Goal: Task Accomplishment & Management: Manage account settings

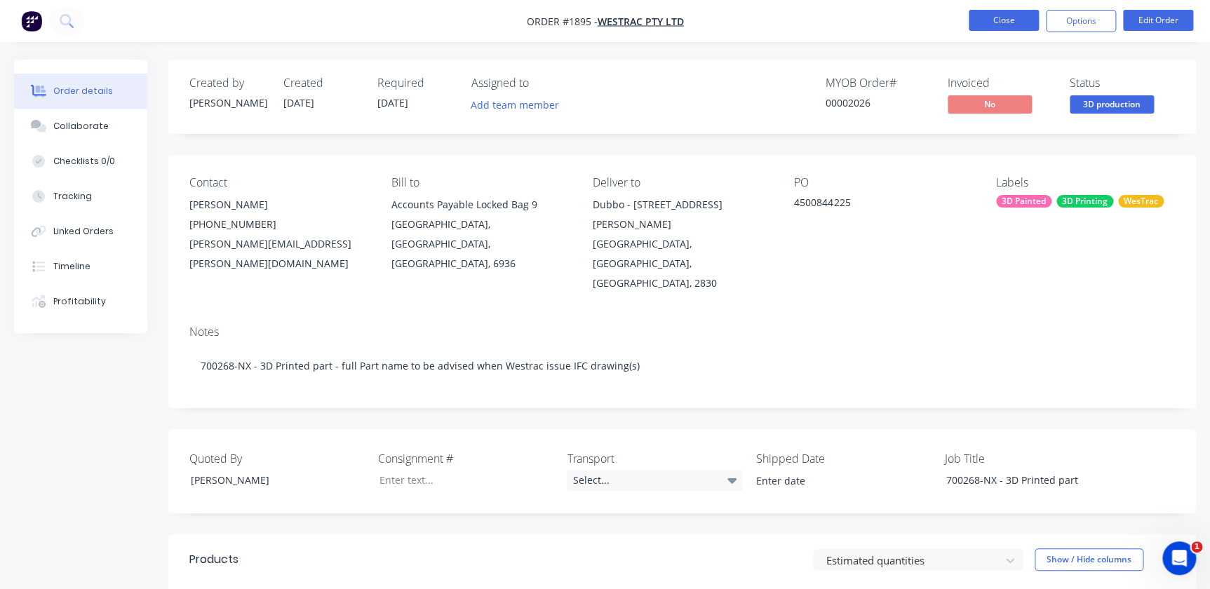
click at [996, 18] on button "Close" at bounding box center [1004, 20] width 70 height 21
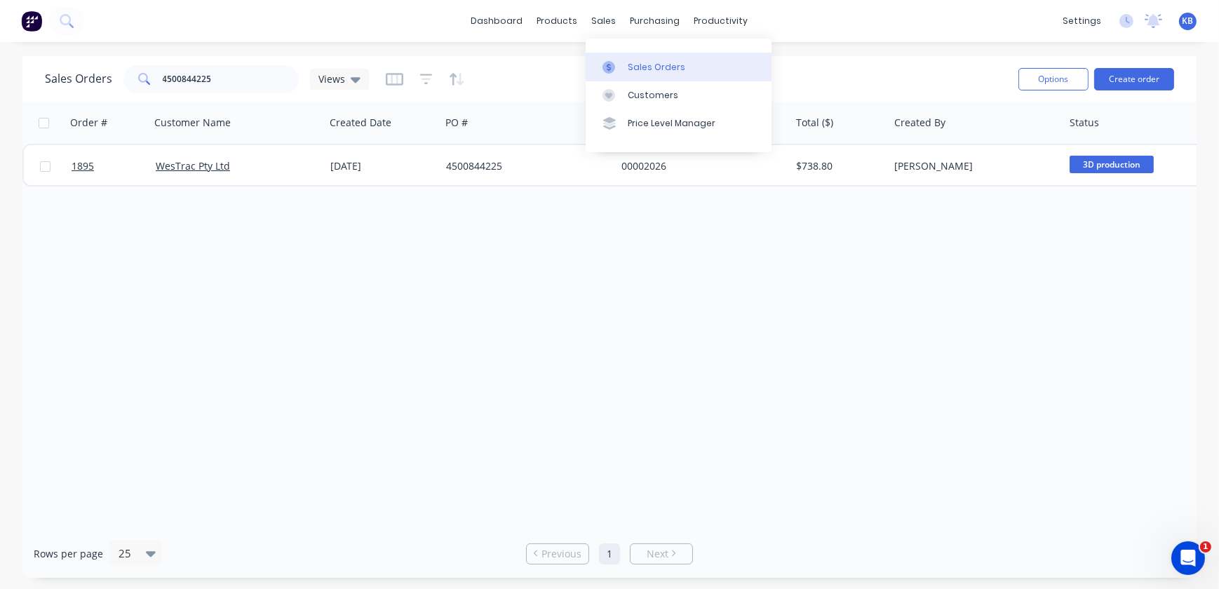
click at [622, 63] on div at bounding box center [613, 67] width 21 height 13
drag, startPoint x: 222, startPoint y: 78, endPoint x: -41, endPoint y: 83, distance: 263.1
click at [0, 83] on html "dashboard products sales purchasing productivity dashboard products Product Cat…" at bounding box center [609, 294] width 1219 height 589
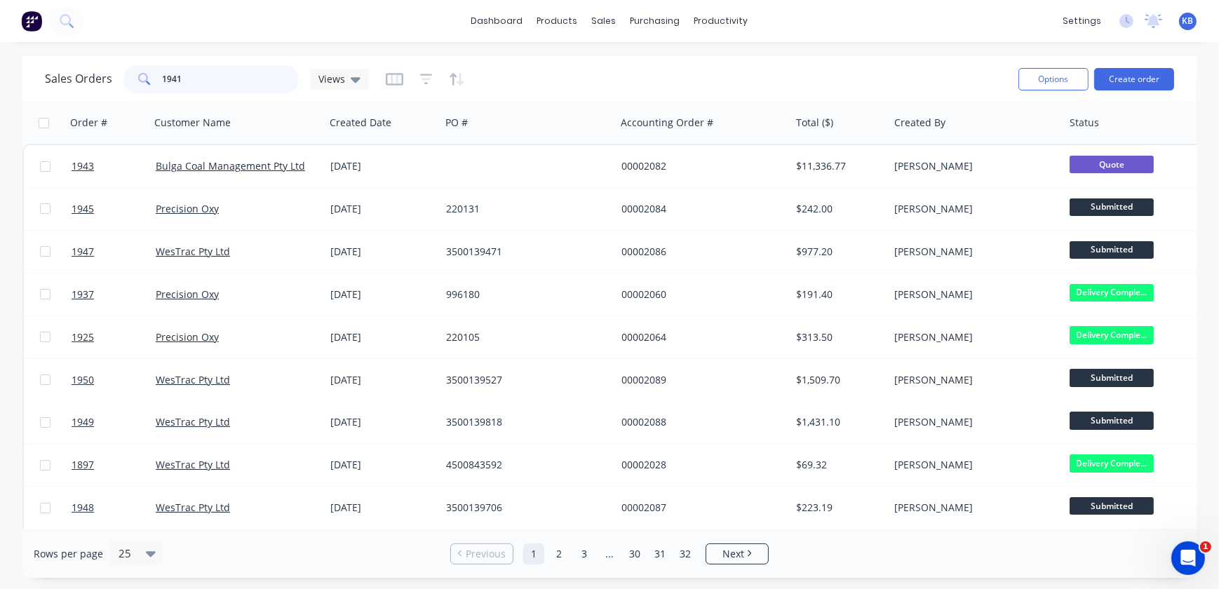
type input "1941"
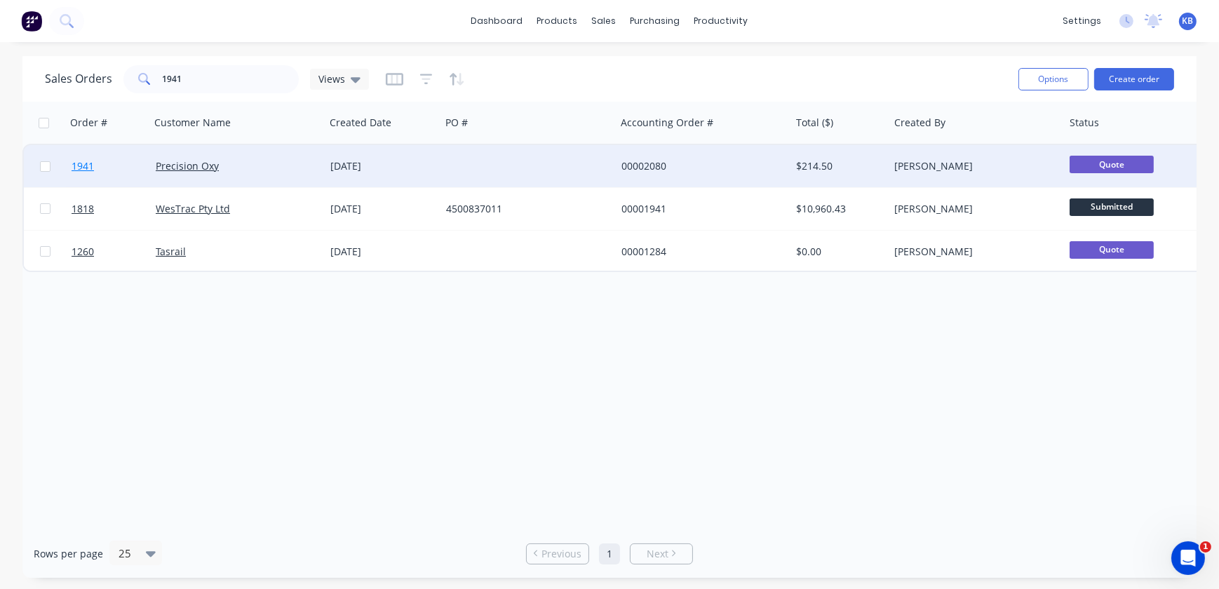
click at [94, 173] on link "1941" at bounding box center [114, 166] width 84 height 42
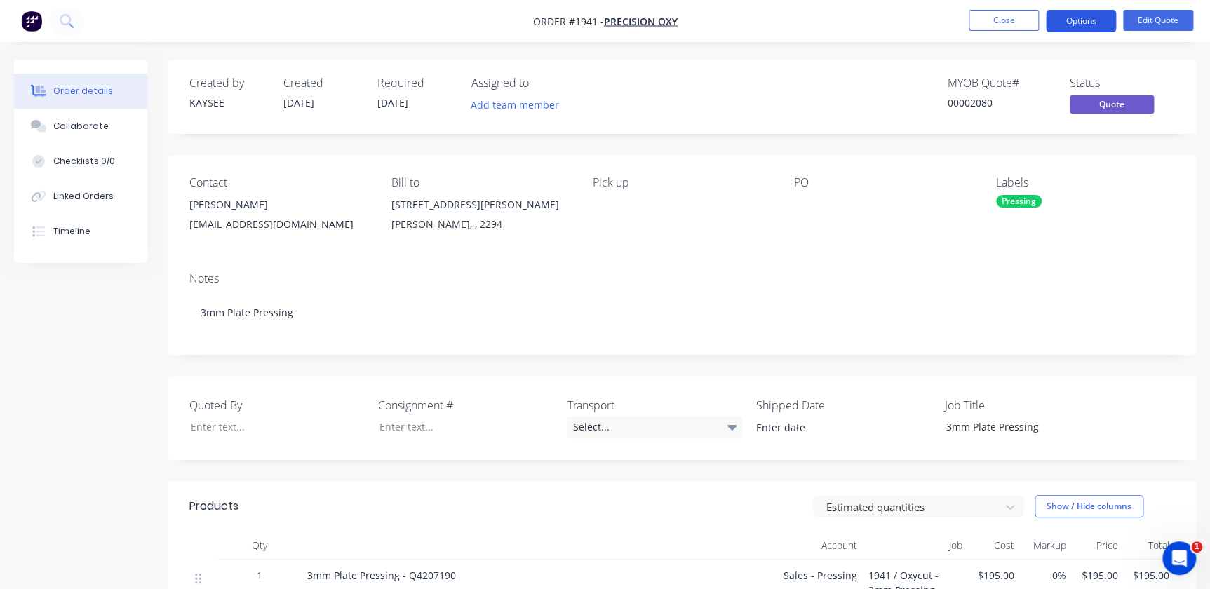
click at [1053, 30] on button "Options" at bounding box center [1081, 21] width 70 height 22
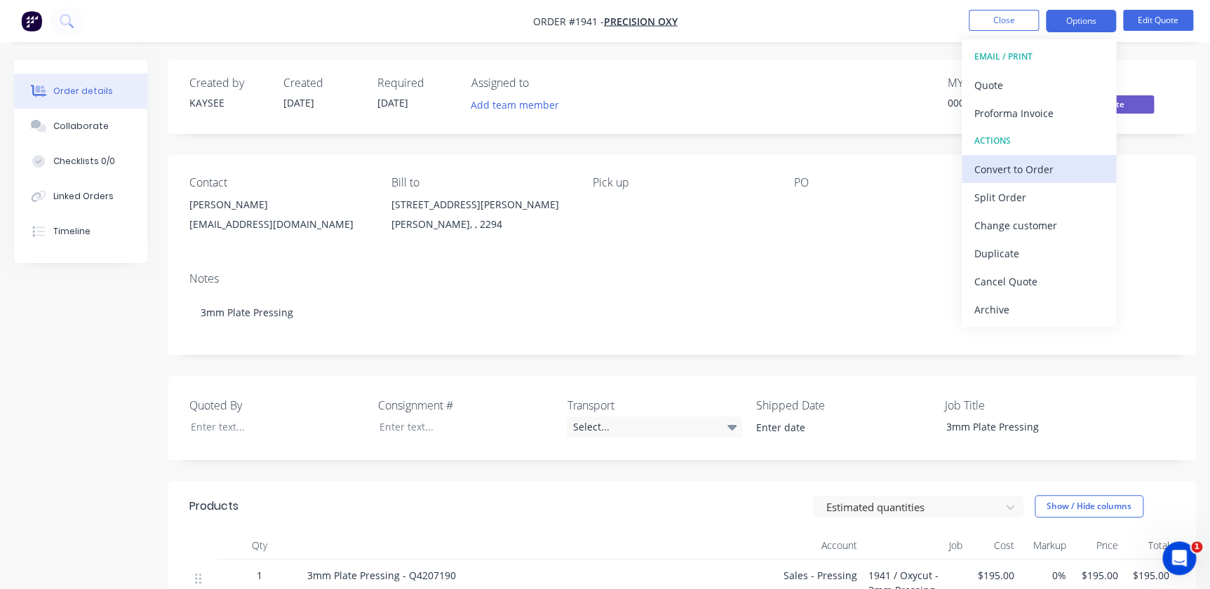
click at [1041, 177] on div "Convert to Order" at bounding box center [1038, 169] width 129 height 20
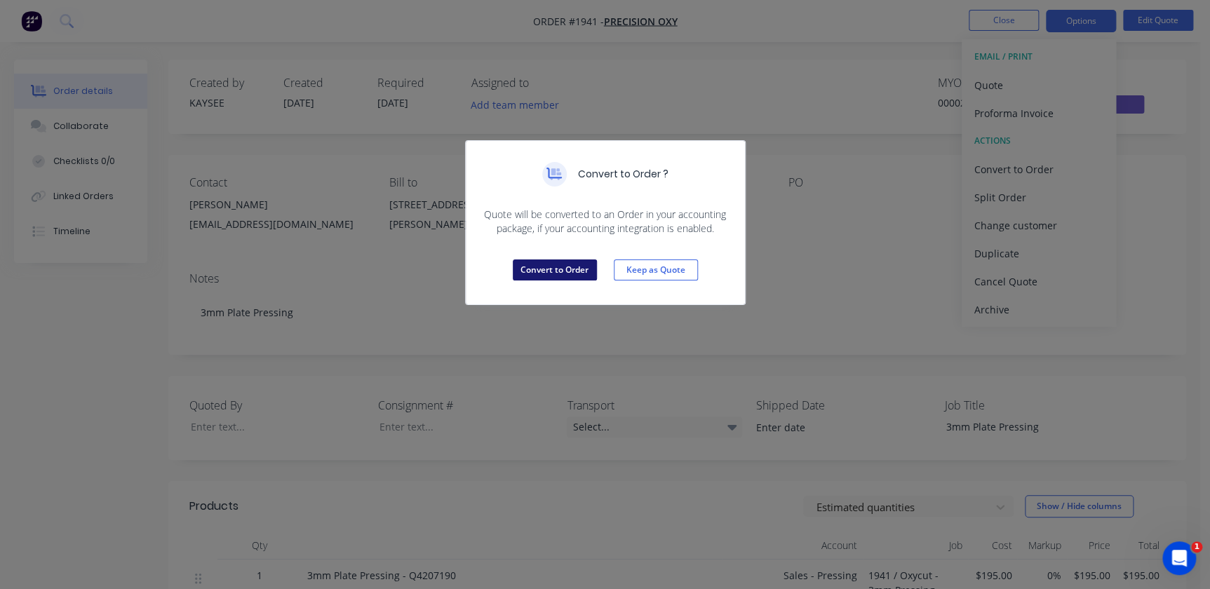
click at [553, 274] on button "Convert to Order" at bounding box center [555, 270] width 84 height 21
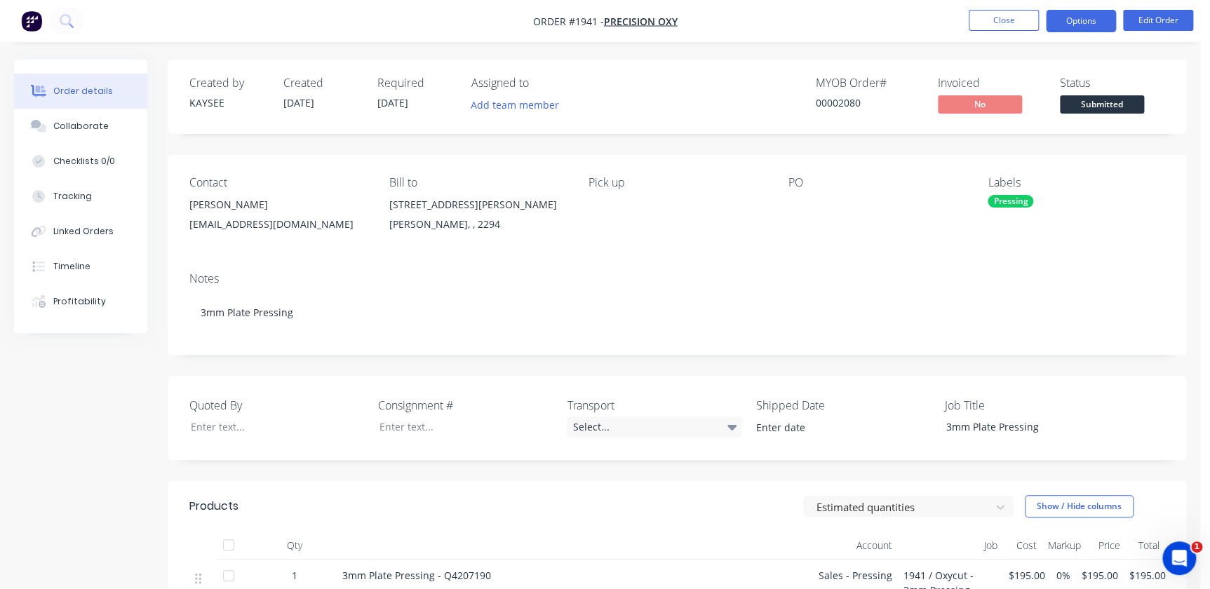
click at [1087, 16] on button "Options" at bounding box center [1081, 21] width 70 height 22
click at [920, 250] on div "Contact [PERSON_NAME] [EMAIL_ADDRESS][DOMAIN_NAME] Bill to [STREET_ADDRESS][PER…" at bounding box center [677, 208] width 1018 height 106
click at [1080, 98] on span "Submitted" at bounding box center [1102, 104] width 84 height 18
click at [915, 221] on div "PO" at bounding box center [877, 208] width 177 height 64
drag, startPoint x: 812, startPoint y: 189, endPoint x: 805, endPoint y: 198, distance: 11.0
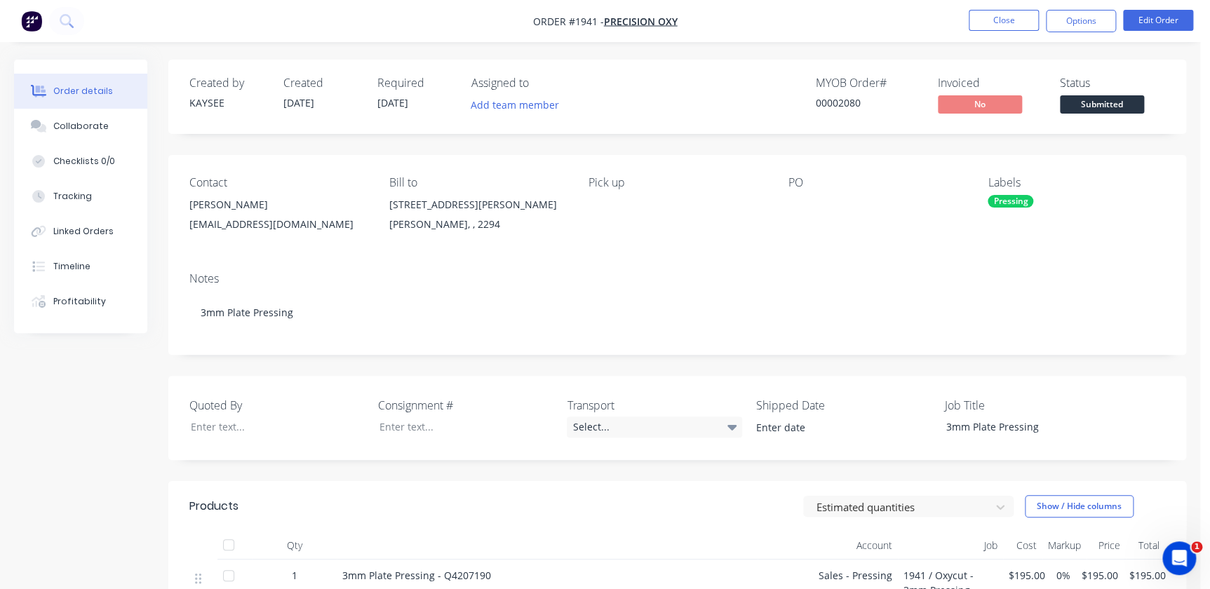
click at [812, 189] on div "PO" at bounding box center [877, 208] width 177 height 64
click at [800, 202] on div at bounding box center [876, 205] width 175 height 20
click at [1165, 10] on button "Edit Order" at bounding box center [1158, 20] width 70 height 21
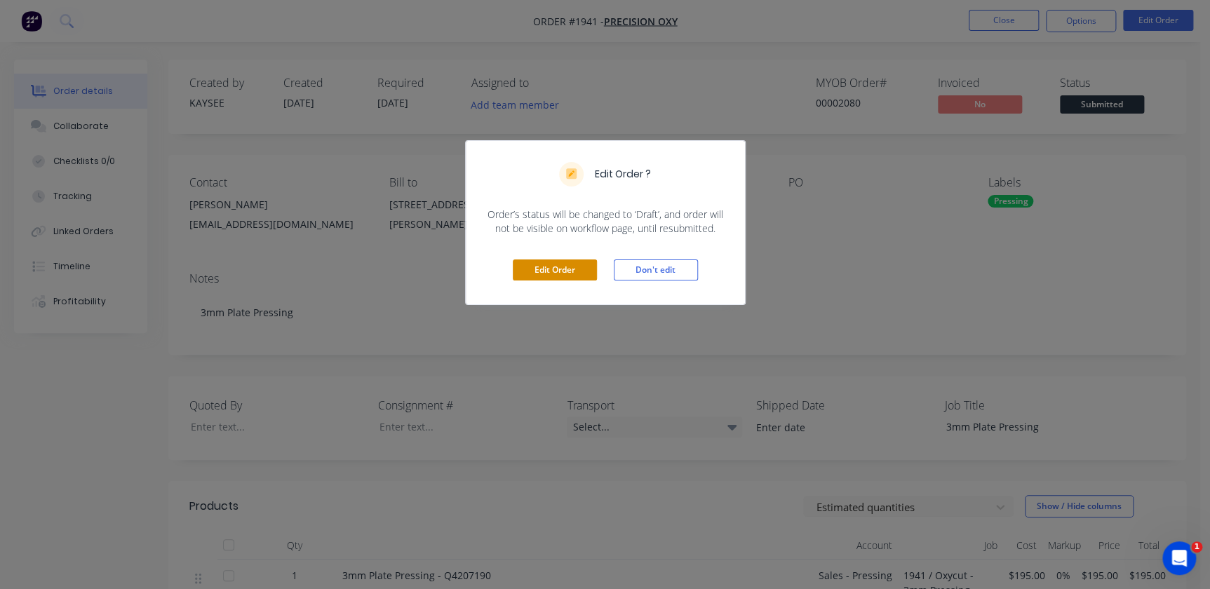
click at [561, 275] on button "Edit Order" at bounding box center [555, 270] width 84 height 21
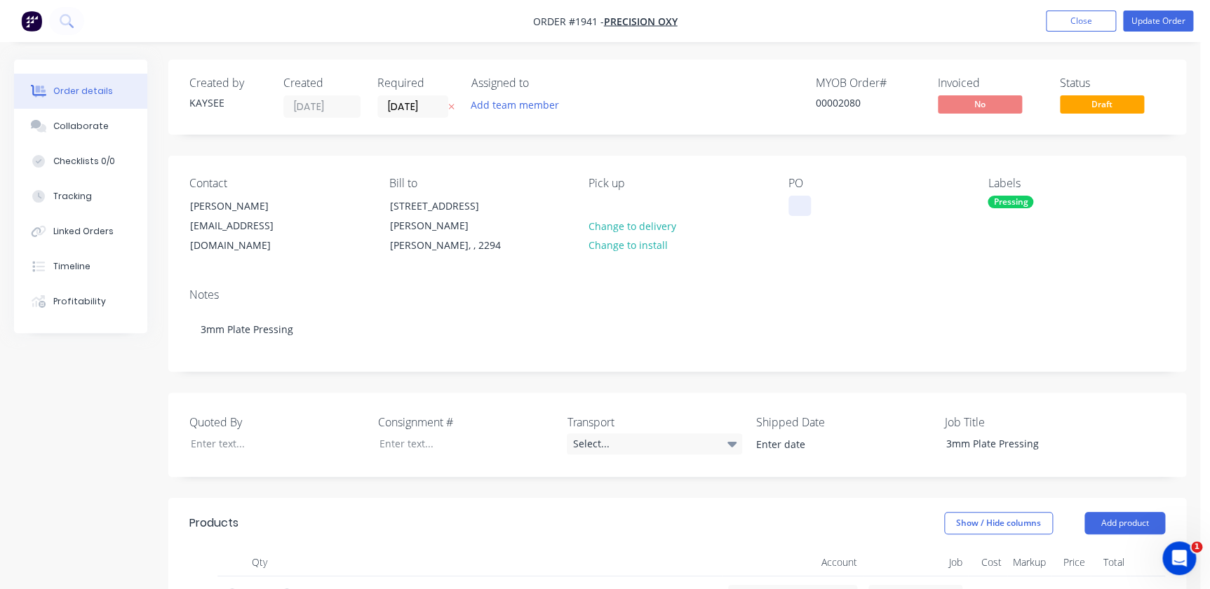
click at [798, 201] on div at bounding box center [800, 206] width 22 height 20
click at [828, 224] on div "PO 220127" at bounding box center [877, 216] width 177 height 79
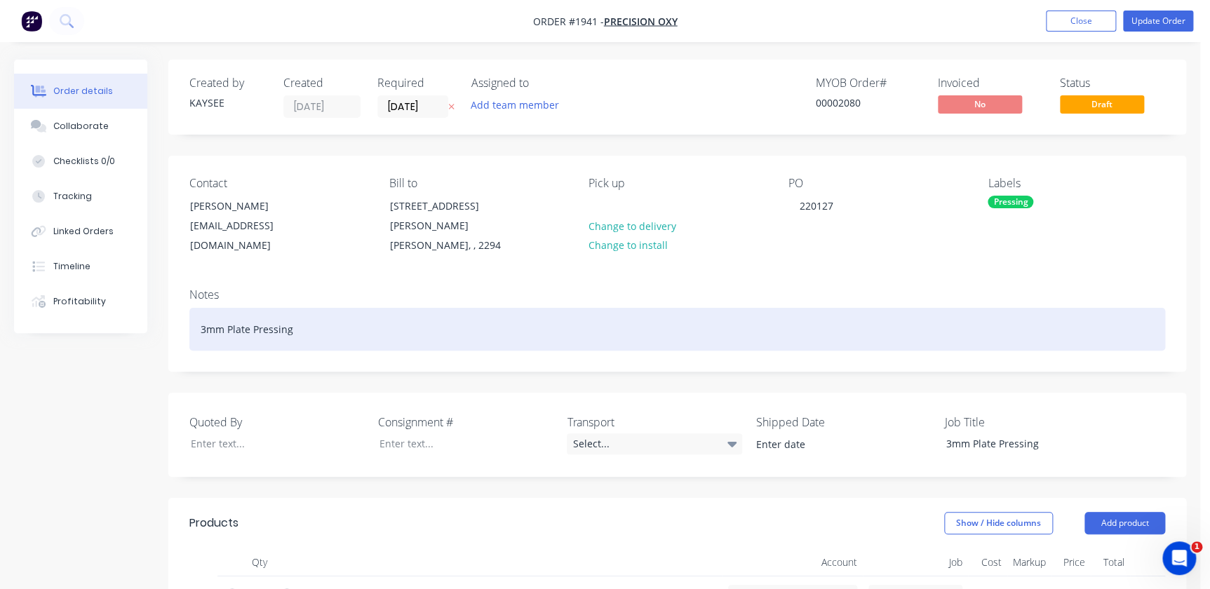
click at [306, 330] on div "3mm Plate Pressing" at bounding box center [677, 329] width 976 height 43
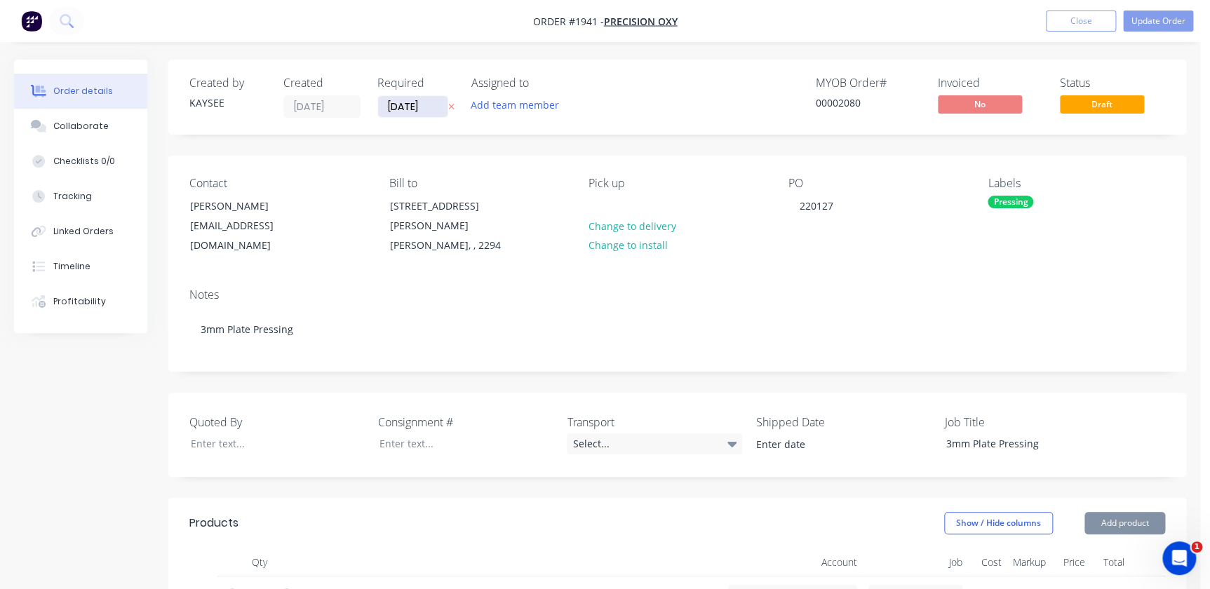
click at [423, 107] on input "[DATE]" at bounding box center [412, 106] width 69 height 21
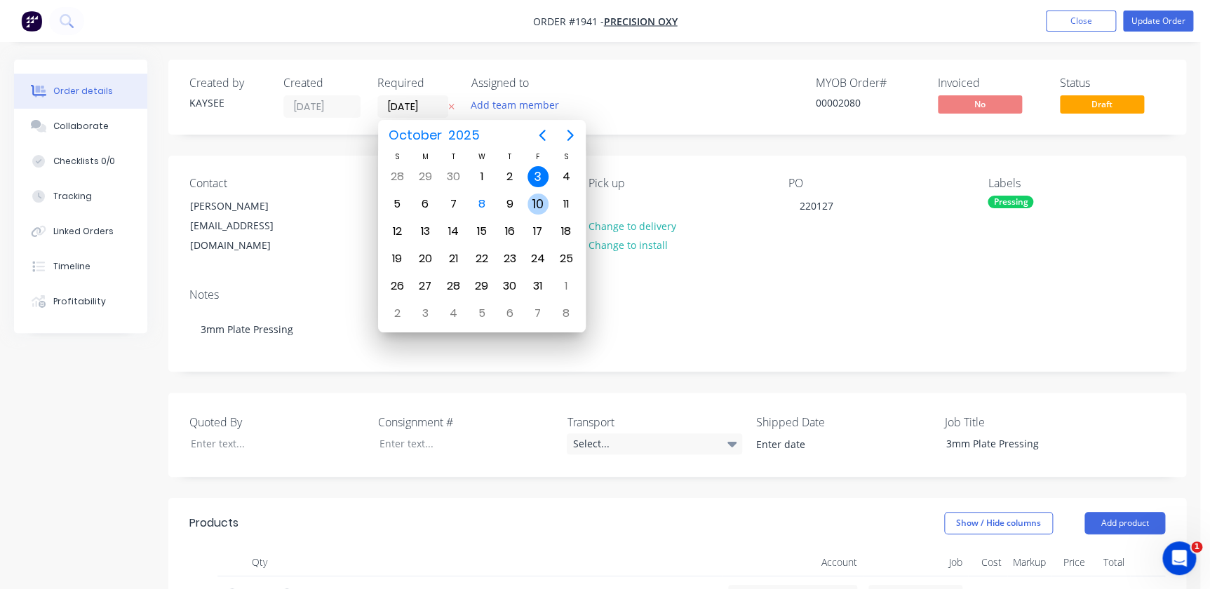
click at [536, 206] on div "10" at bounding box center [538, 204] width 21 height 21
type input "[DATE]"
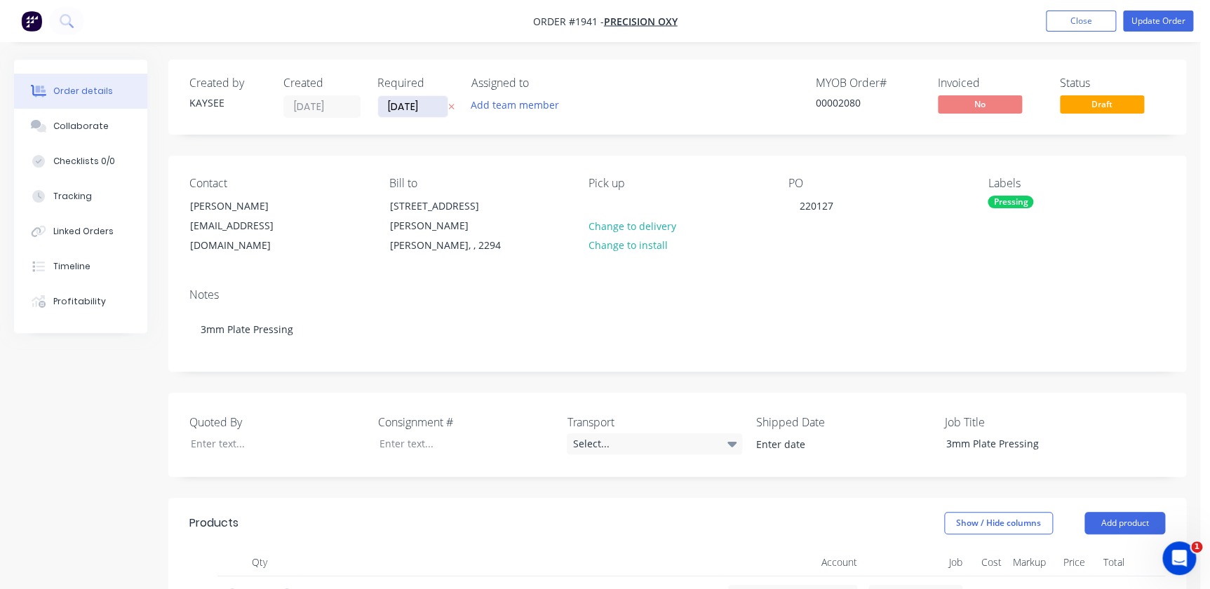
click at [445, 112] on input "[DATE]" at bounding box center [412, 106] width 69 height 21
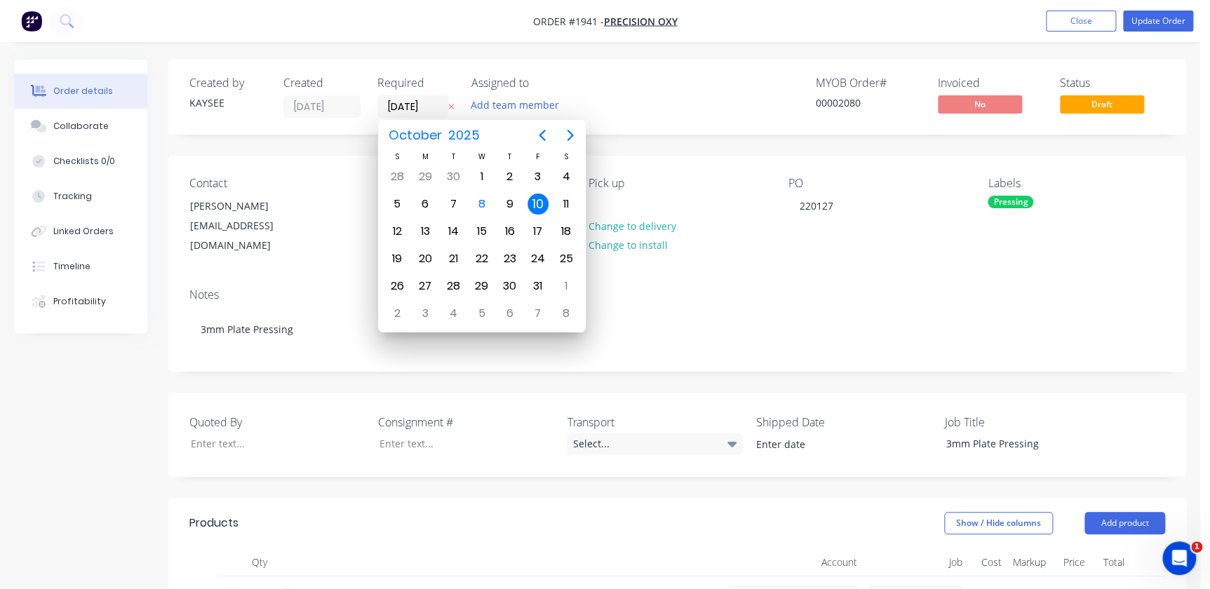
click at [1170, 324] on div "Notes 3mm Plate Pressing" at bounding box center [677, 324] width 1018 height 94
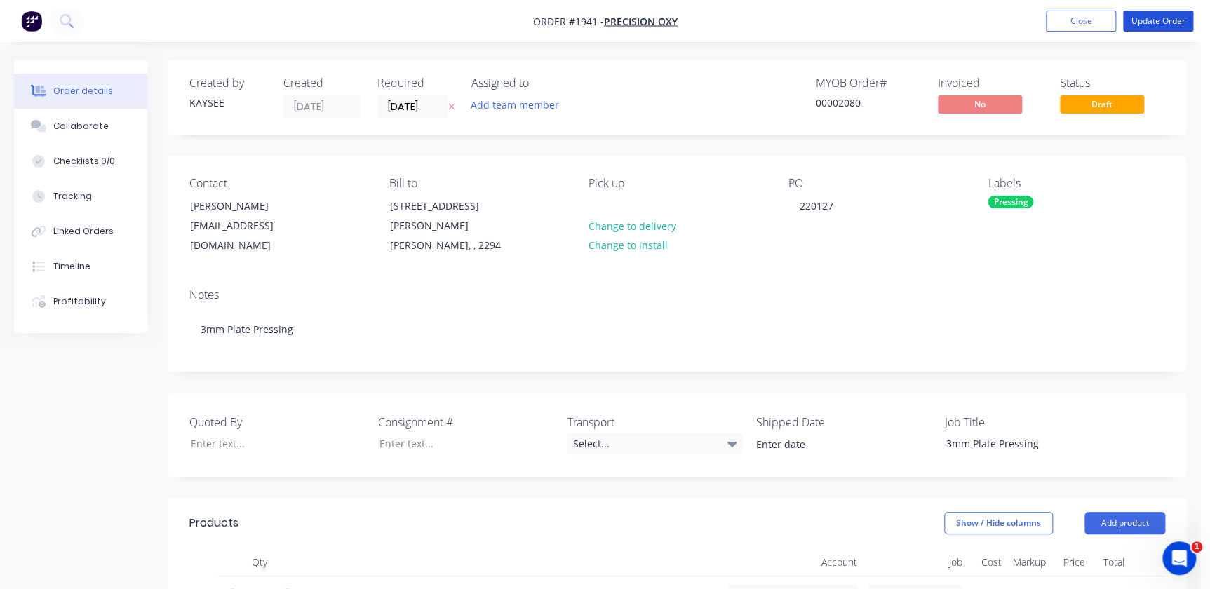
drag, startPoint x: 1179, startPoint y: 29, endPoint x: 1120, endPoint y: 227, distance: 206.2
click at [1120, 227] on div "Order #1941 - Precision Oxy Add product Close Update Order Order details Collab…" at bounding box center [600, 551] width 1200 height 1102
click at [1155, 32] on nav "Order #1941 - Precision Oxy Add product Close Update Order" at bounding box center [605, 21] width 1210 height 42
click at [1168, 6] on nav "Order #1941 - Precision Oxy Add product Close Update Order" at bounding box center [605, 21] width 1210 height 42
click at [1162, 15] on button "Update Order" at bounding box center [1158, 21] width 70 height 21
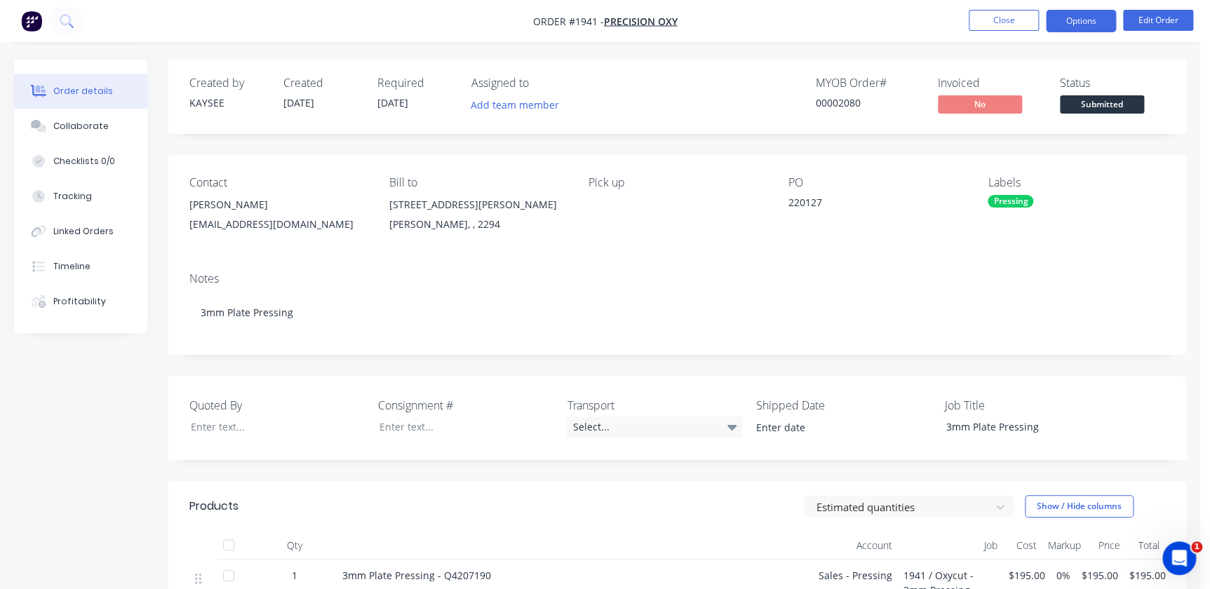
click at [1059, 19] on button "Options" at bounding box center [1081, 21] width 70 height 22
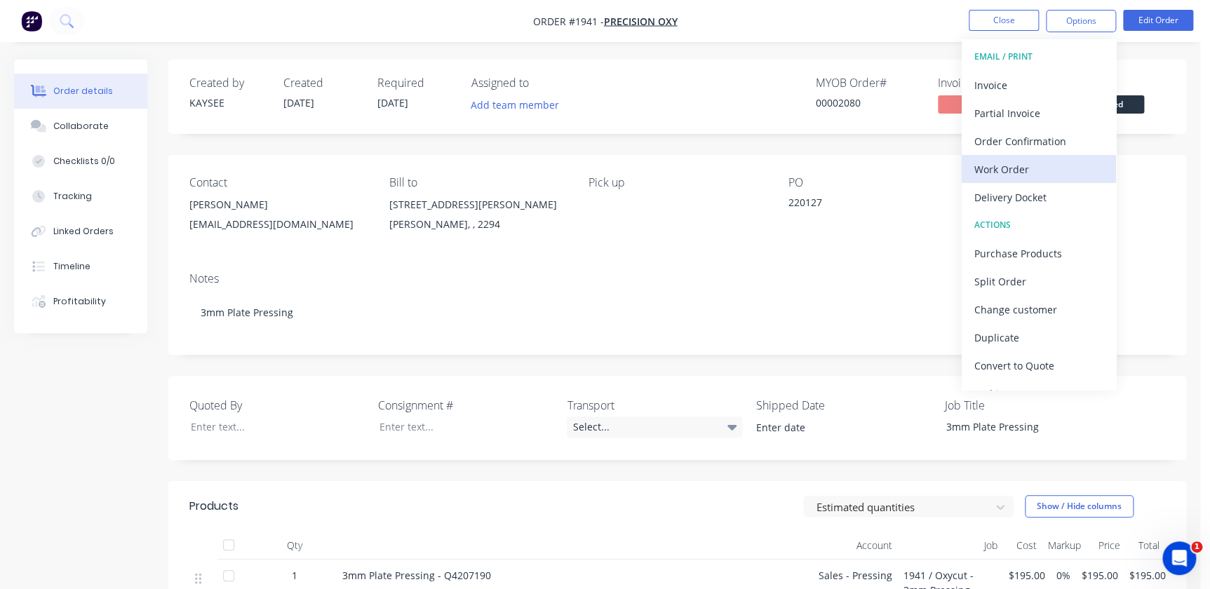
click at [1011, 173] on div "Work Order" at bounding box center [1038, 169] width 129 height 20
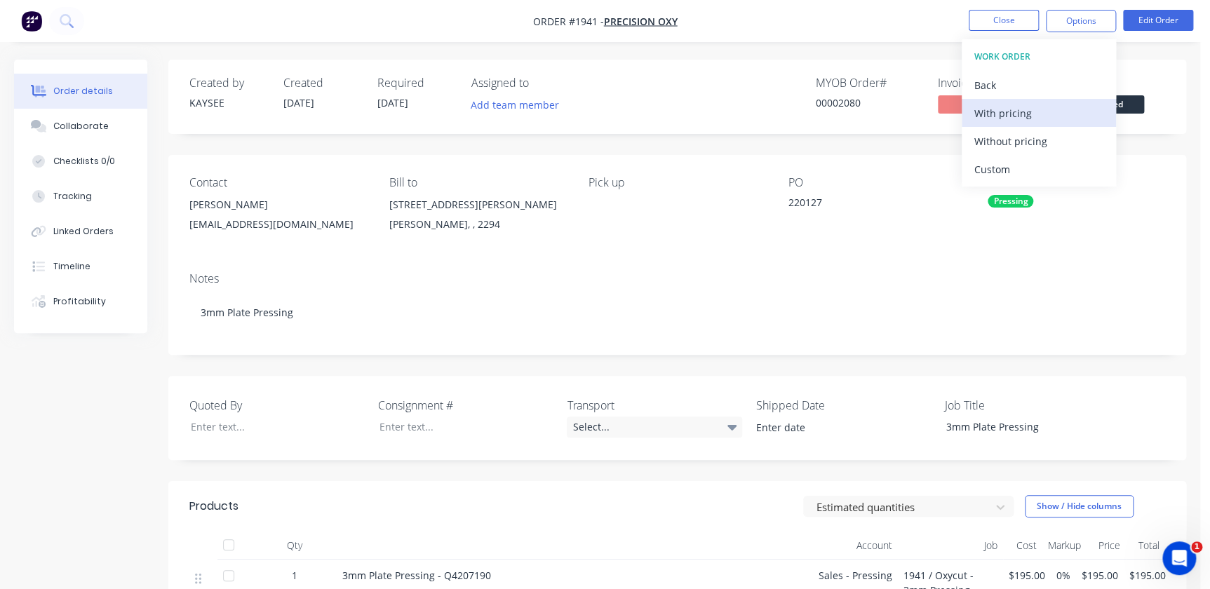
click at [1021, 104] on div "With pricing" at bounding box center [1038, 113] width 129 height 20
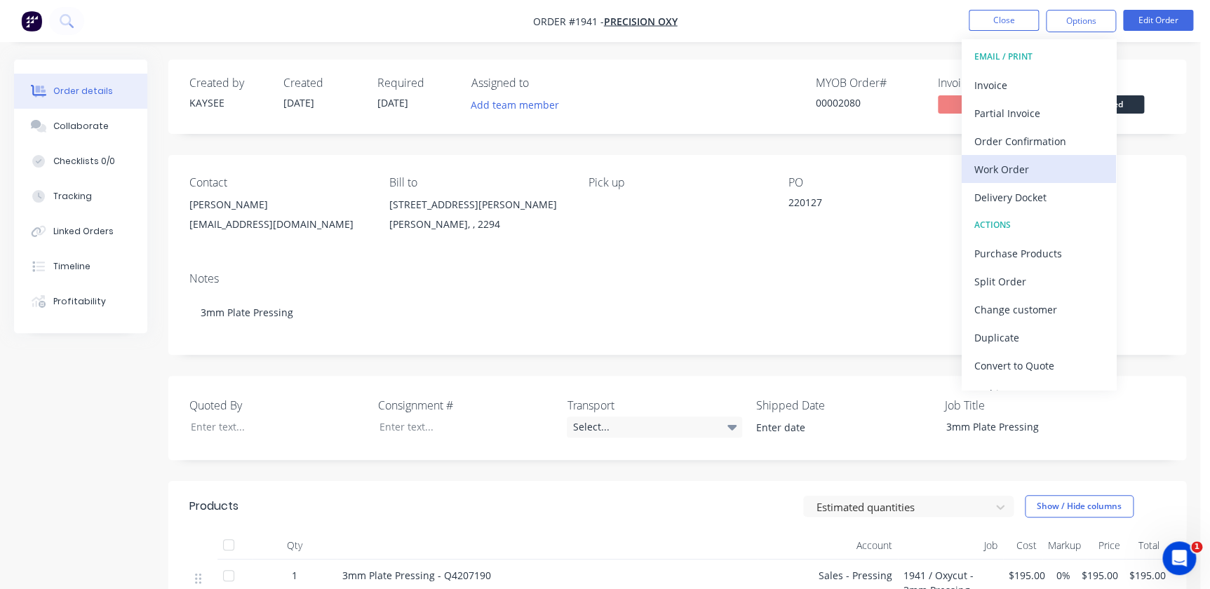
click at [996, 173] on div "Work Order" at bounding box center [1038, 169] width 129 height 20
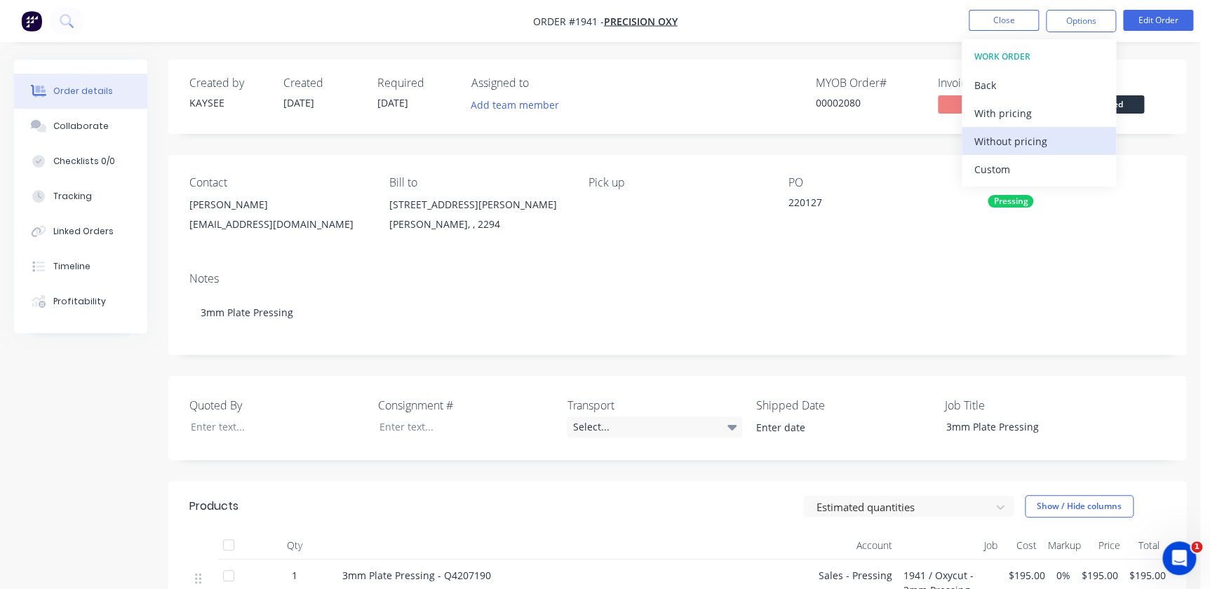
click at [1009, 152] on button "Without pricing" at bounding box center [1039, 141] width 154 height 28
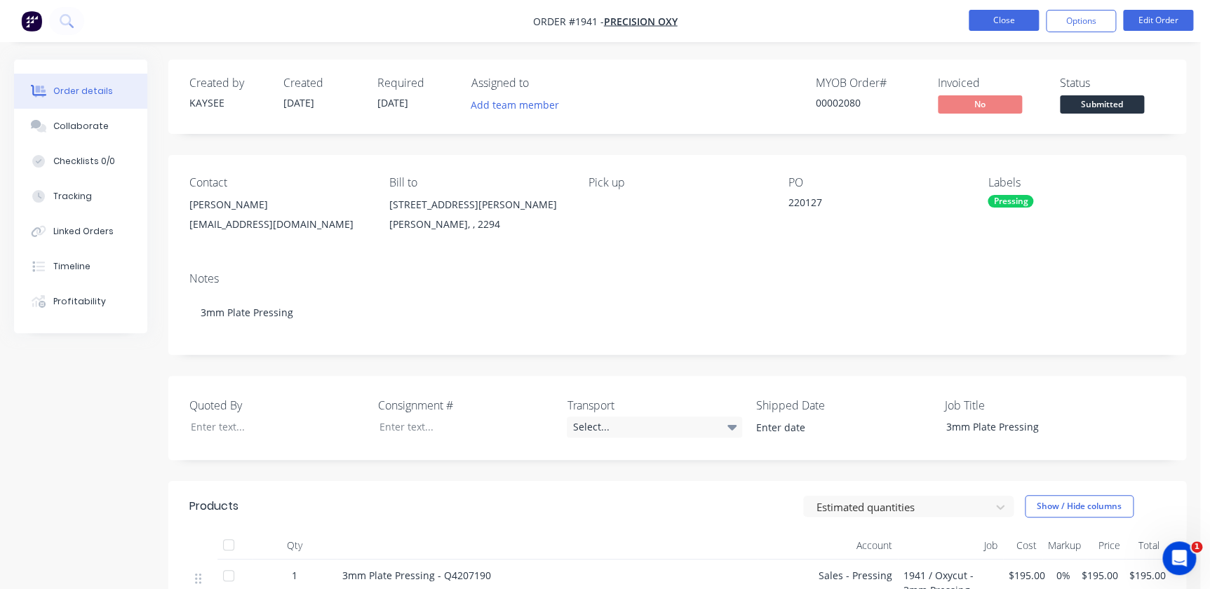
drag, startPoint x: 989, startPoint y: 25, endPoint x: 1009, endPoint y: 25, distance: 19.6
click at [1009, 25] on button "Close" at bounding box center [1004, 20] width 70 height 21
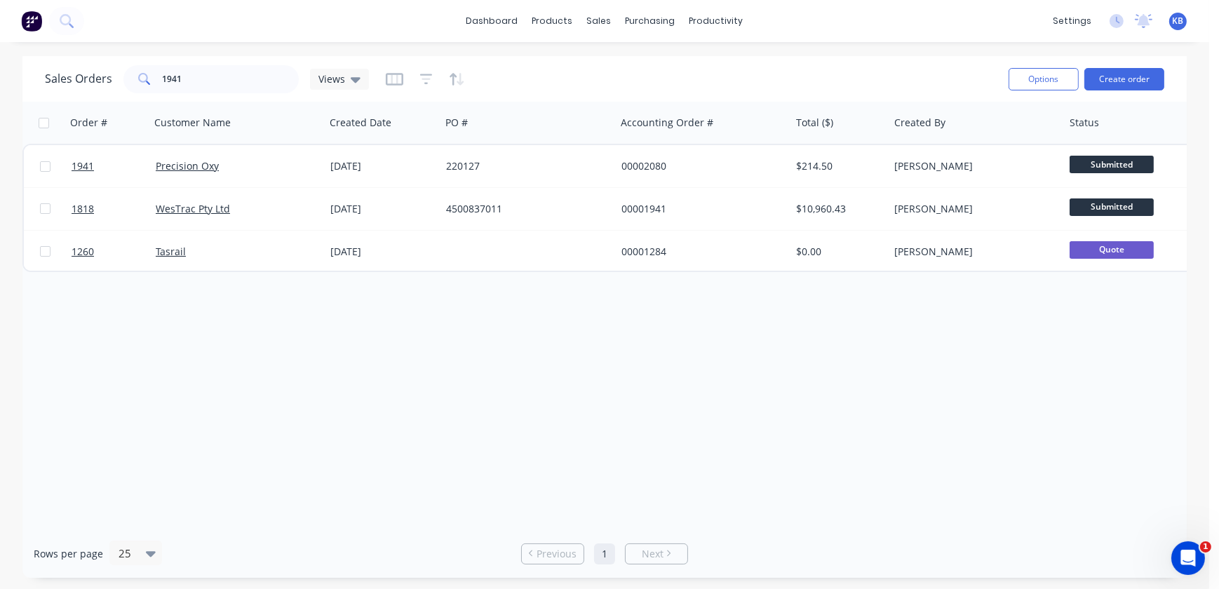
click at [628, 357] on div "Order # Customer Name Created Date PO # Accounting Order # Total ($) Created By…" at bounding box center [604, 316] width 1165 height 428
drag, startPoint x: 224, startPoint y: 78, endPoint x: 0, endPoint y: 79, distance: 223.8
click at [0, 76] on html "dashboard products sales purchasing productivity dashboard products Product Cat…" at bounding box center [609, 294] width 1219 height 589
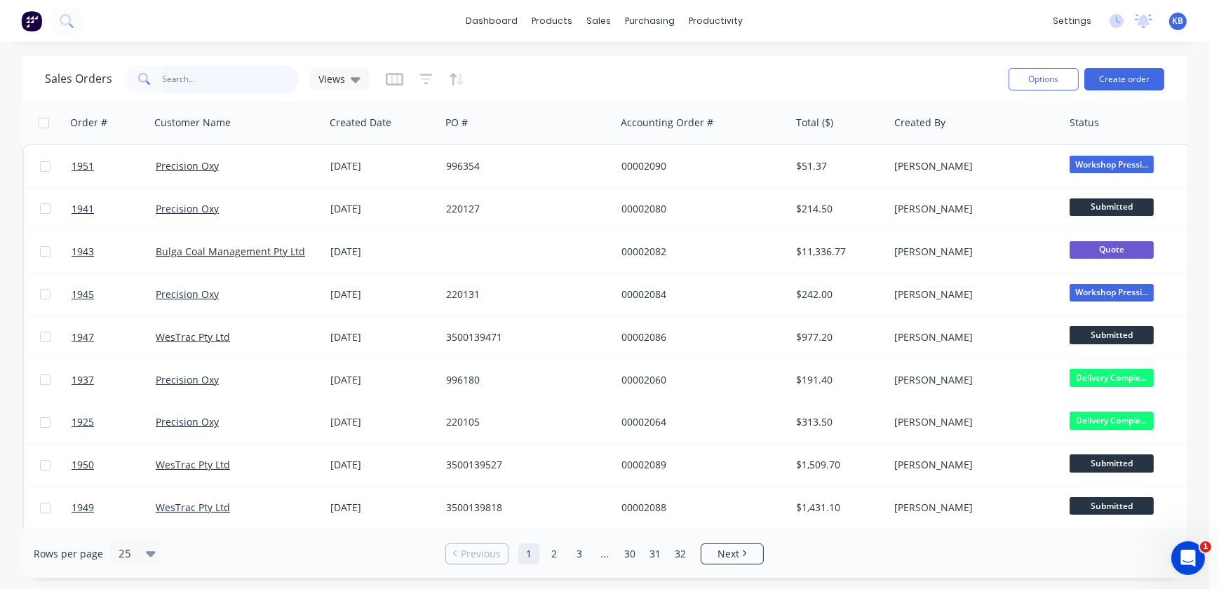
click at [222, 83] on input "text" at bounding box center [231, 79] width 137 height 28
paste input "3500137955"
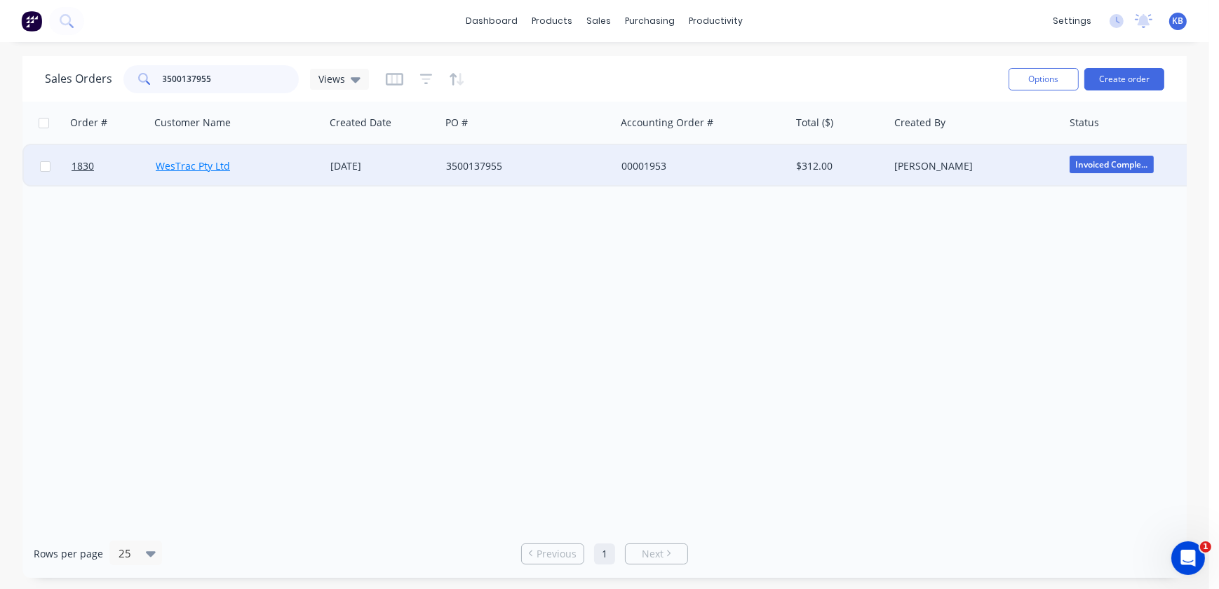
type input "3500137955"
click at [197, 160] on link "WesTrac Pty Ltd" at bounding box center [193, 165] width 74 height 13
click at [76, 167] on span "1830" at bounding box center [83, 166] width 22 height 14
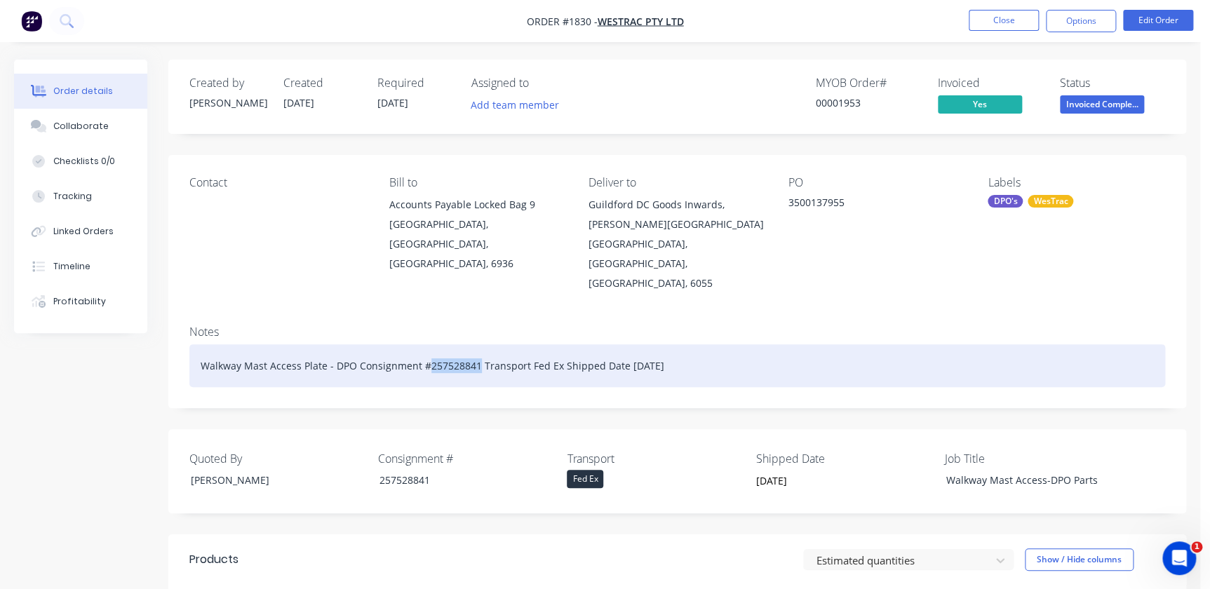
drag, startPoint x: 473, startPoint y: 348, endPoint x: 425, endPoint y: 354, distance: 48.0
click at [425, 354] on div "Walkway Mast Access Plate - DPO Consignment #257528841 Transport Fed Ex Shipped…" at bounding box center [677, 365] width 976 height 43
copy div "257528841"
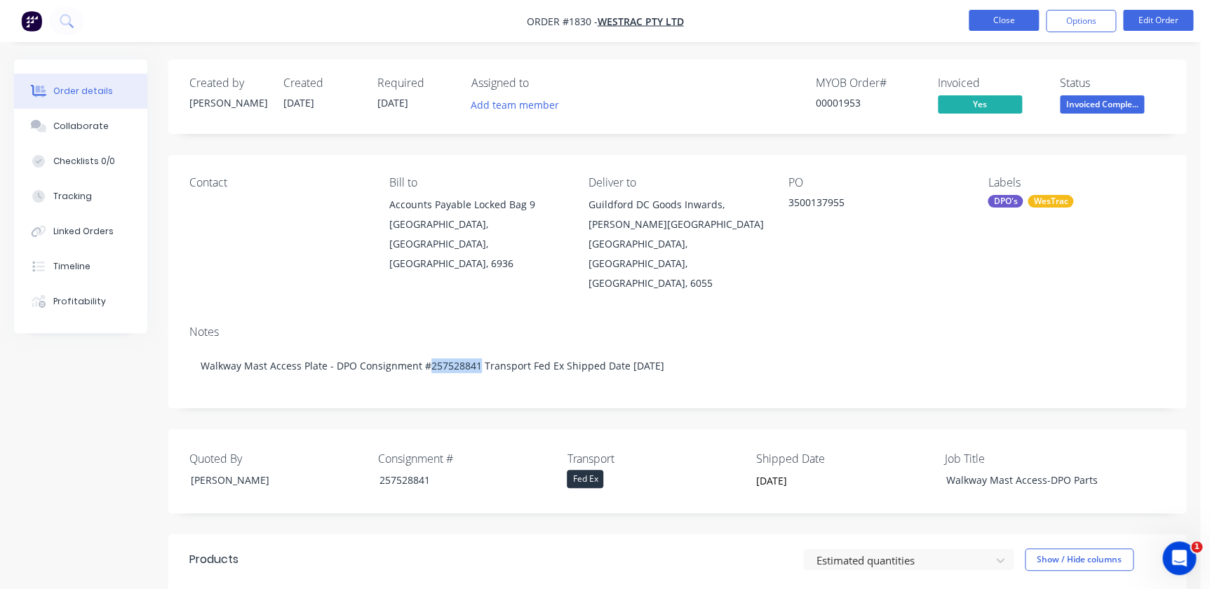
click at [998, 27] on button "Close" at bounding box center [1004, 20] width 70 height 21
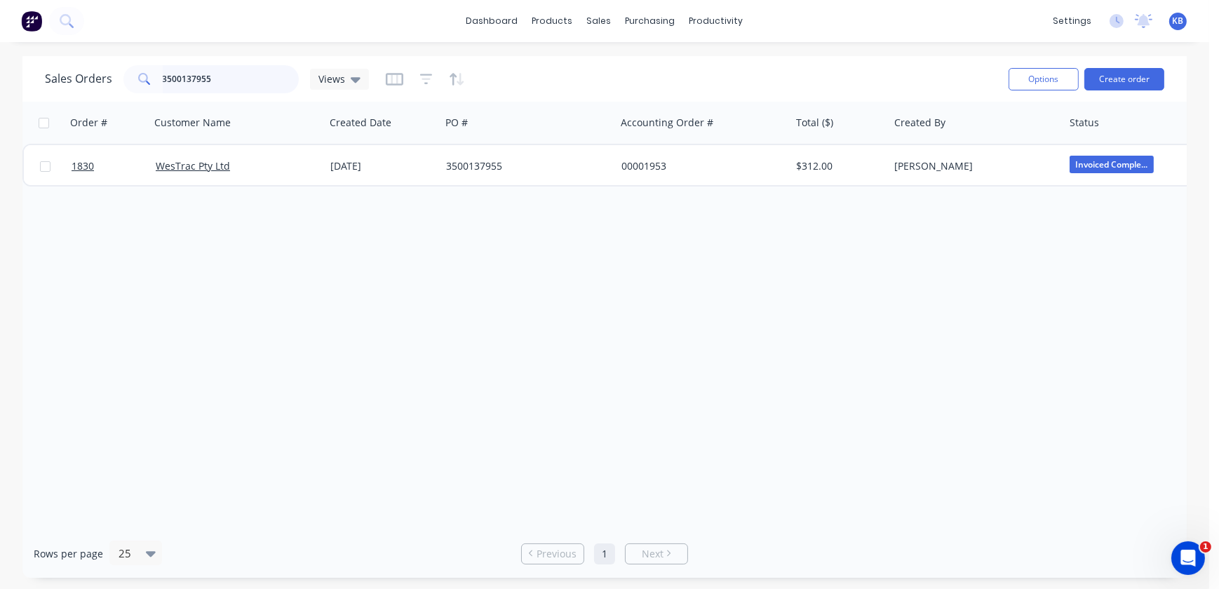
drag, startPoint x: 262, startPoint y: 81, endPoint x: 0, endPoint y: 94, distance: 262.7
click at [0, 95] on html "dashboard products sales purchasing productivity dashboard products Product Cat…" at bounding box center [609, 294] width 1219 height 589
paste input "64"
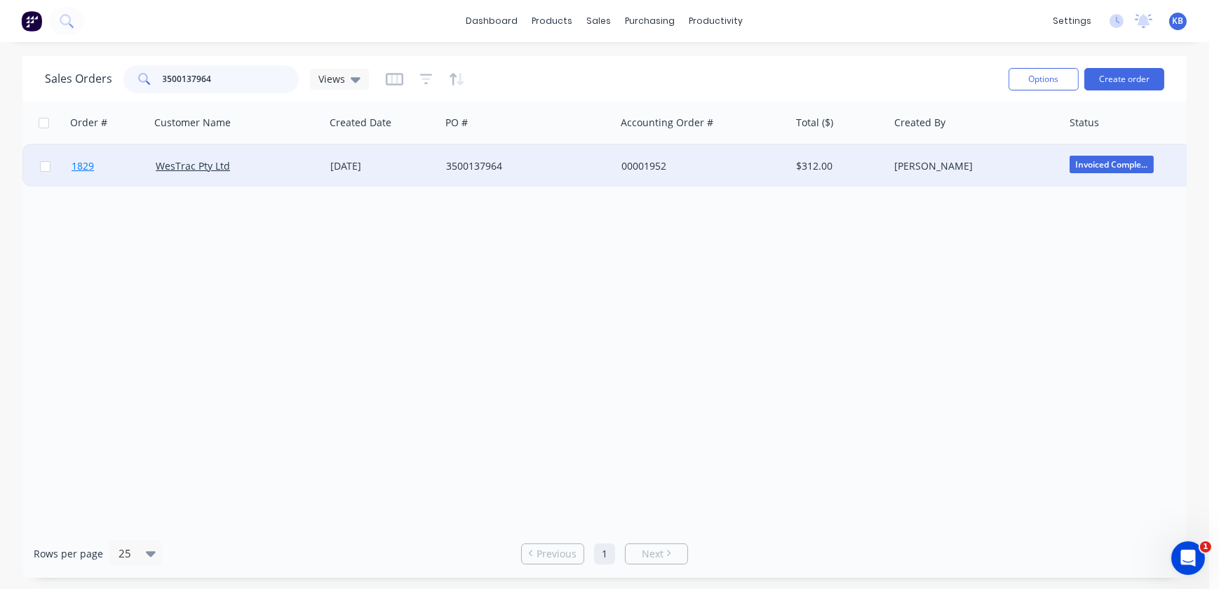
type input "3500137964"
click at [106, 170] on link "1829" at bounding box center [114, 166] width 84 height 42
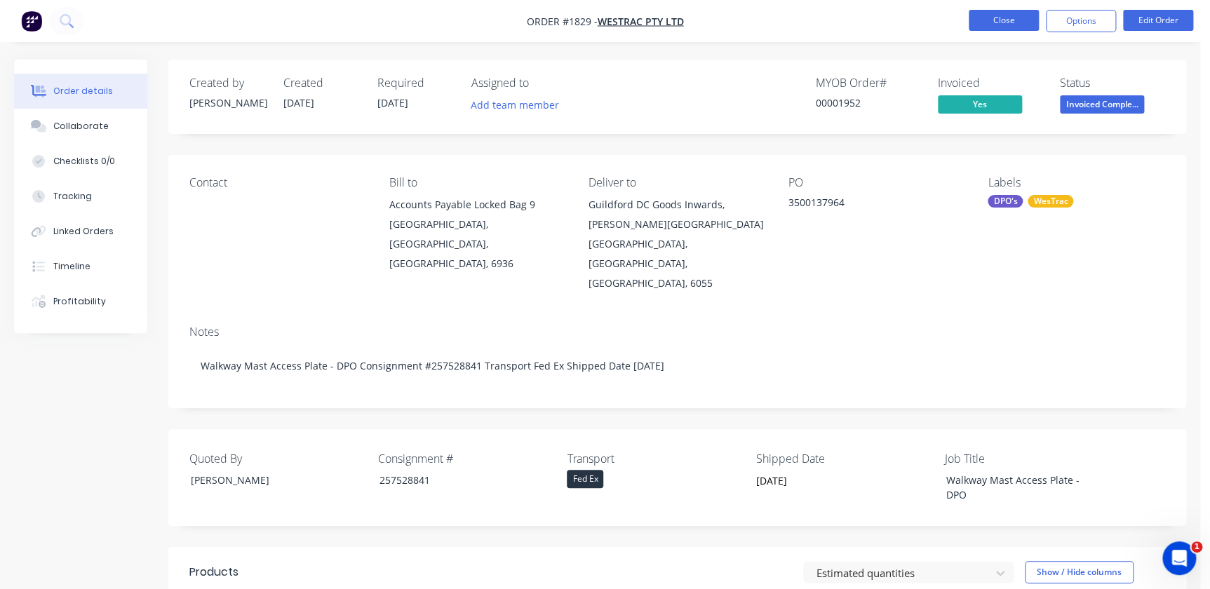
click at [1019, 13] on button "Close" at bounding box center [1004, 20] width 70 height 21
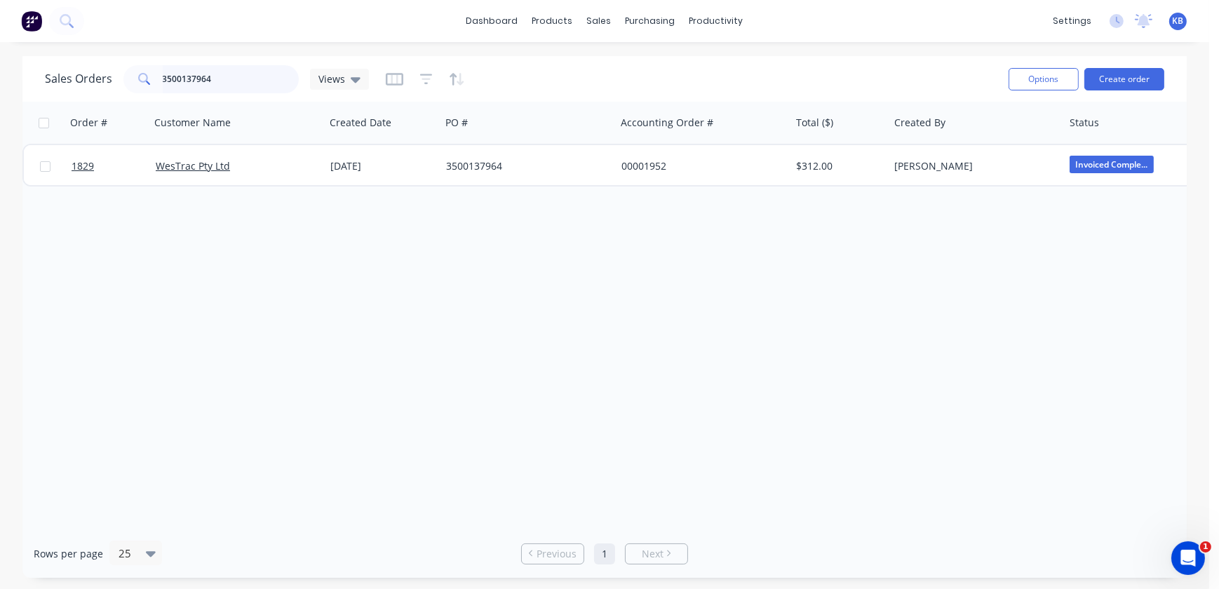
drag, startPoint x: 227, startPoint y: 81, endPoint x: 18, endPoint y: 72, distance: 209.3
click at [18, 72] on div "Sales Orders 3500137964 Views Options Create order Order # Customer Name Create…" at bounding box center [604, 317] width 1209 height 522
paste input "8187"
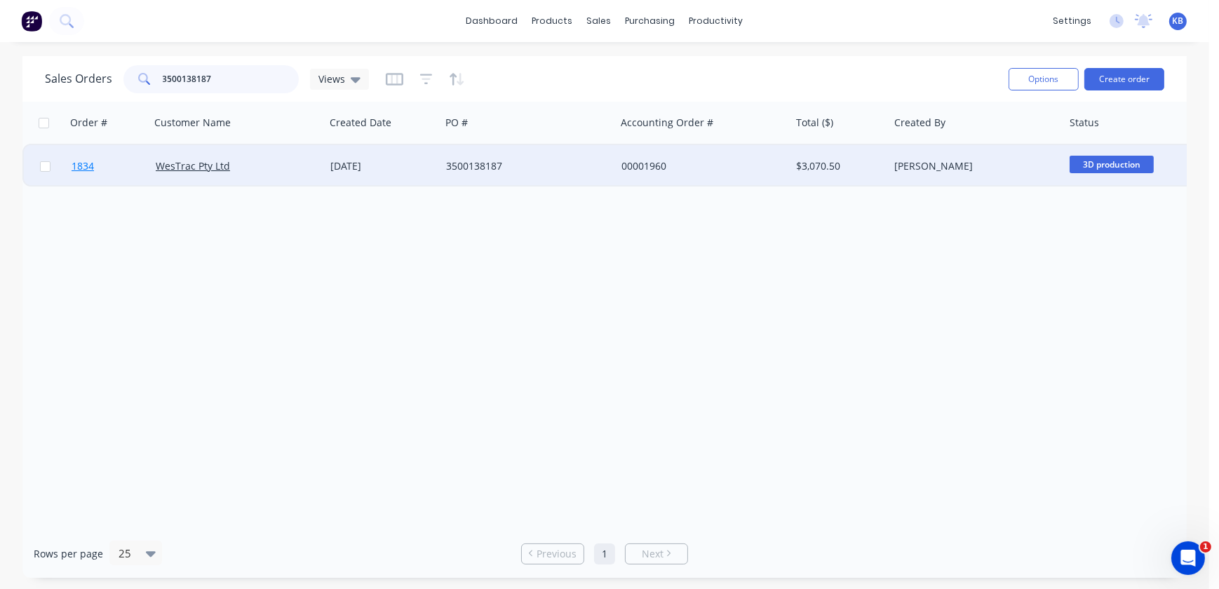
type input "3500138187"
click at [98, 168] on link "1834" at bounding box center [114, 166] width 84 height 42
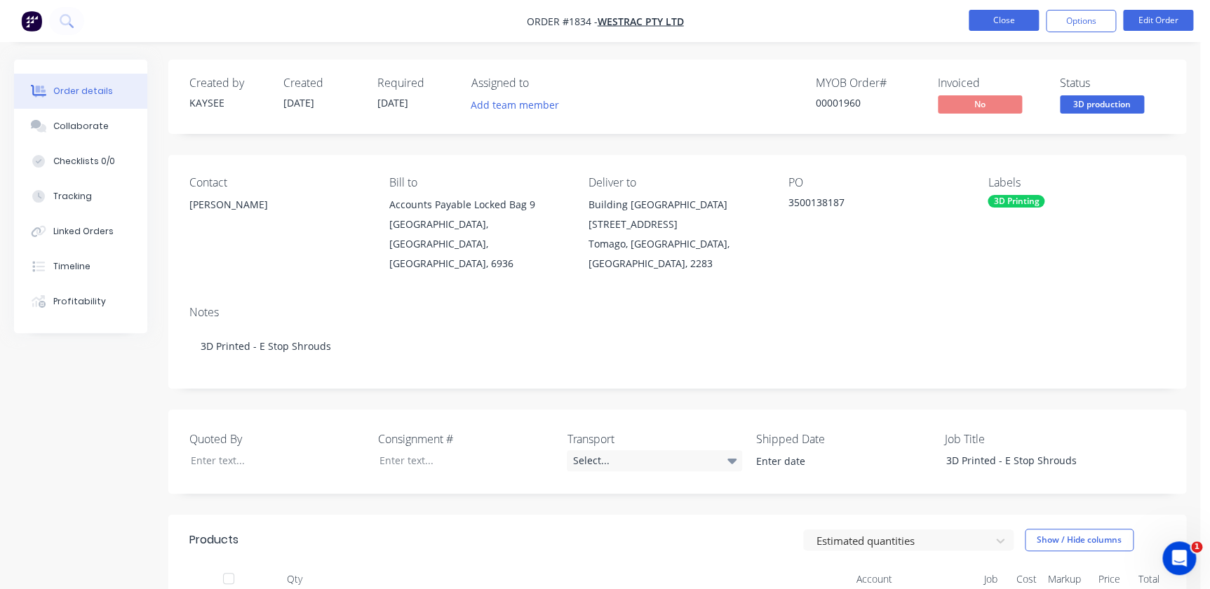
click at [989, 13] on button "Close" at bounding box center [1004, 20] width 70 height 21
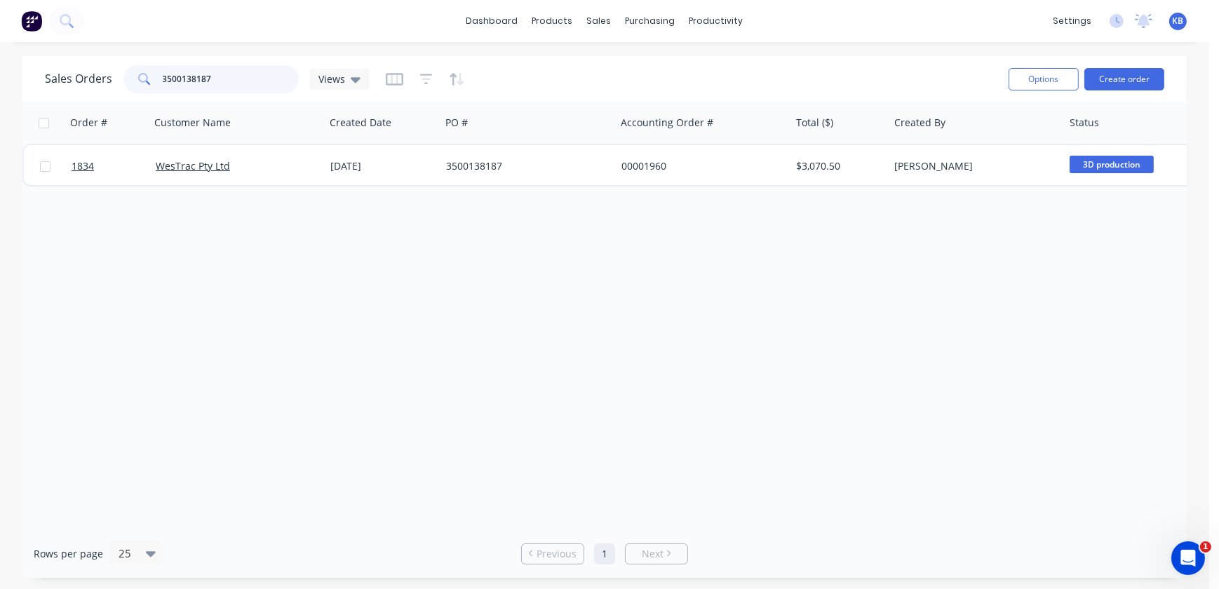
drag, startPoint x: 279, startPoint y: 83, endPoint x: 116, endPoint y: 77, distance: 162.9
click at [123, 77] on div "3500138187" at bounding box center [210, 79] width 175 height 28
paste input "298"
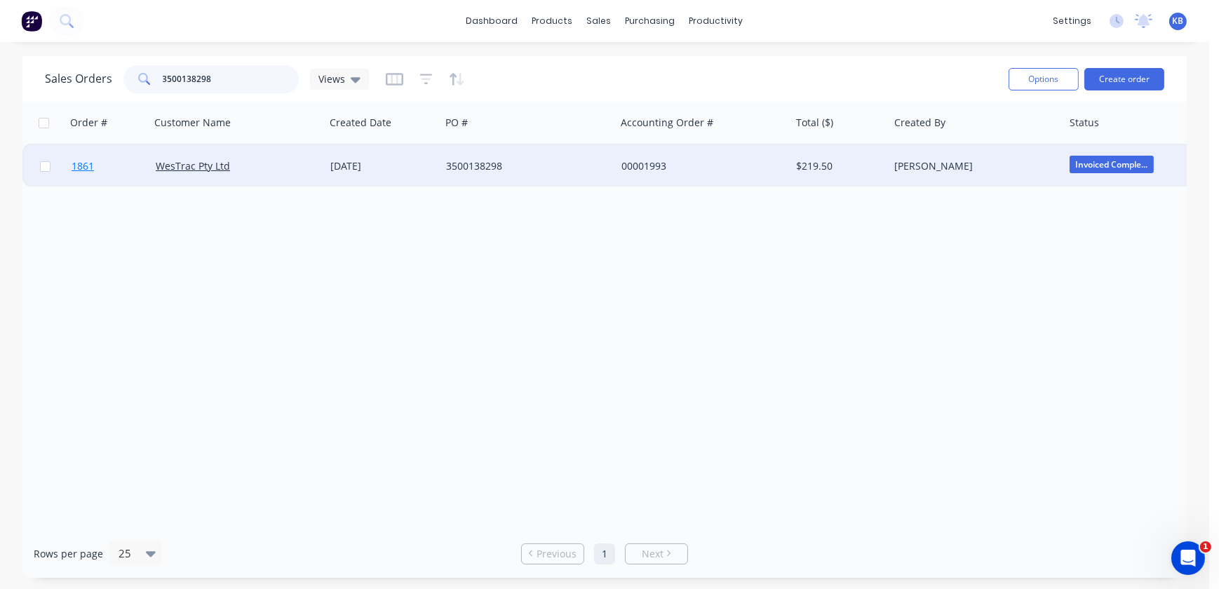
type input "3500138298"
click at [84, 160] on span "1861" at bounding box center [83, 166] width 22 height 14
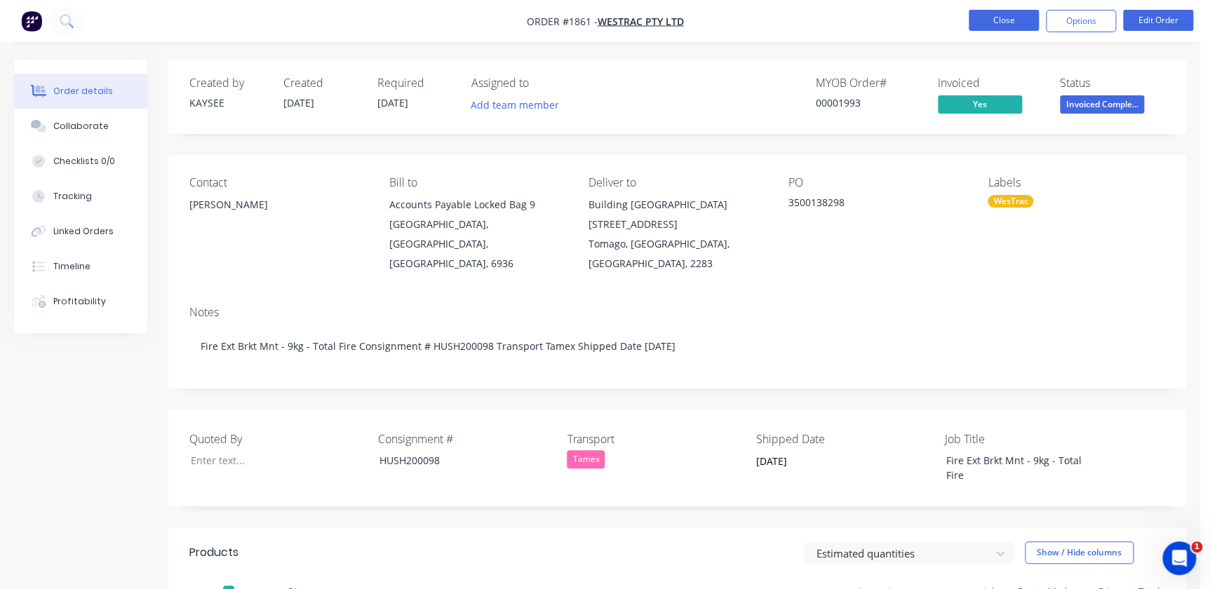
drag, startPoint x: 934, startPoint y: 15, endPoint x: 1003, endPoint y: 18, distance: 68.8
click at [947, 15] on nav "Order #1861 - WesTrac Pty Ltd Close Options Edit Order" at bounding box center [605, 21] width 1210 height 42
click at [1003, 18] on button "Close" at bounding box center [1004, 20] width 70 height 21
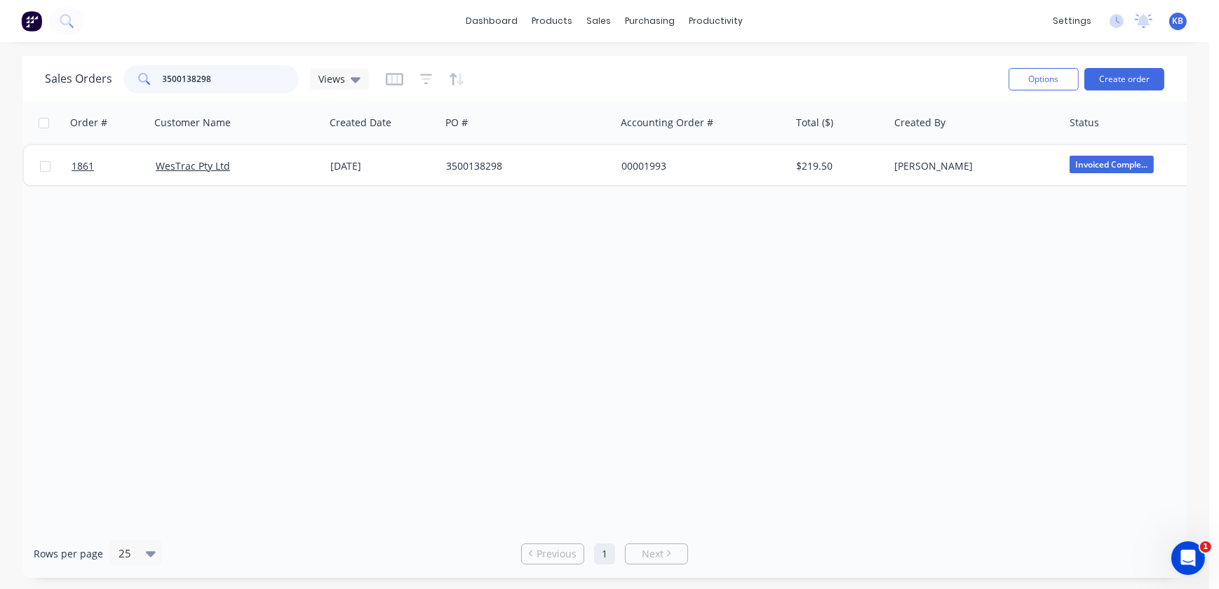
drag, startPoint x: 232, startPoint y: 70, endPoint x: 6, endPoint y: 78, distance: 225.3
click at [6, 78] on div "Sales Orders 3500138298 Views Options Create order Order # Customer Name Create…" at bounding box center [604, 317] width 1209 height 522
paste input "596"
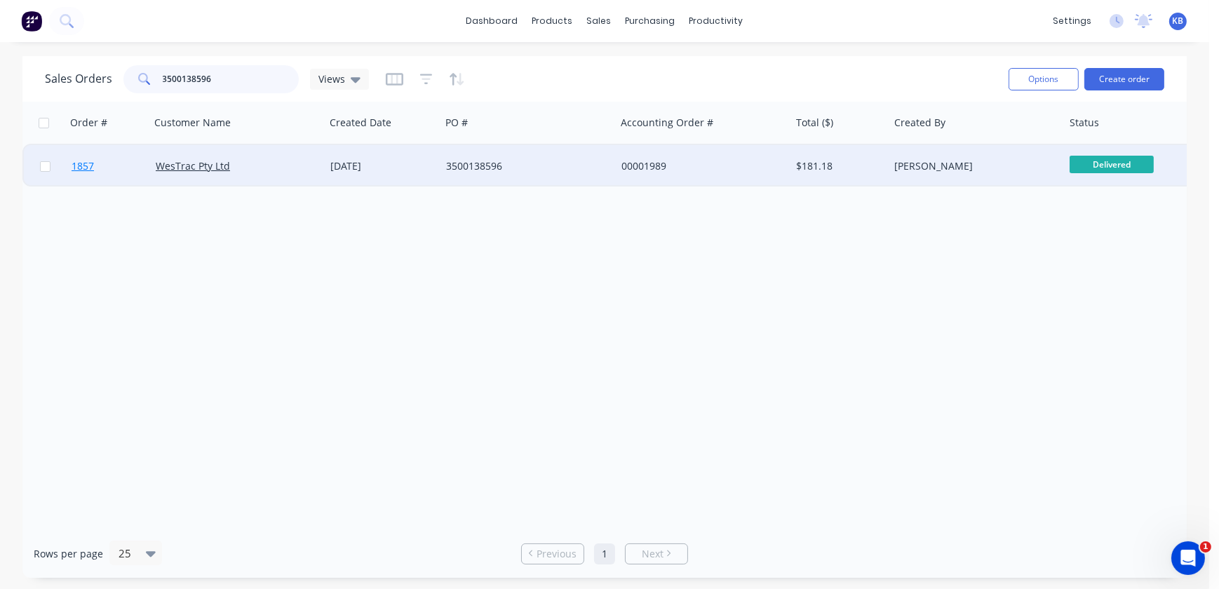
type input "3500138596"
click at [76, 161] on span "1857" at bounding box center [83, 166] width 22 height 14
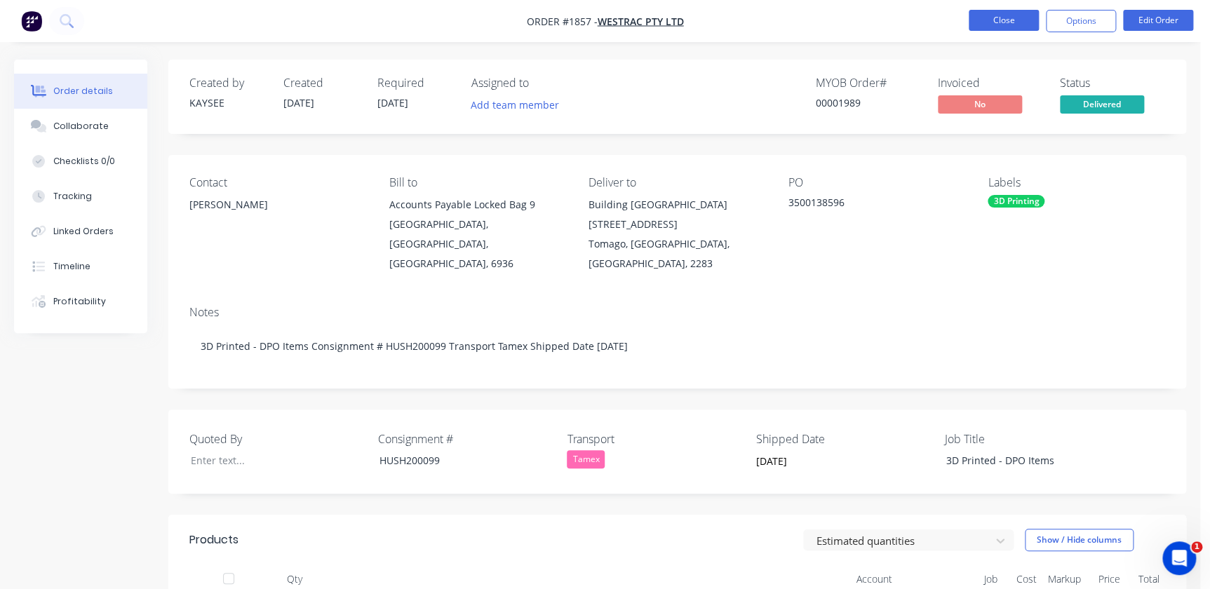
click at [972, 25] on button "Close" at bounding box center [1004, 20] width 70 height 21
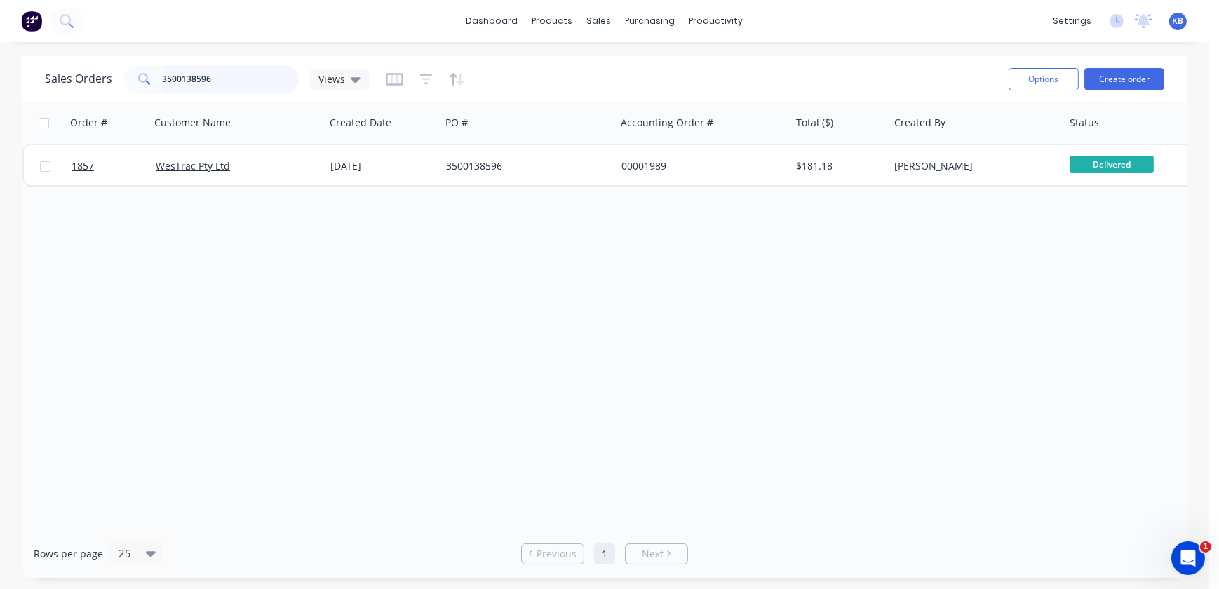
drag, startPoint x: 276, startPoint y: 80, endPoint x: 59, endPoint y: 83, distance: 216.8
click at [59, 83] on div "Sales Orders 3500138596 Views" at bounding box center [207, 79] width 324 height 28
paste input "92"
type input "3500138926"
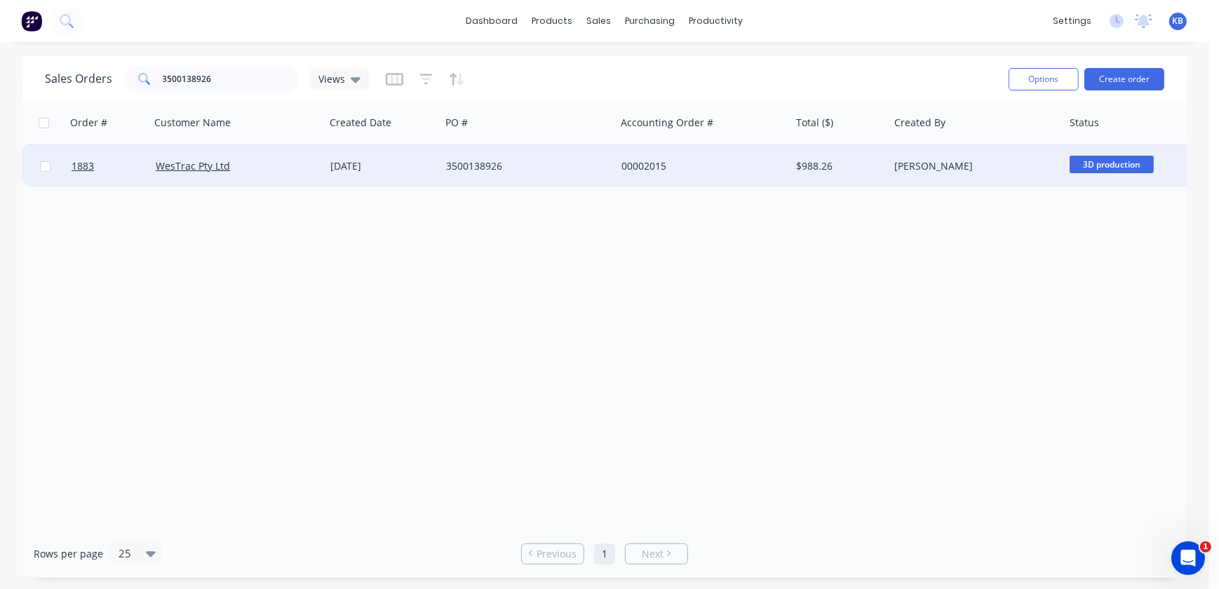
click at [57, 163] on div at bounding box center [45, 166] width 42 height 42
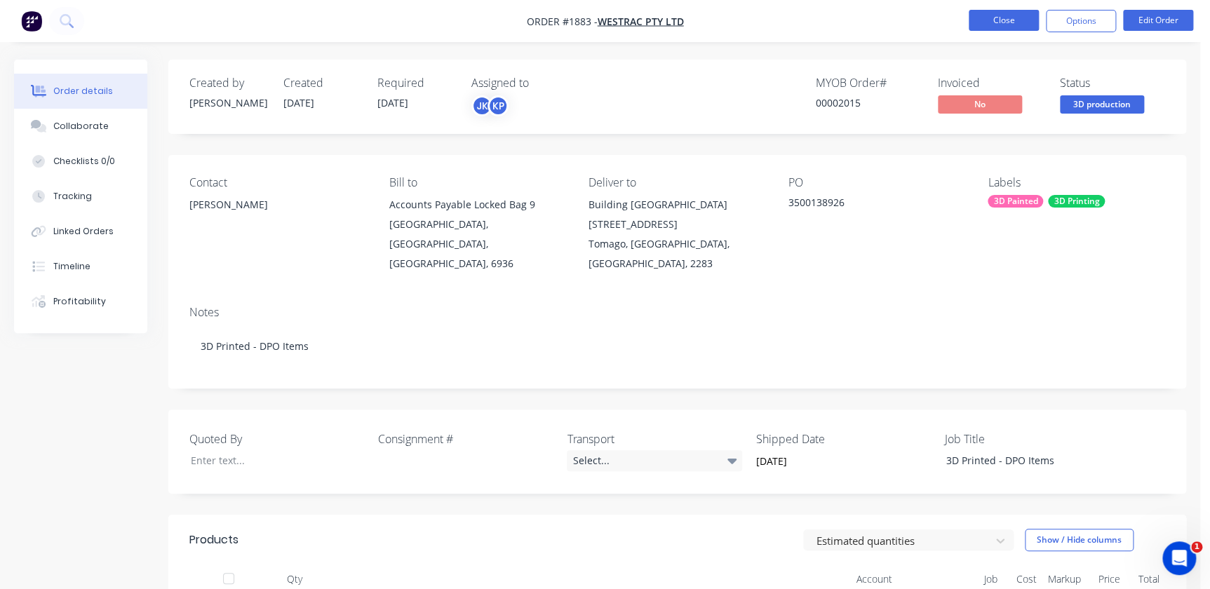
click at [985, 22] on button "Close" at bounding box center [1004, 20] width 70 height 21
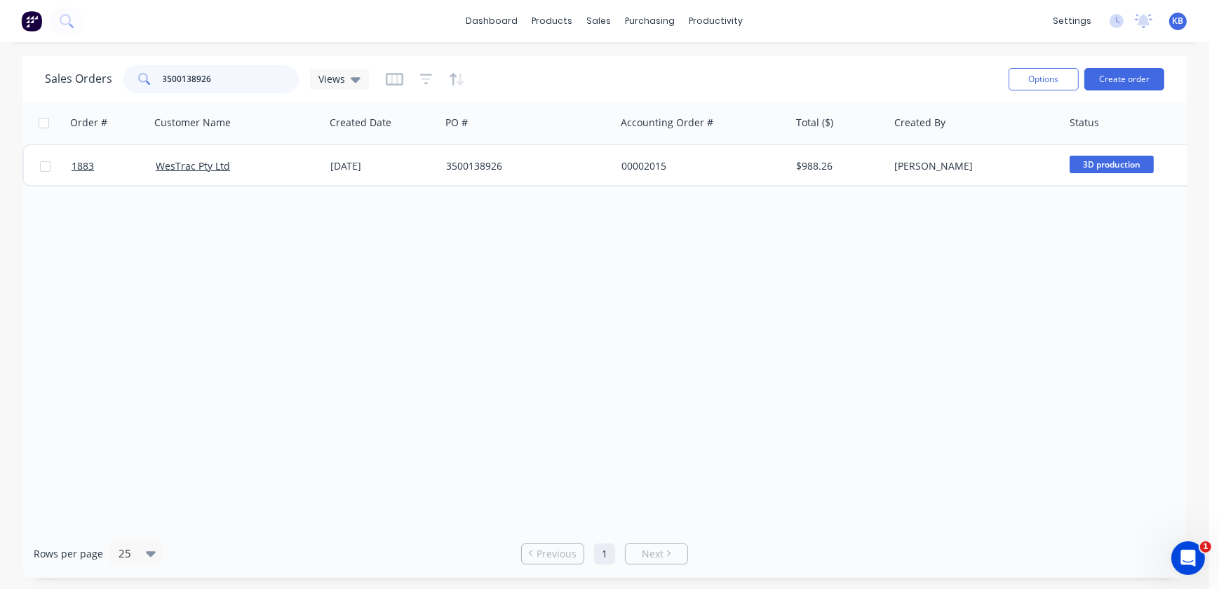
drag, startPoint x: 221, startPoint y: 82, endPoint x: 27, endPoint y: 72, distance: 193.9
click at [7, 74] on div "Sales Orders 3500138926 Views Options Create order Order # Customer Name Create…" at bounding box center [604, 317] width 1209 height 522
paste input "9151"
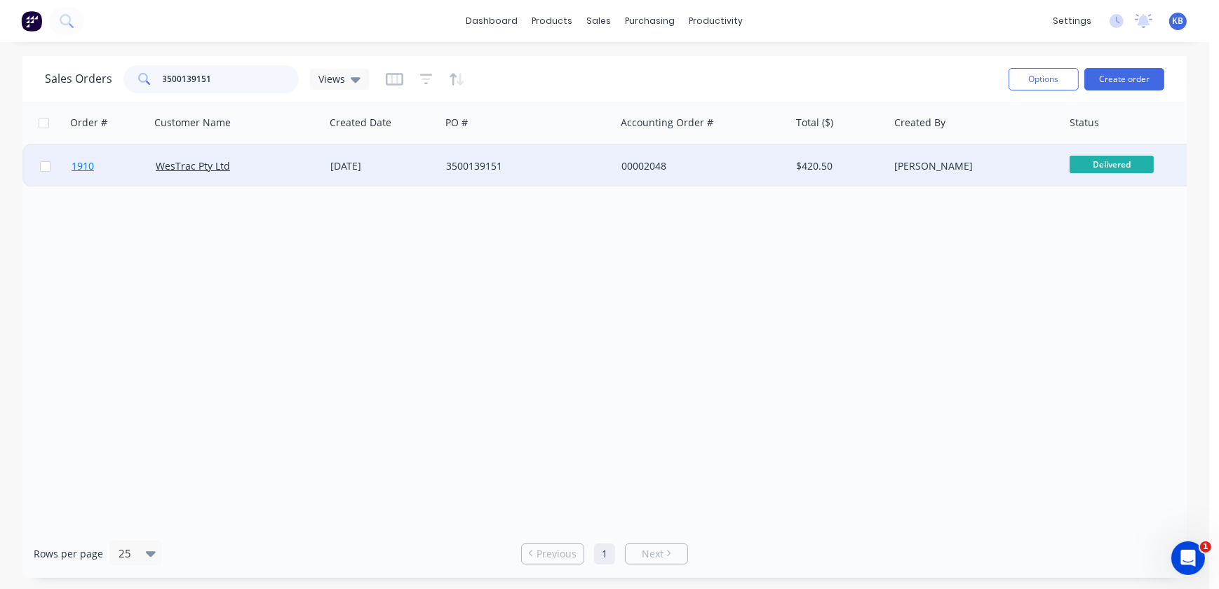
type input "3500139151"
click at [90, 161] on span "1910" at bounding box center [83, 166] width 22 height 14
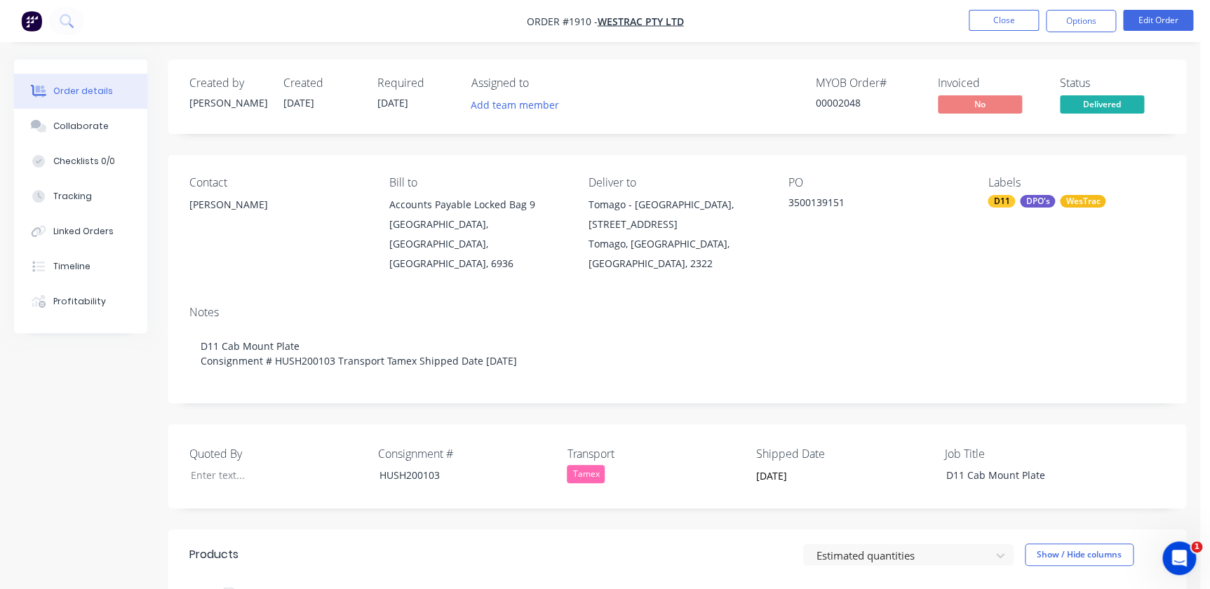
click at [974, 32] on nav "Order #1910 - WesTrac Pty Ltd Close Options Edit Order" at bounding box center [605, 21] width 1210 height 42
click at [981, 27] on button "Close" at bounding box center [1004, 20] width 70 height 21
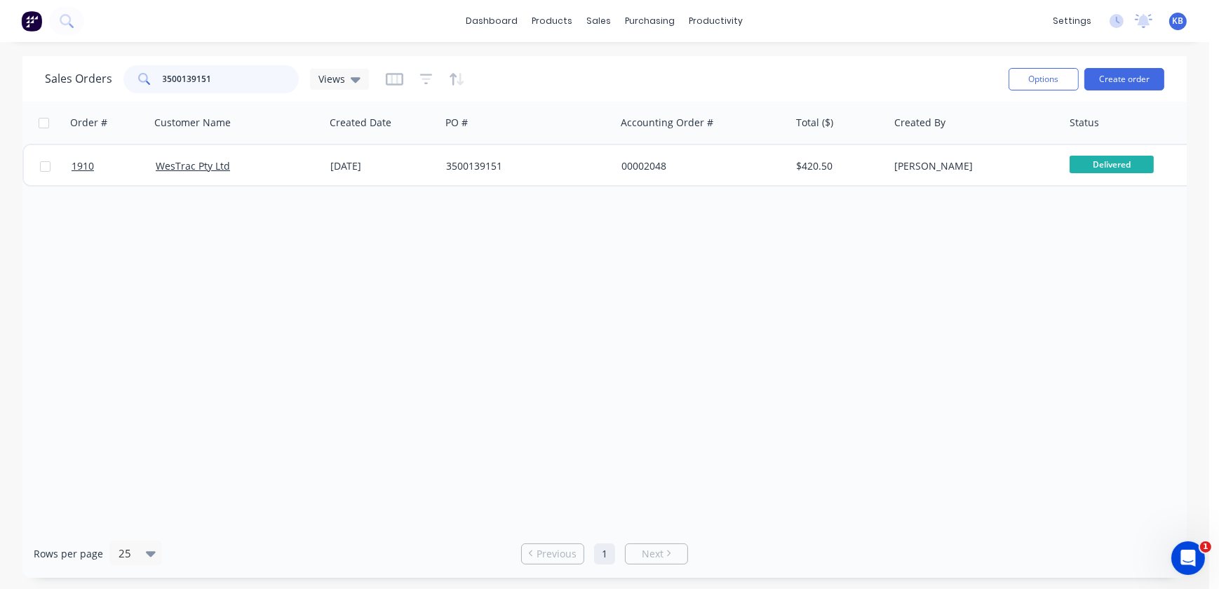
drag, startPoint x: 256, startPoint y: 82, endPoint x: 0, endPoint y: 55, distance: 257.4
click at [0, 55] on div "dashboard products sales purchasing productivity dashboard products Product Cat…" at bounding box center [604, 294] width 1209 height 589
paste input "4500745914"
type input "4500745914"
click at [85, 170] on span "982" at bounding box center [80, 166] width 17 height 14
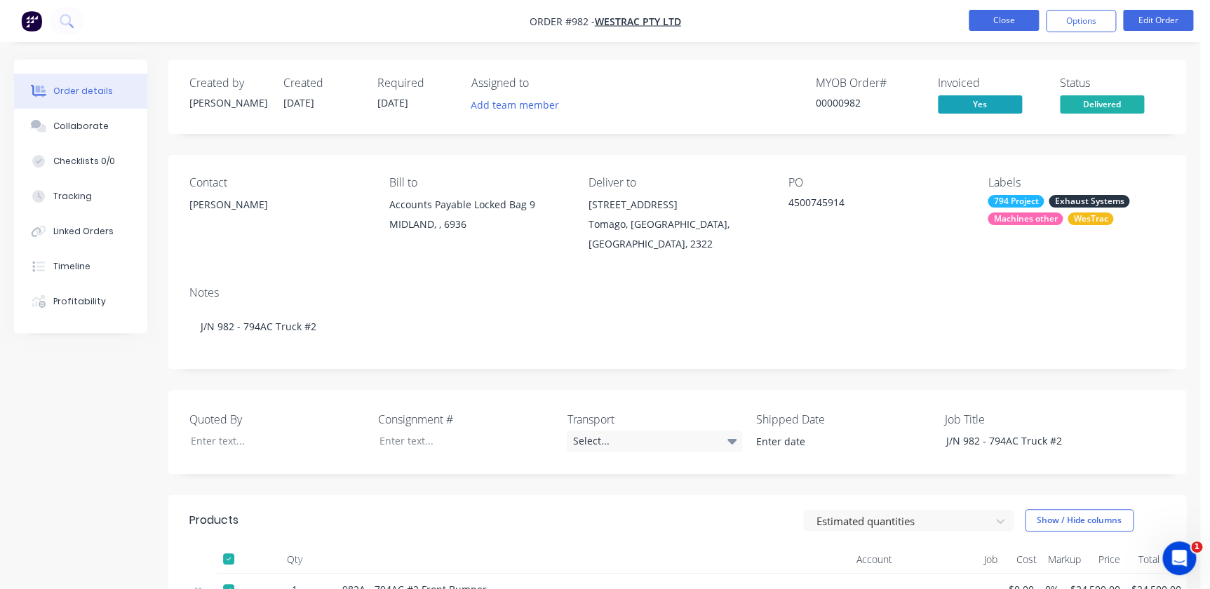
click at [982, 22] on button "Close" at bounding box center [1004, 20] width 70 height 21
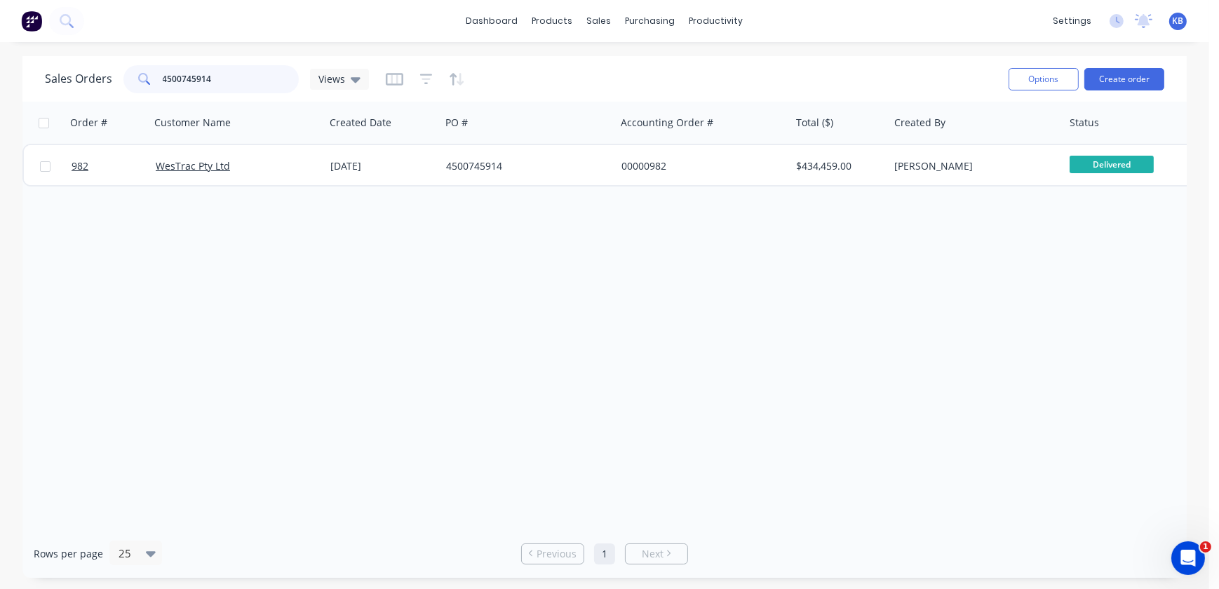
drag, startPoint x: 226, startPoint y: 74, endPoint x: 43, endPoint y: 68, distance: 183.2
click at [43, 68] on div "Sales Orders 4500745914 Views Options Create order" at bounding box center [604, 79] width 1165 height 46
paste input "833557"
drag, startPoint x: 220, startPoint y: 73, endPoint x: 133, endPoint y: 72, distance: 87.0
click at [133, 72] on div "4500833557" at bounding box center [210, 79] width 175 height 28
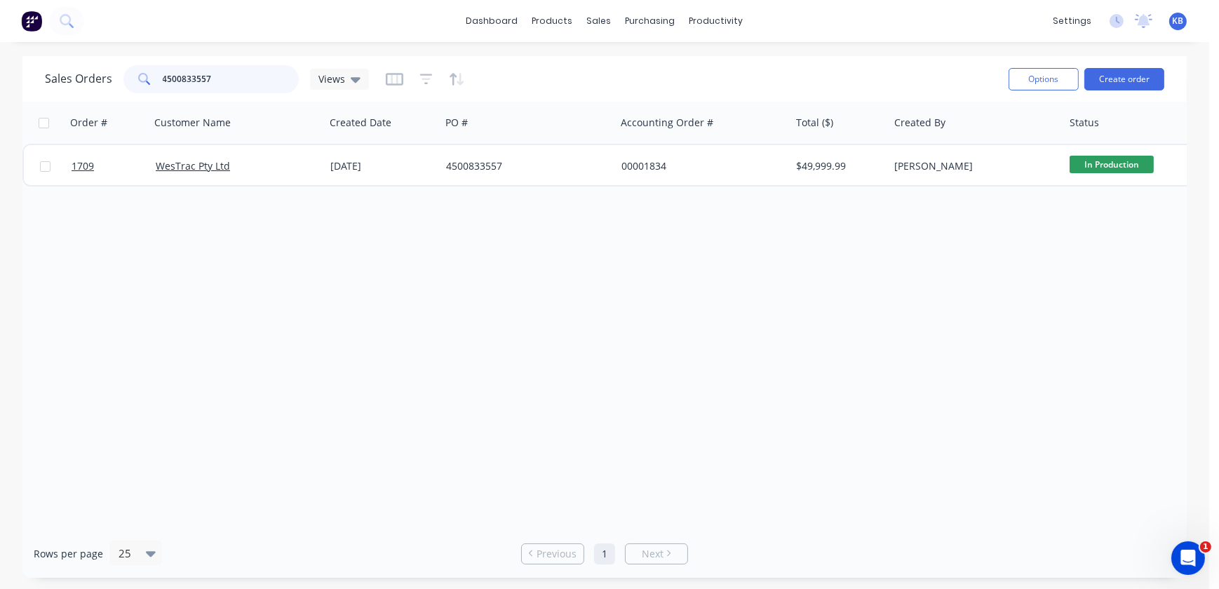
paste input "7256"
type input "4500837256"
drag, startPoint x: 194, startPoint y: 75, endPoint x: 46, endPoint y: 74, distance: 148.0
click at [46, 74] on div "Sales Orders 4500837256 Views" at bounding box center [207, 79] width 324 height 28
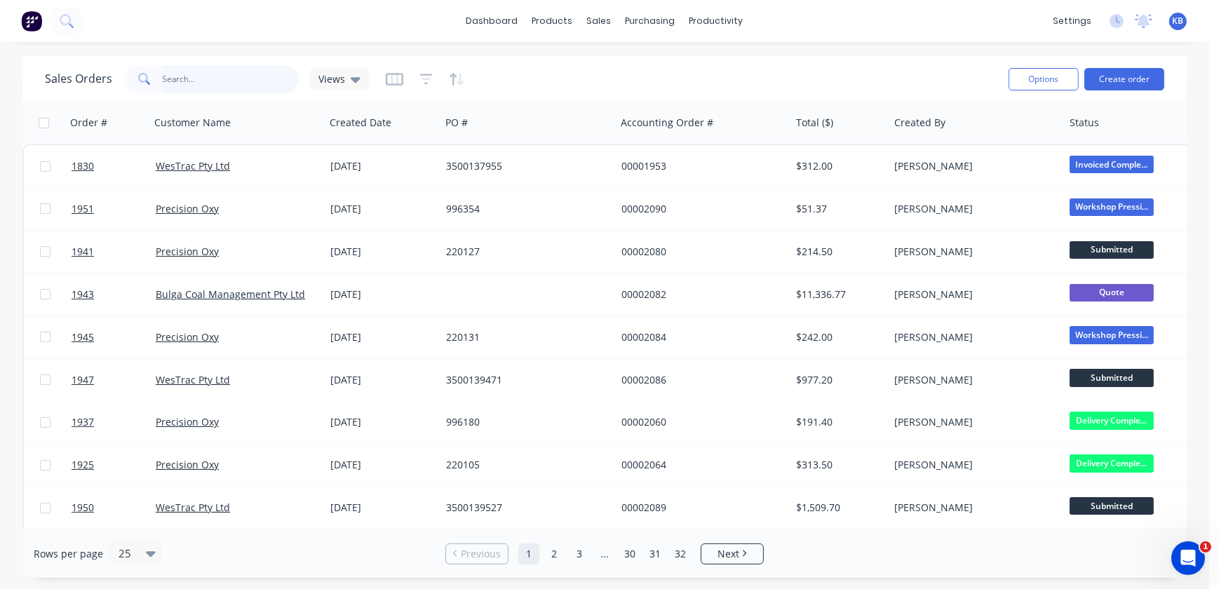
click at [250, 81] on input "text" at bounding box center [231, 79] width 137 height 28
paste input "4500838671"
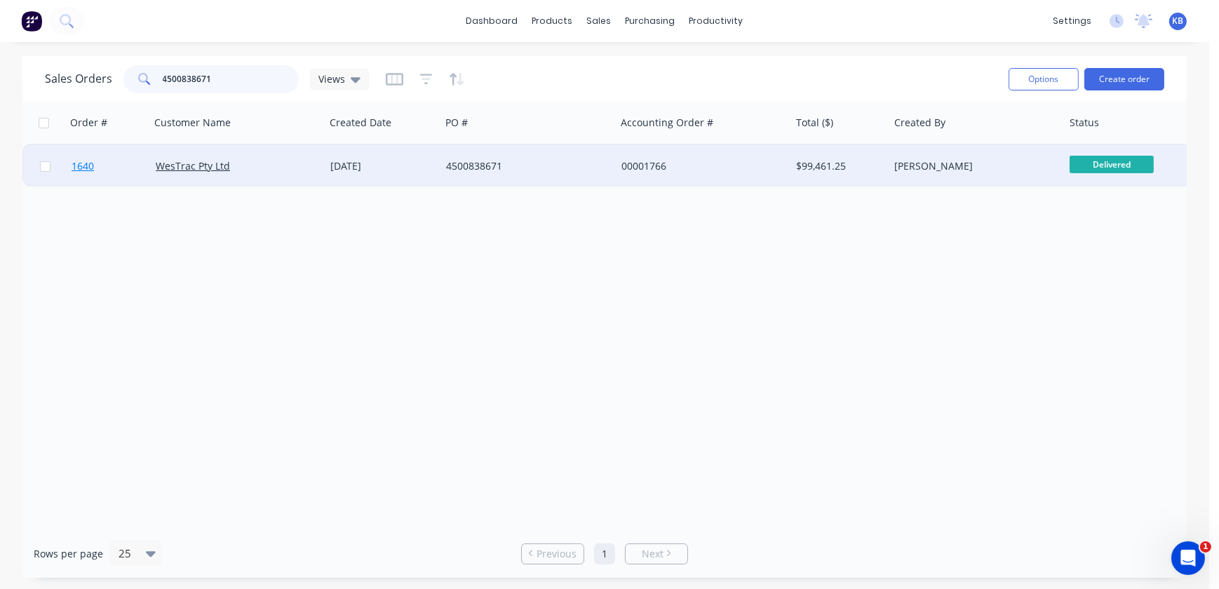
type input "4500838671"
click at [72, 168] on span "1640" at bounding box center [83, 166] width 22 height 14
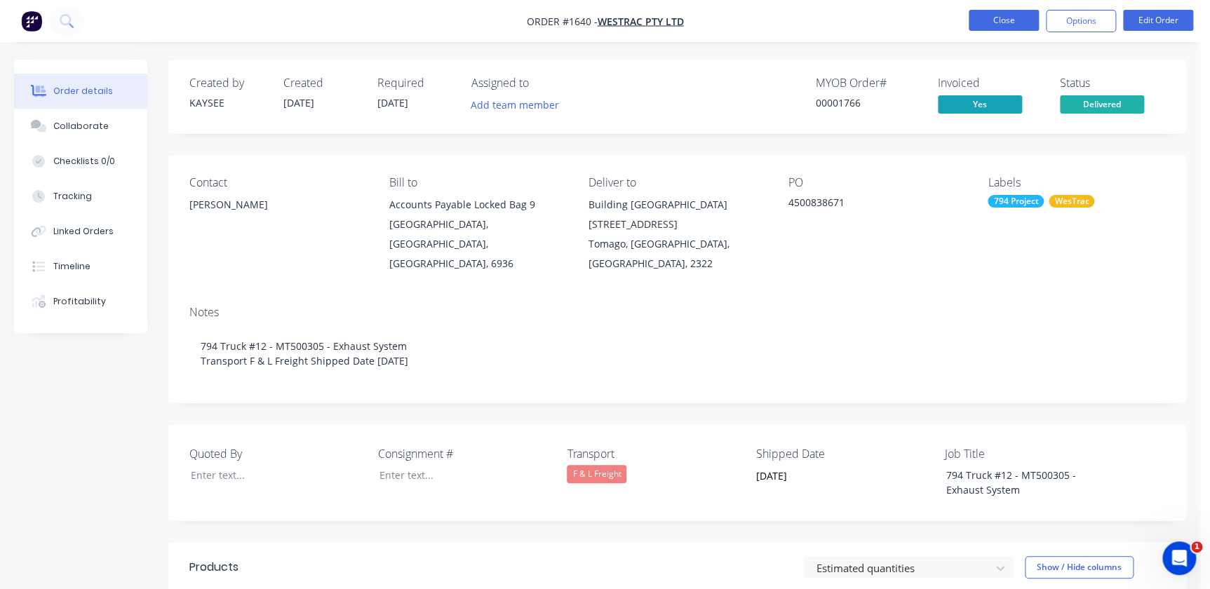
click at [983, 20] on button "Close" at bounding box center [1004, 20] width 70 height 21
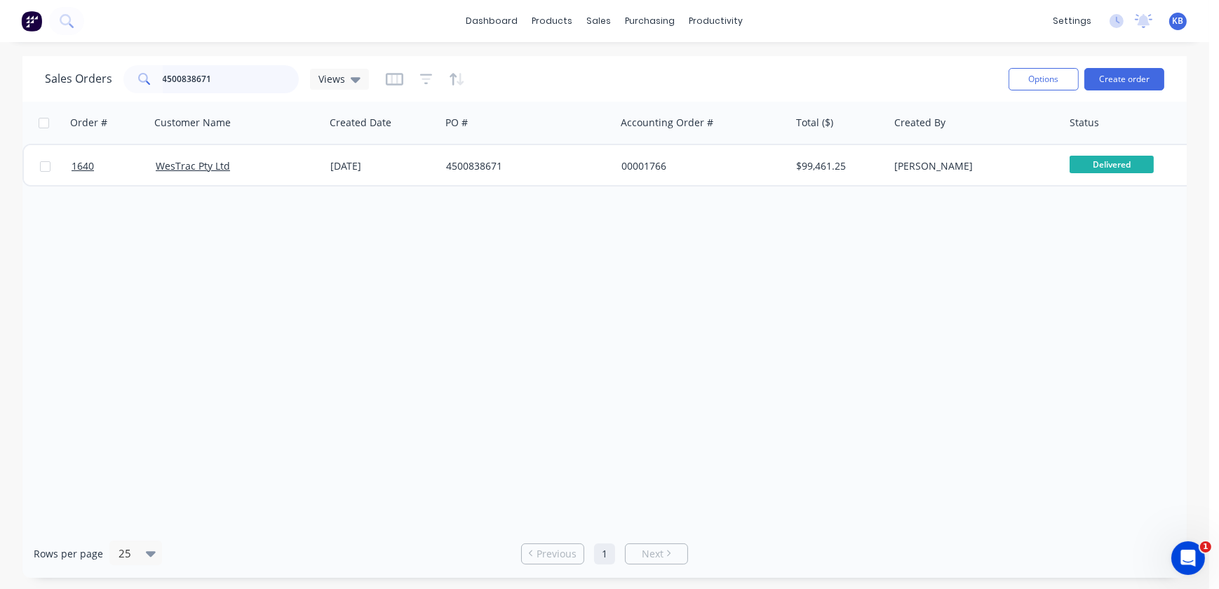
drag, startPoint x: 180, startPoint y: 71, endPoint x: 202, endPoint y: 76, distance: 23.1
click at [180, 71] on input "4500838671" at bounding box center [231, 79] width 137 height 28
drag, startPoint x: 168, startPoint y: 74, endPoint x: 54, endPoint y: 72, distance: 113.7
click at [7, 75] on div "Sales Orders 4500838671 Views Options Create order Order # Customer Name Create…" at bounding box center [604, 317] width 1209 height 522
paste input "7278"
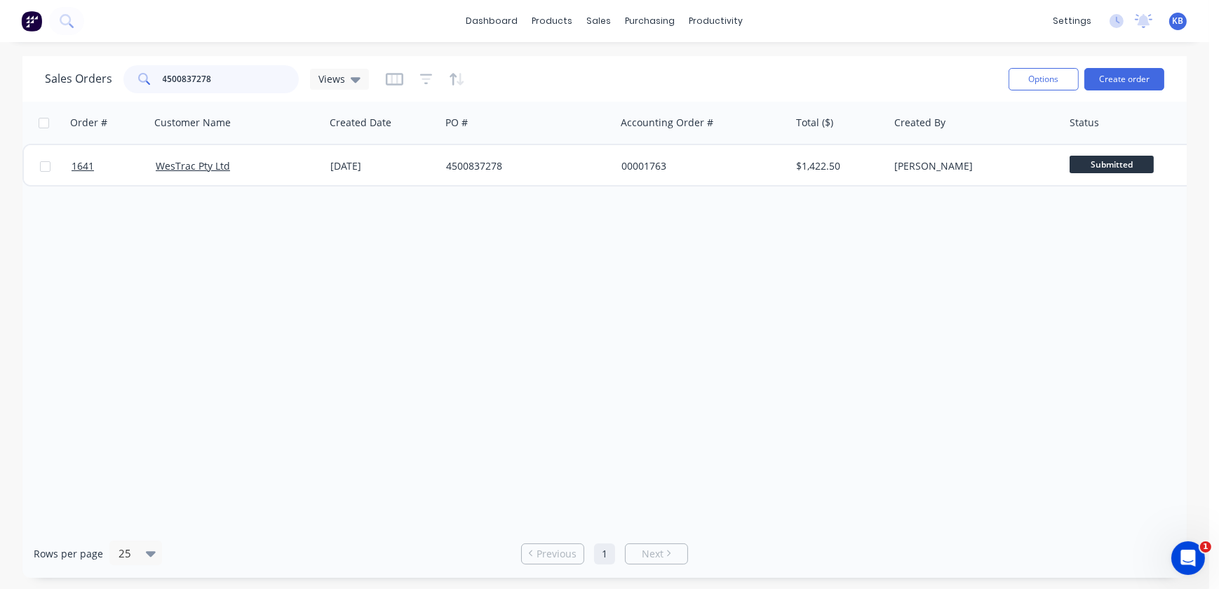
type input "4500837278"
drag, startPoint x: 521, startPoint y: 529, endPoint x: 586, endPoint y: 530, distance: 65.2
click at [586, 530] on div "Rows per page 25 Previous 1 Next" at bounding box center [604, 554] width 1165 height 48
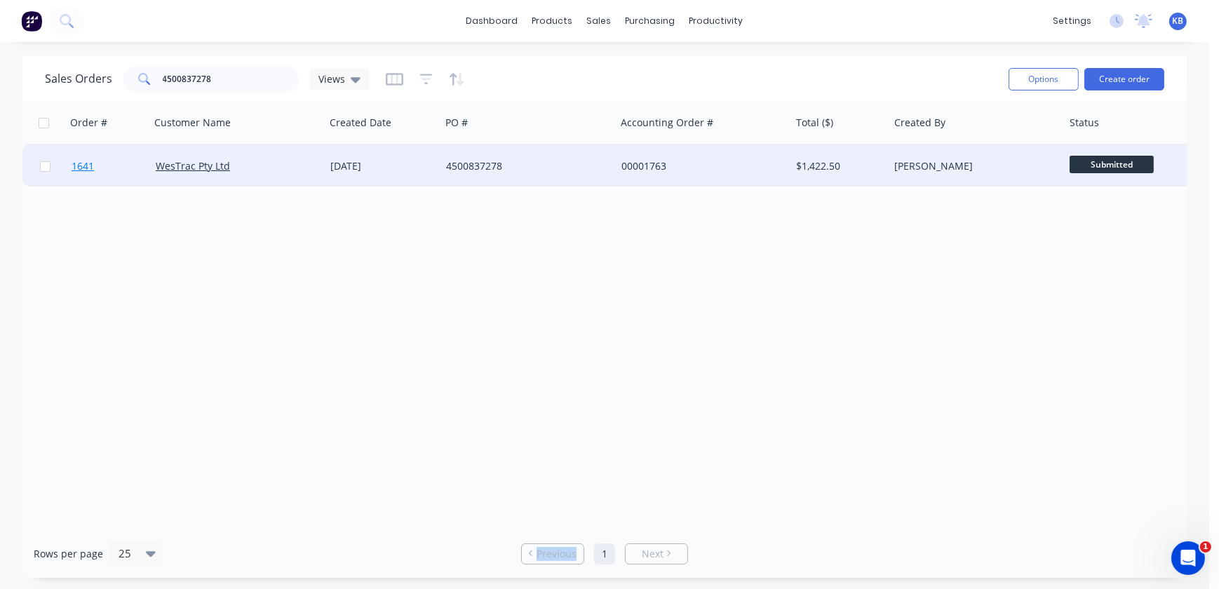
click at [86, 167] on span "1641" at bounding box center [83, 166] width 22 height 14
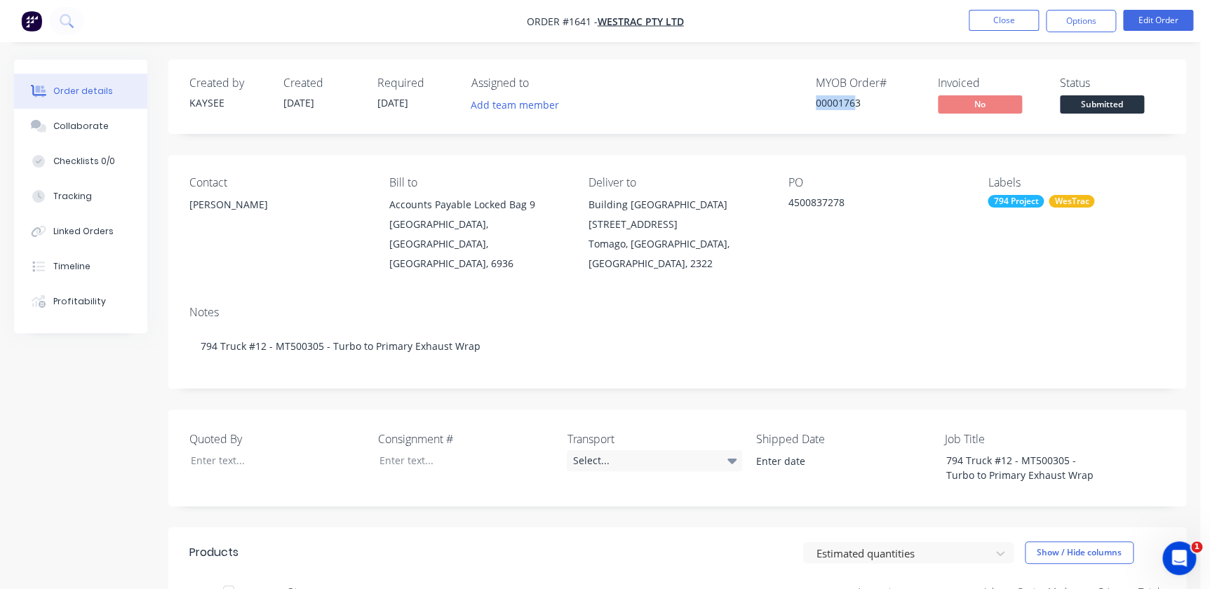
drag, startPoint x: 847, startPoint y: 98, endPoint x: 836, endPoint y: 95, distance: 10.9
click at [753, 95] on div "MYOB Order # 00001763 Invoiced No Status Submitted" at bounding box center [889, 96] width 554 height 41
drag, startPoint x: 861, startPoint y: 99, endPoint x: 810, endPoint y: 105, distance: 50.9
click at [810, 105] on div "MYOB Order # 00001763 Invoiced No Status Submitted" at bounding box center [889, 96] width 554 height 41
copy div "00001763"
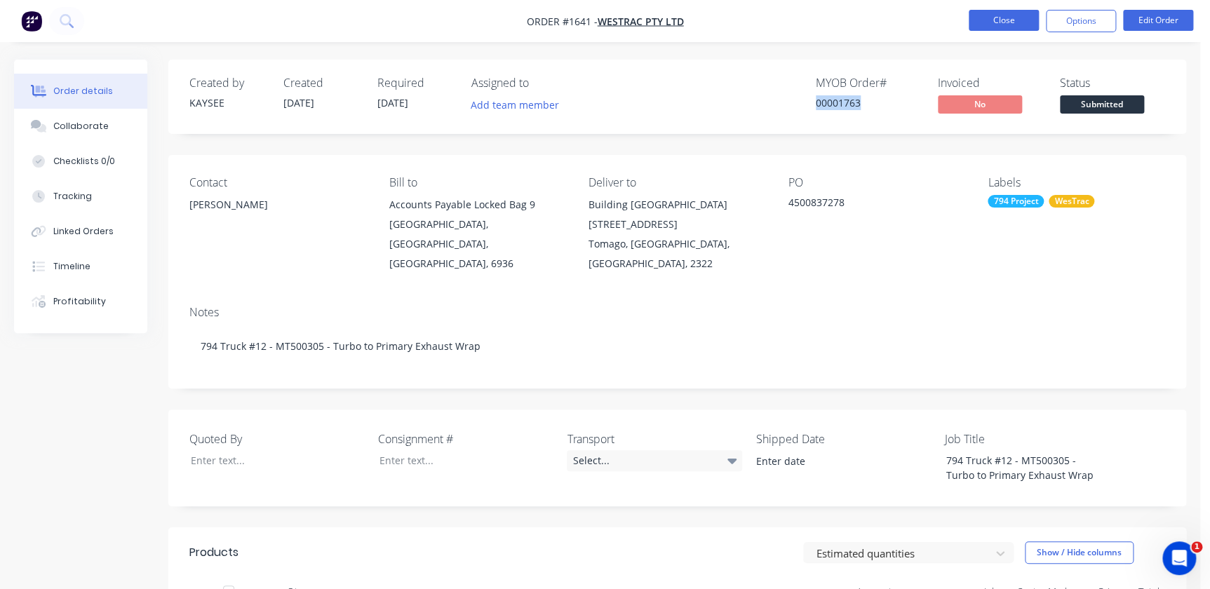
click at [972, 20] on button "Close" at bounding box center [1004, 20] width 70 height 21
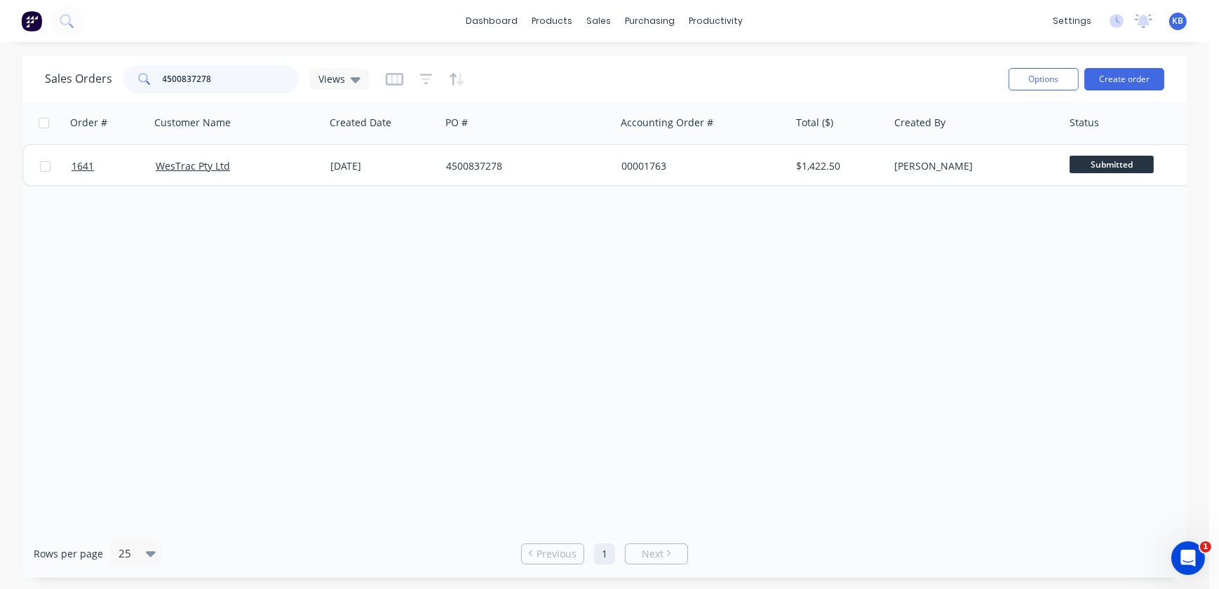
drag, startPoint x: 241, startPoint y: 88, endPoint x: 56, endPoint y: 72, distance: 185.2
click at [58, 72] on div "Sales Orders 4500837278 Views" at bounding box center [207, 79] width 324 height 28
paste input "6931"
click at [249, 79] on input "4500836931" at bounding box center [231, 79] width 137 height 28
drag, startPoint x: 226, startPoint y: 83, endPoint x: 65, endPoint y: 57, distance: 163.5
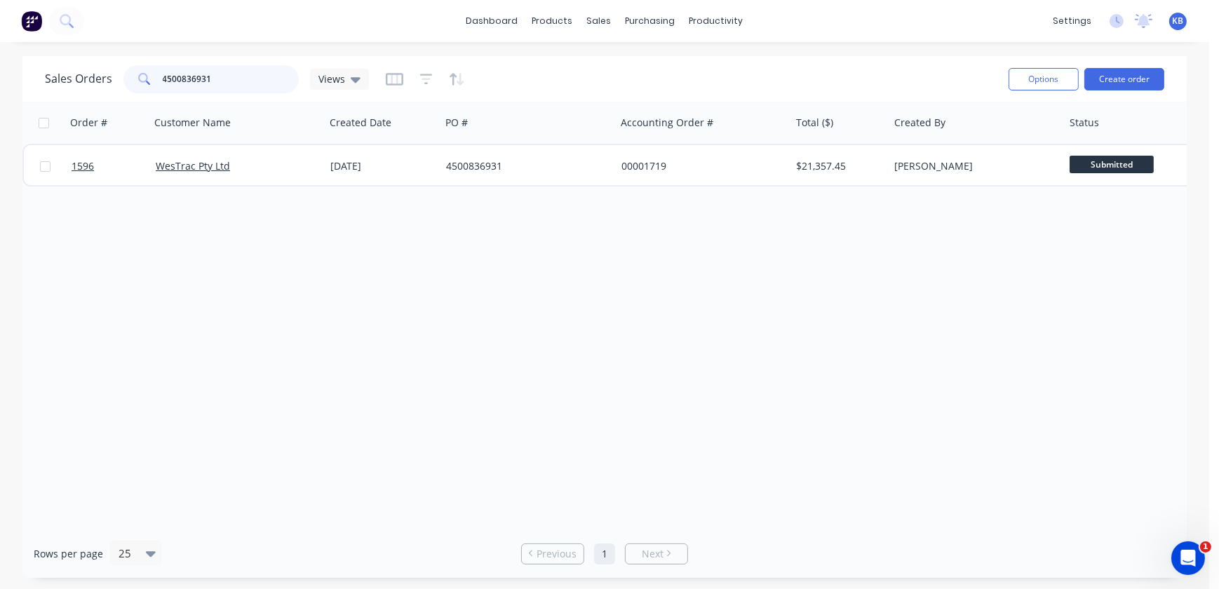
click at [68, 58] on div "Sales Orders 4500836931 Views Options Create order" at bounding box center [604, 79] width 1165 height 46
paste input "3500138926"
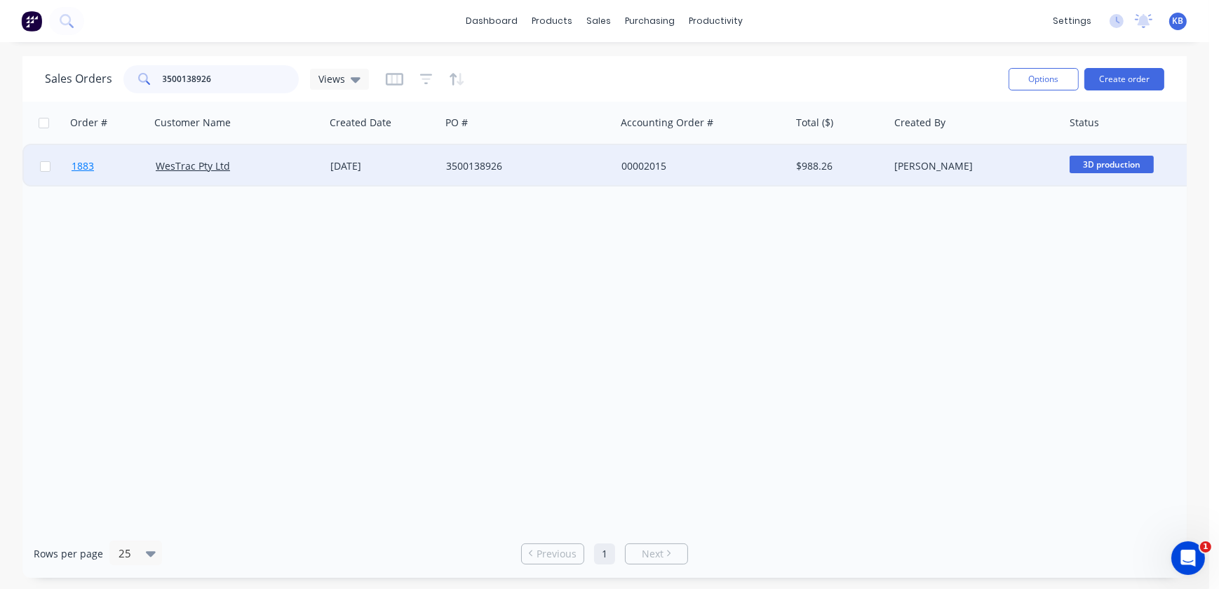
type input "3500138926"
click at [76, 170] on span "1883" at bounding box center [83, 166] width 22 height 14
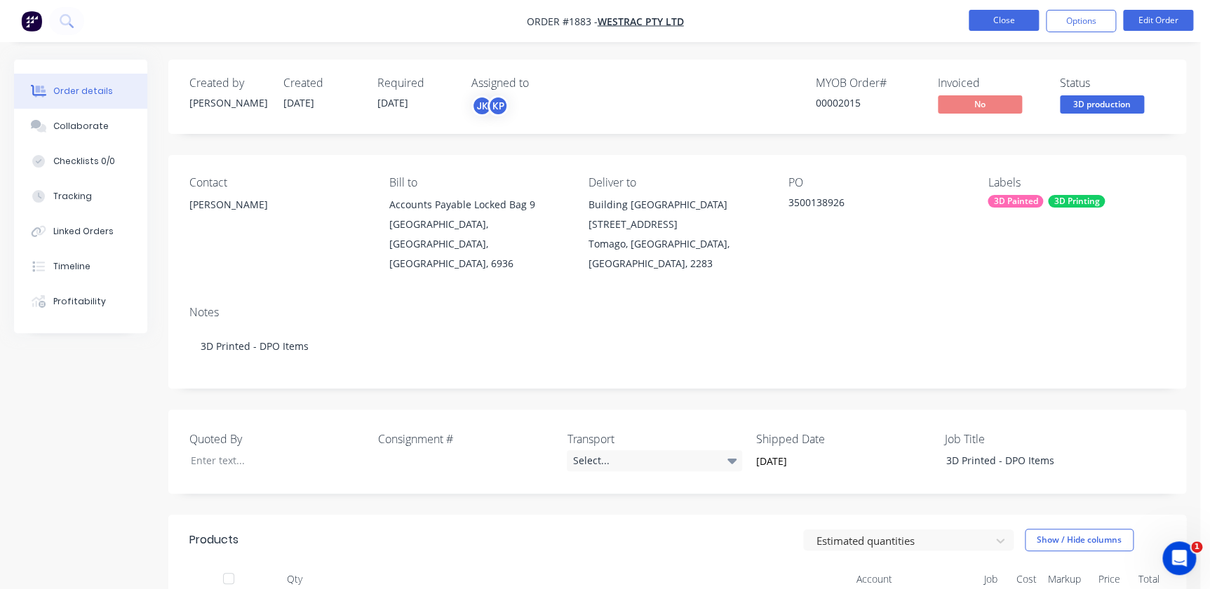
click at [1015, 26] on button "Close" at bounding box center [1004, 20] width 70 height 21
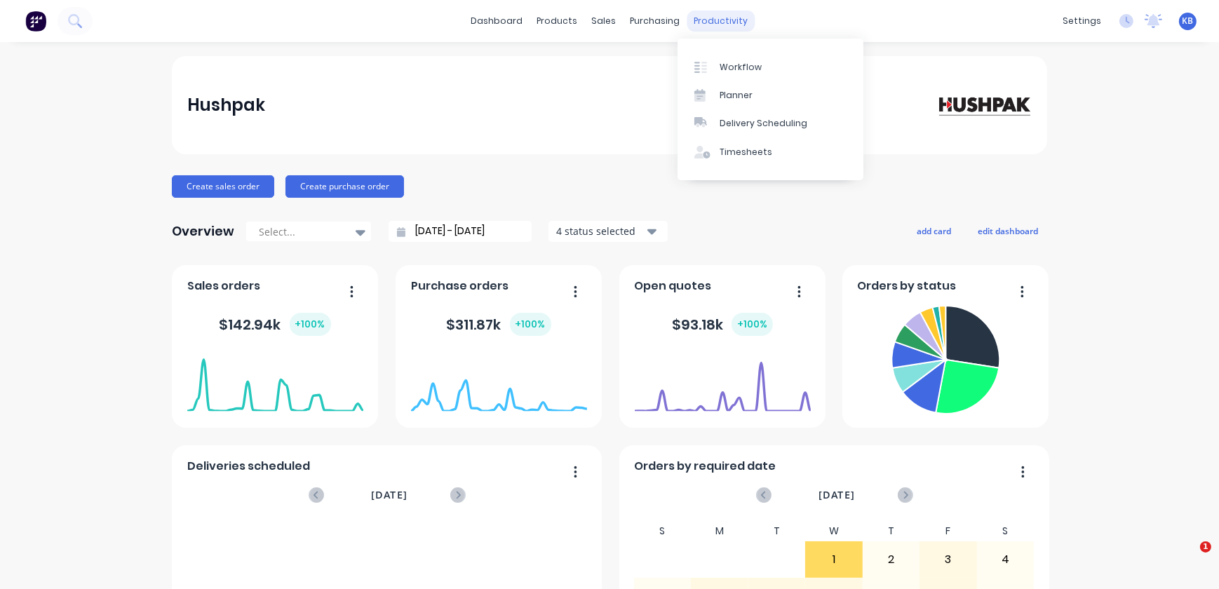
click at [699, 13] on div "productivity" at bounding box center [721, 21] width 68 height 21
click at [730, 138] on link "Timesheets" at bounding box center [771, 152] width 186 height 28
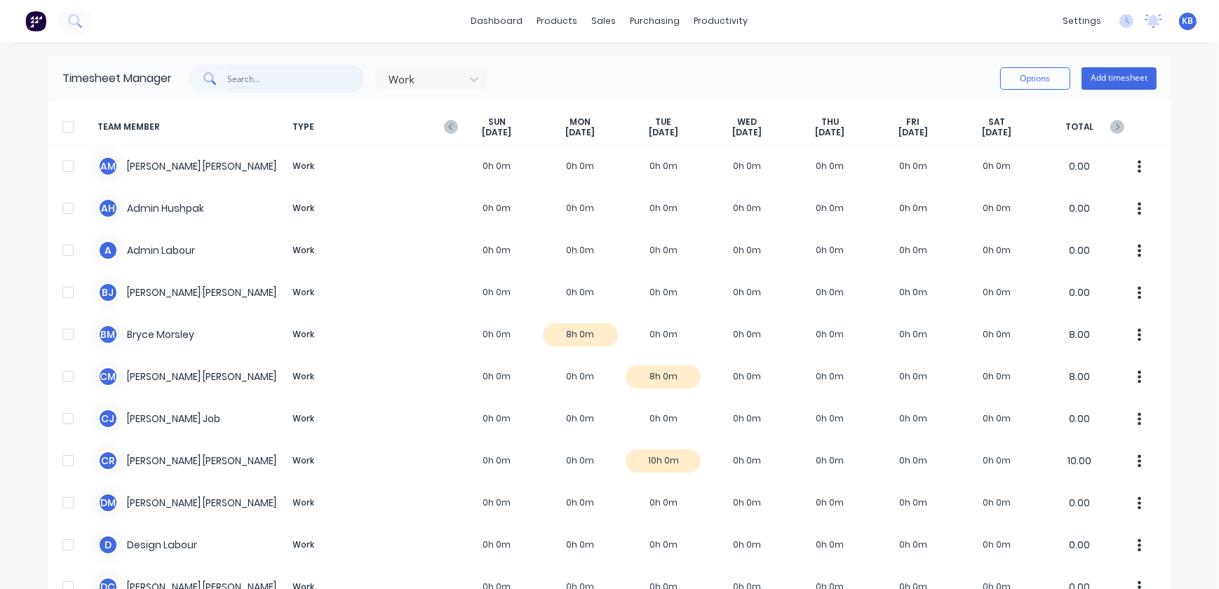
click at [238, 73] on input "text" at bounding box center [296, 79] width 137 height 28
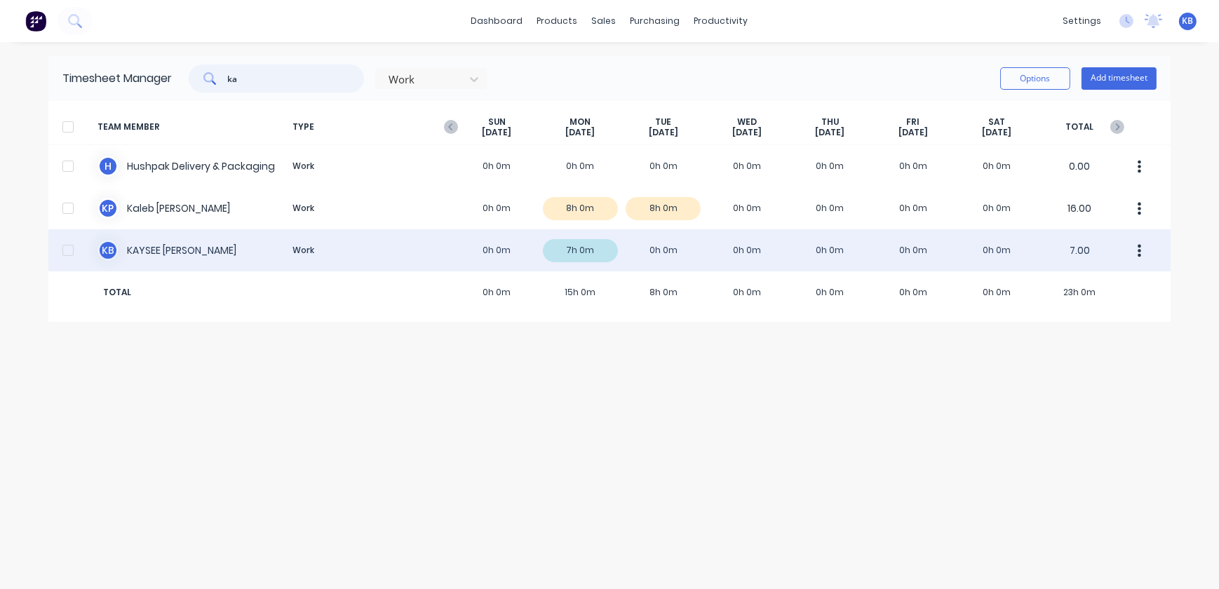
type input "ka"
click at [149, 255] on div "K B KAYSEE BROWNE Work 0h 0m 7h 0m 0h 0m 0h 0m 0h 0m 0h 0m 0h 0m 7.00" at bounding box center [609, 250] width 1122 height 42
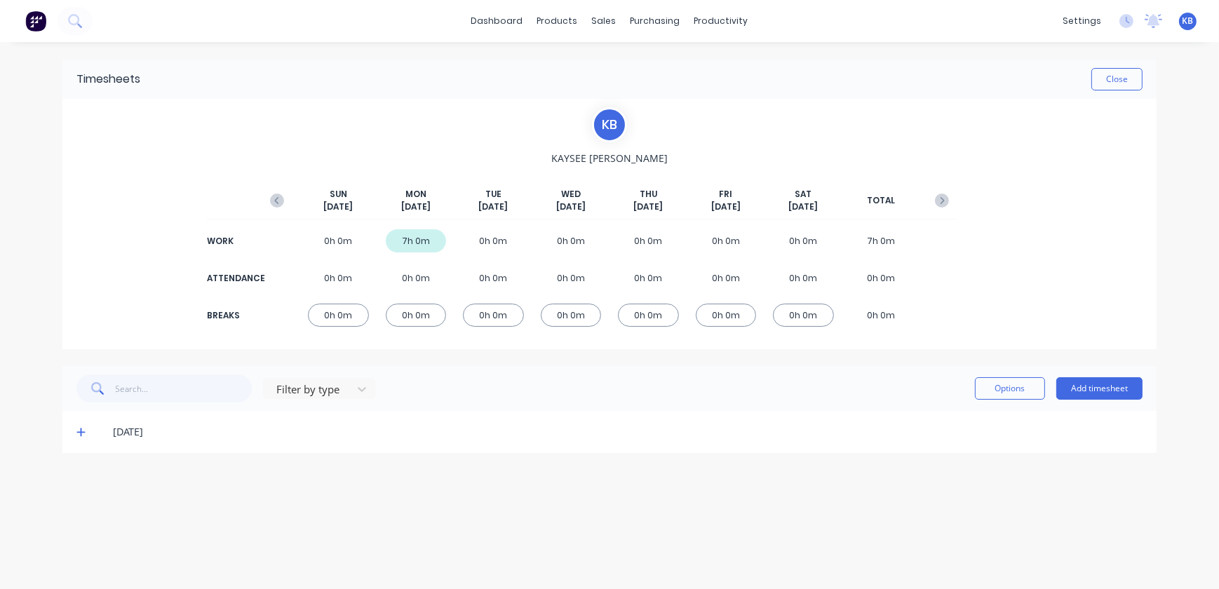
click at [154, 437] on div "06/10/25" at bounding box center [628, 431] width 1030 height 15
click at [79, 431] on icon at bounding box center [80, 433] width 8 height 8
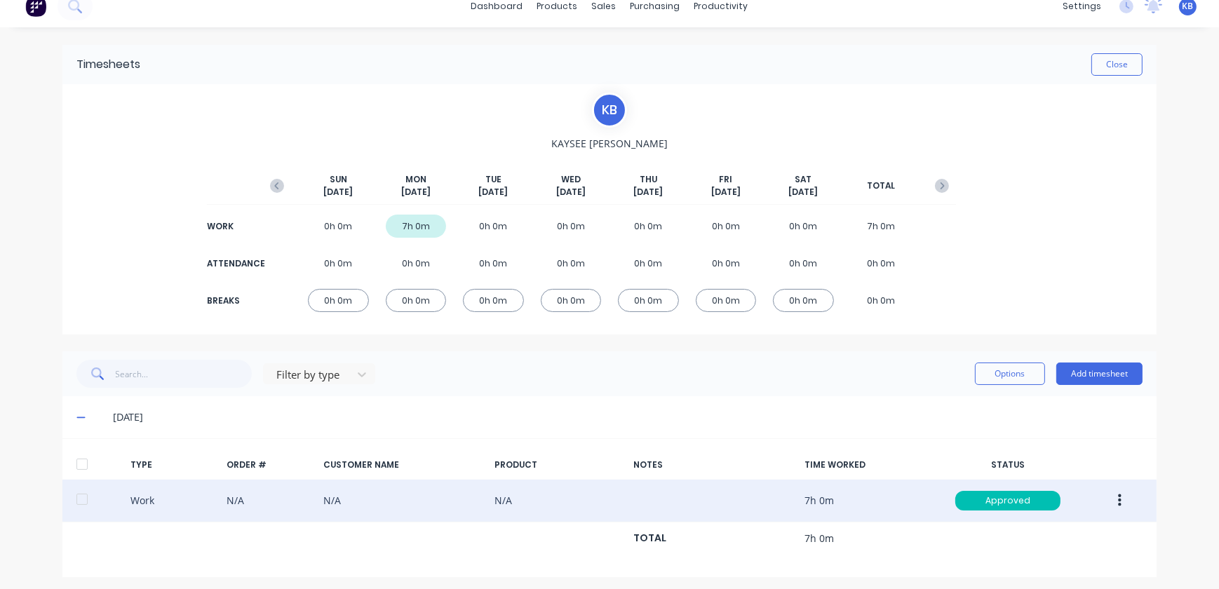
scroll to position [20, 0]
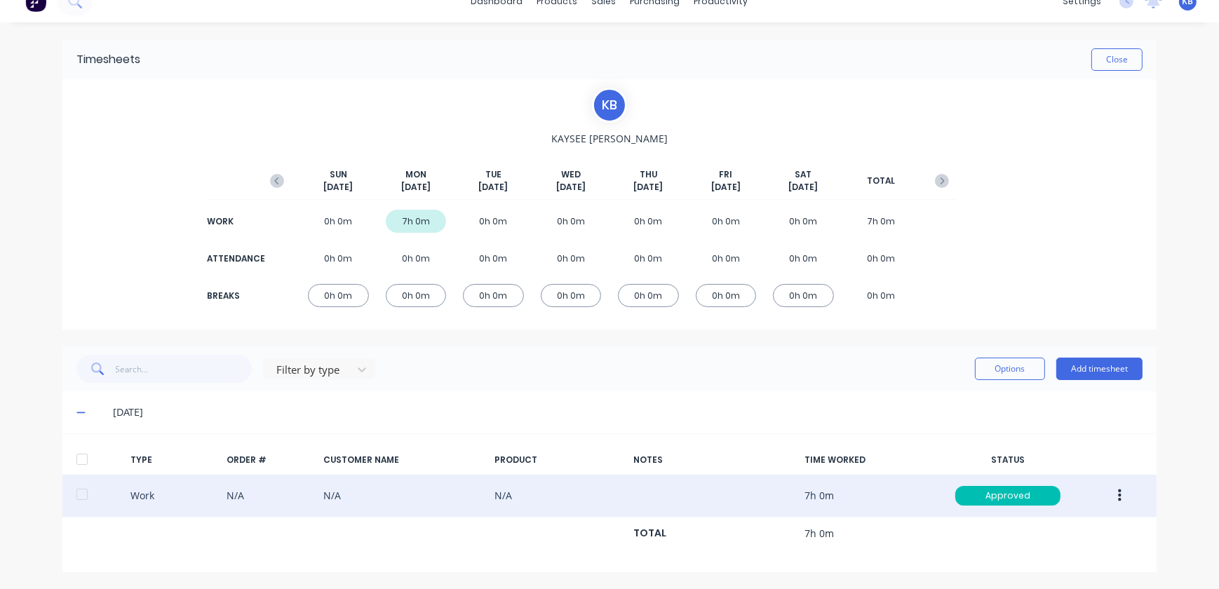
click at [1119, 499] on button "button" at bounding box center [1119, 495] width 33 height 25
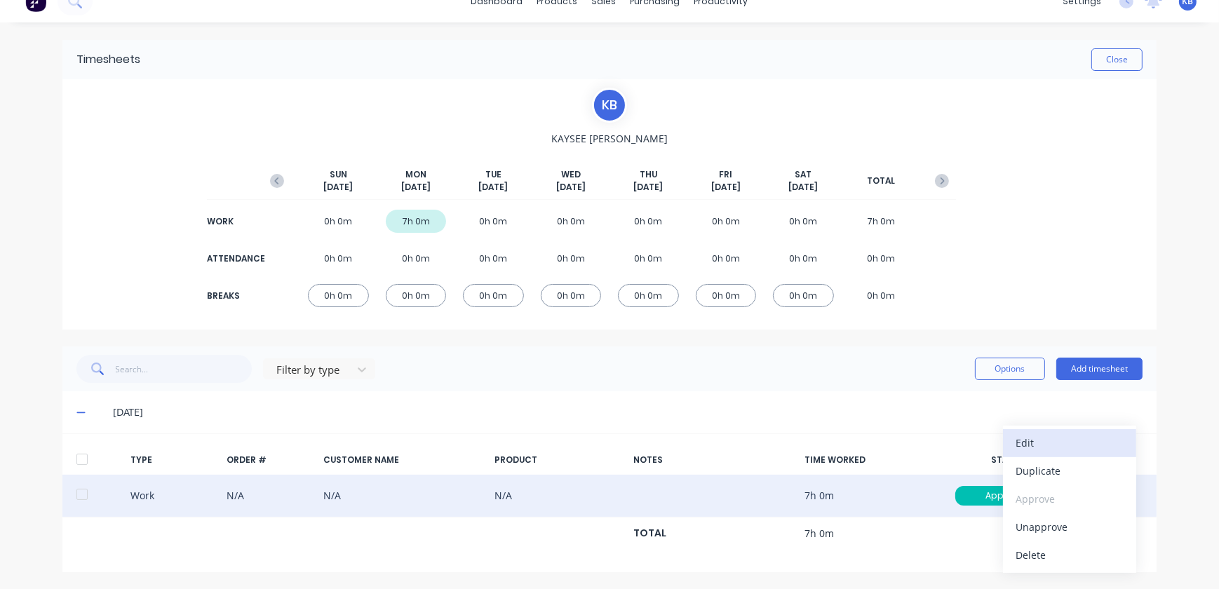
click at [1044, 452] on div "Edit" at bounding box center [1070, 443] width 108 height 20
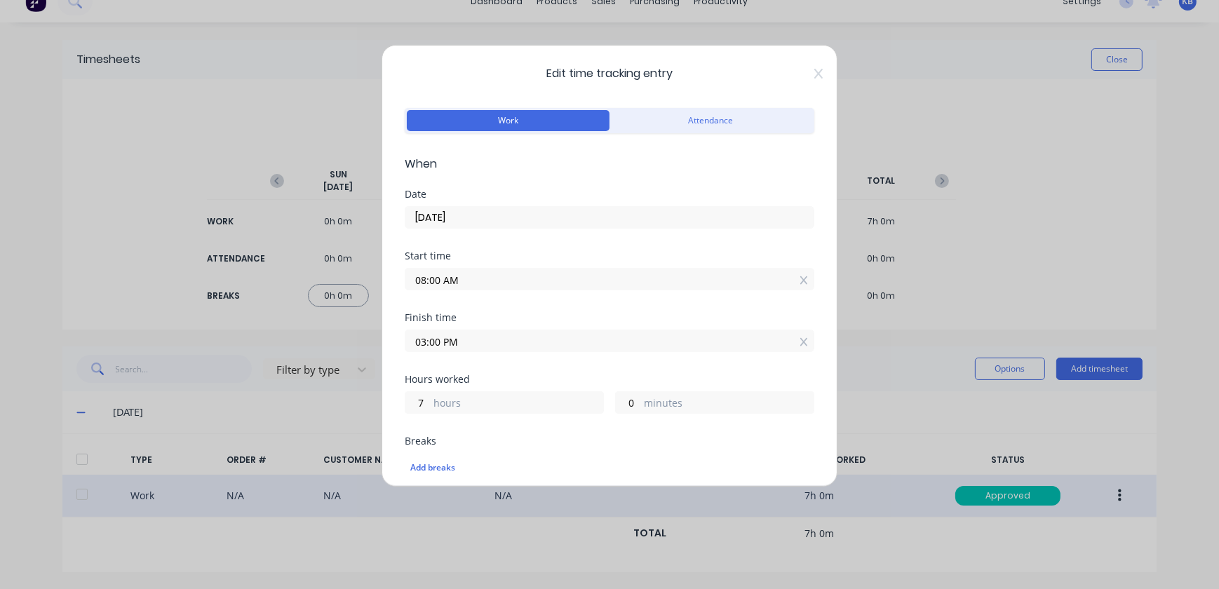
click at [424, 342] on input "03:00 PM" at bounding box center [609, 340] width 408 height 21
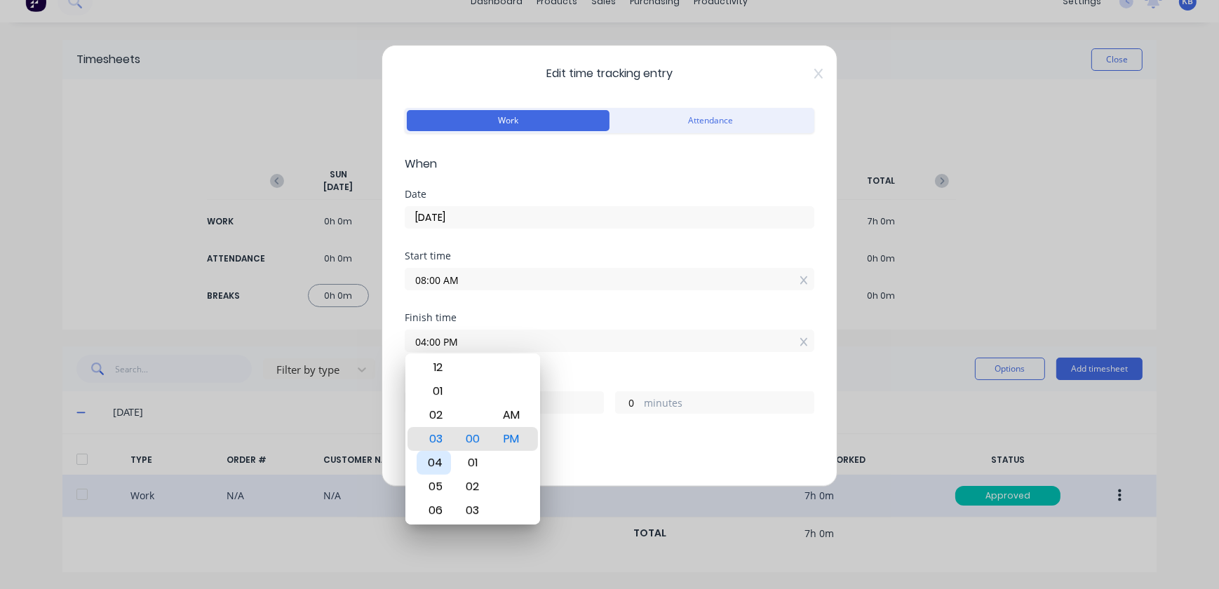
type input "04:00 PM"
type input "8"
click at [435, 456] on div "04" at bounding box center [434, 463] width 34 height 24
click at [494, 442] on div "PM" at bounding box center [511, 439] width 34 height 24
click at [652, 443] on div "Breaks" at bounding box center [610, 441] width 410 height 10
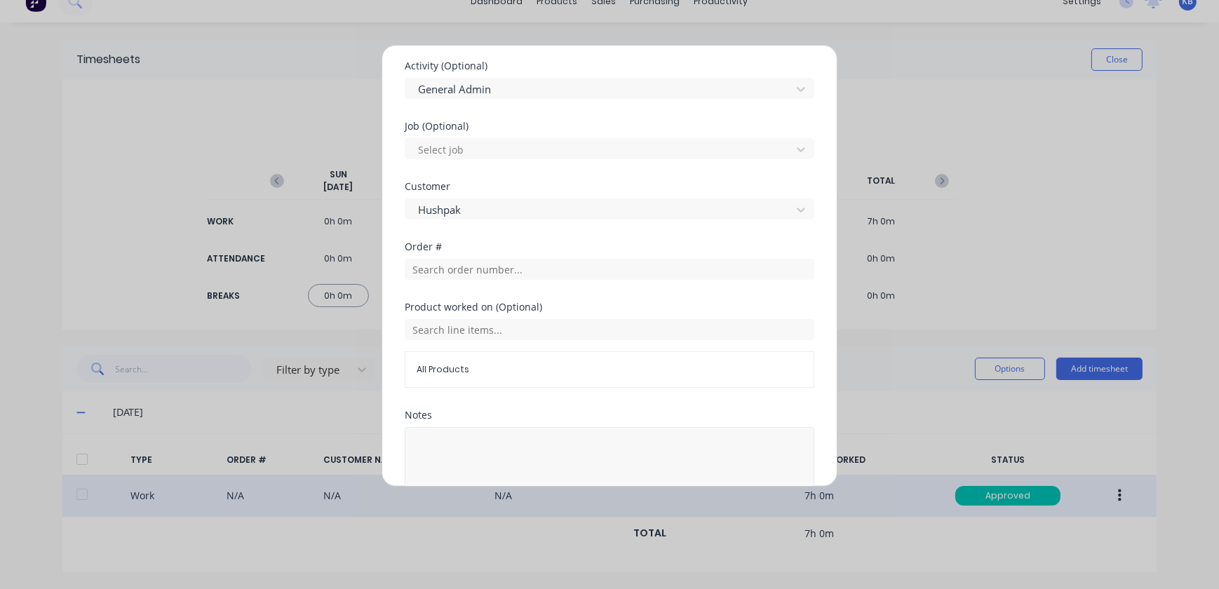
scroll to position [605, 0]
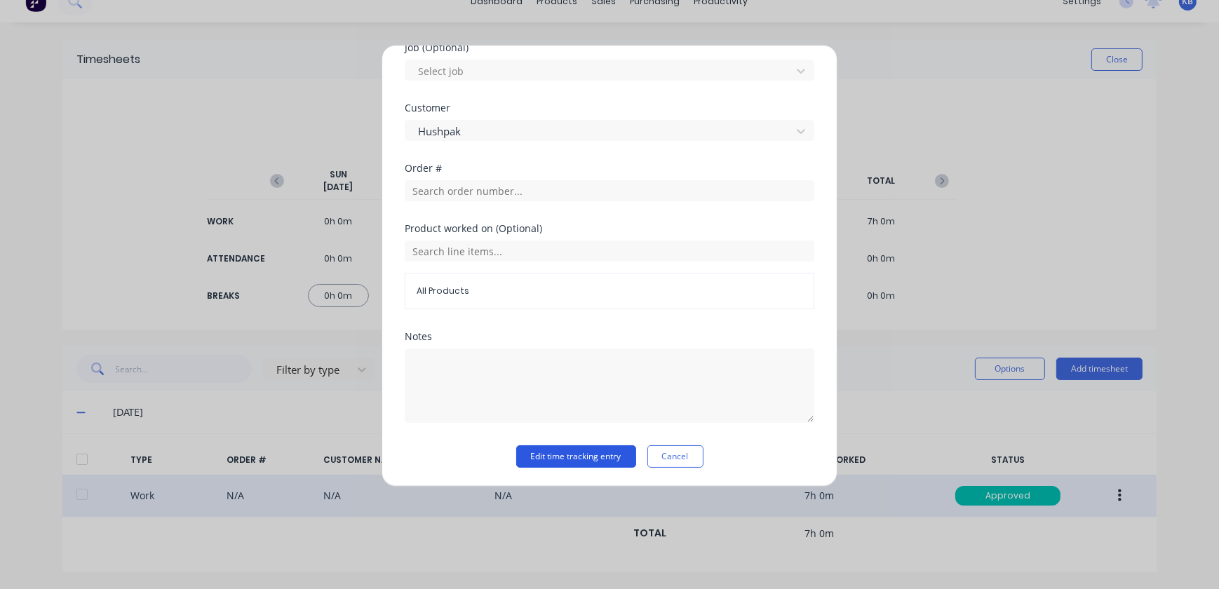
click at [604, 456] on button "Edit time tracking entry" at bounding box center [576, 456] width 120 height 22
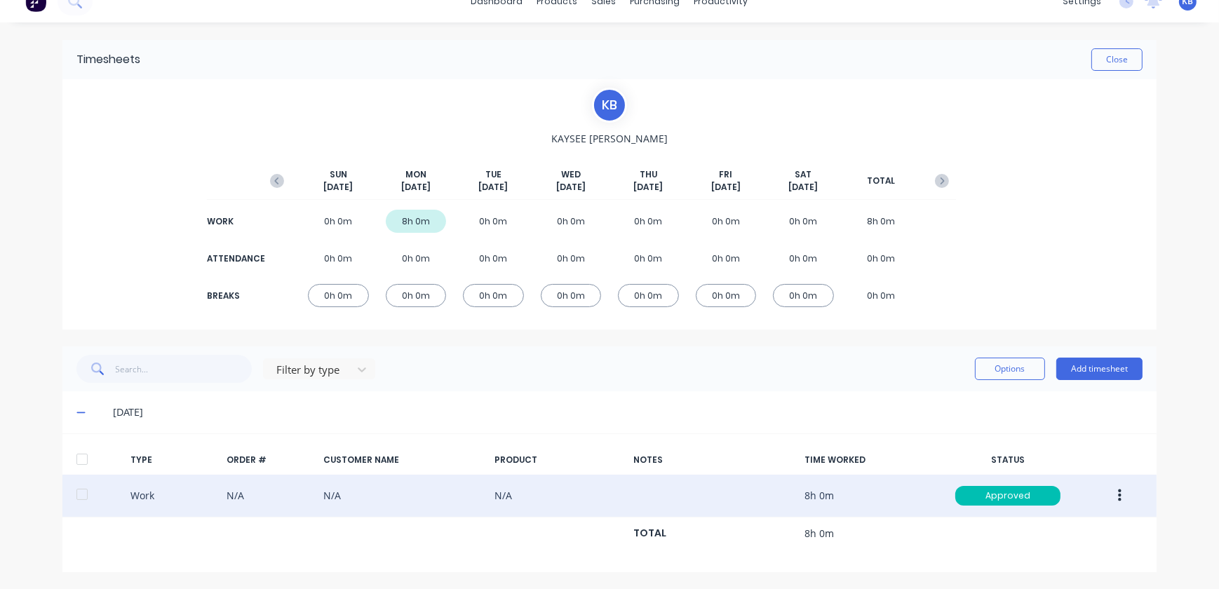
click at [493, 220] on div "0h 0m" at bounding box center [493, 221] width 61 height 23
click at [470, 225] on div "0h 0m" at bounding box center [493, 221] width 61 height 23
click at [1117, 495] on button "button" at bounding box center [1119, 495] width 33 height 25
click at [1042, 463] on div "Duplicate" at bounding box center [1070, 471] width 108 height 20
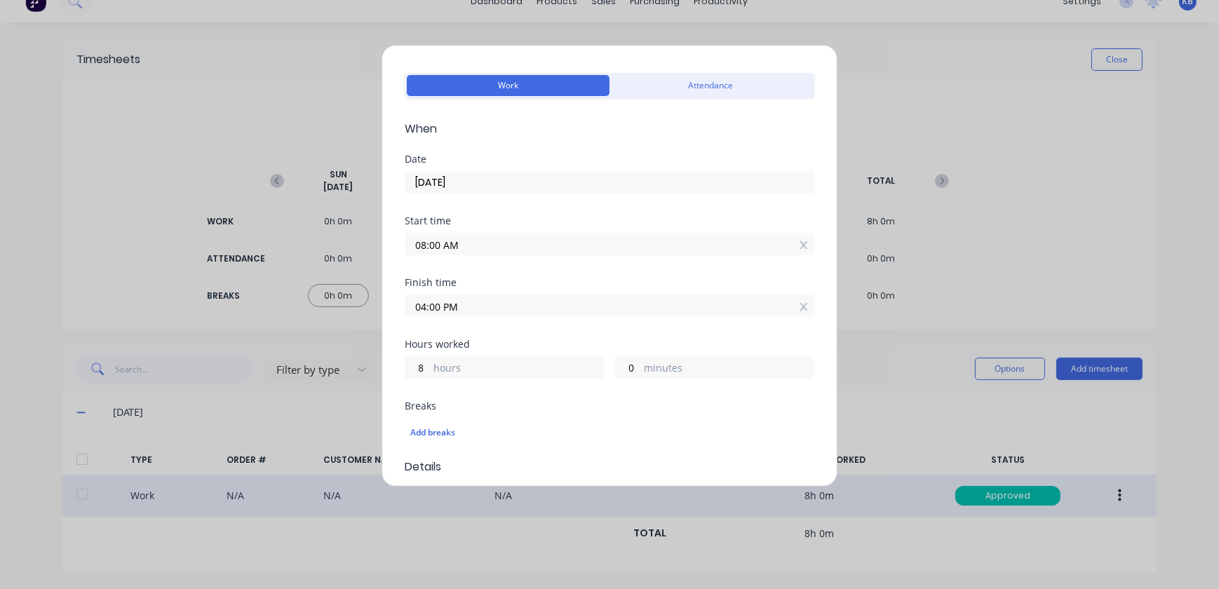
scroll to position [32, 0]
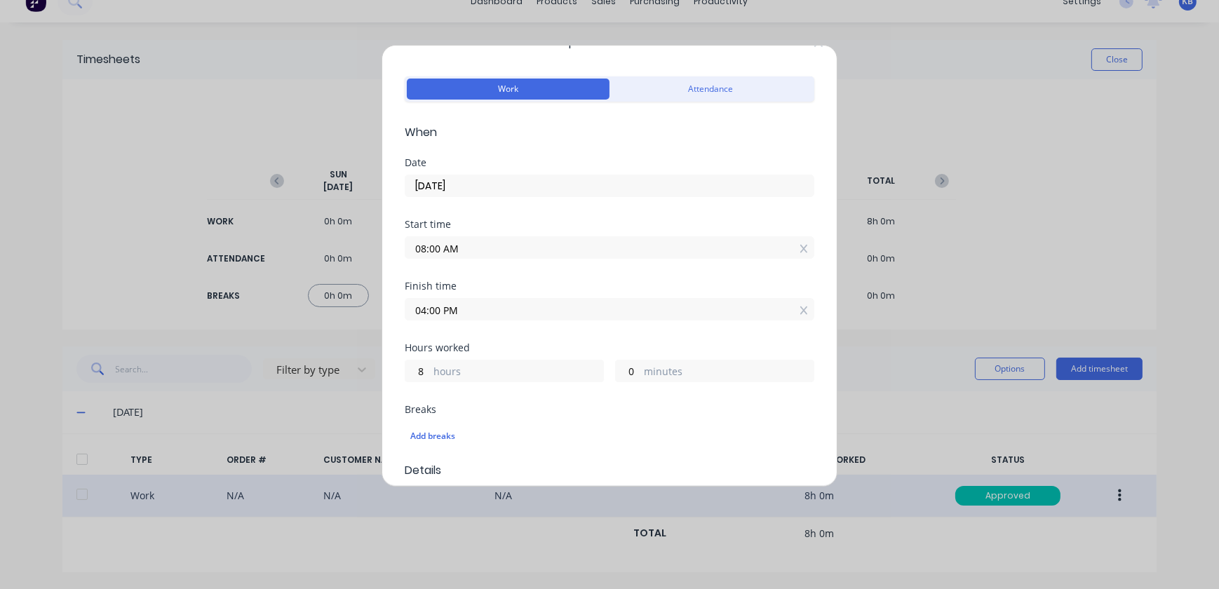
click at [457, 189] on input "06/10/2025" at bounding box center [609, 185] width 408 height 21
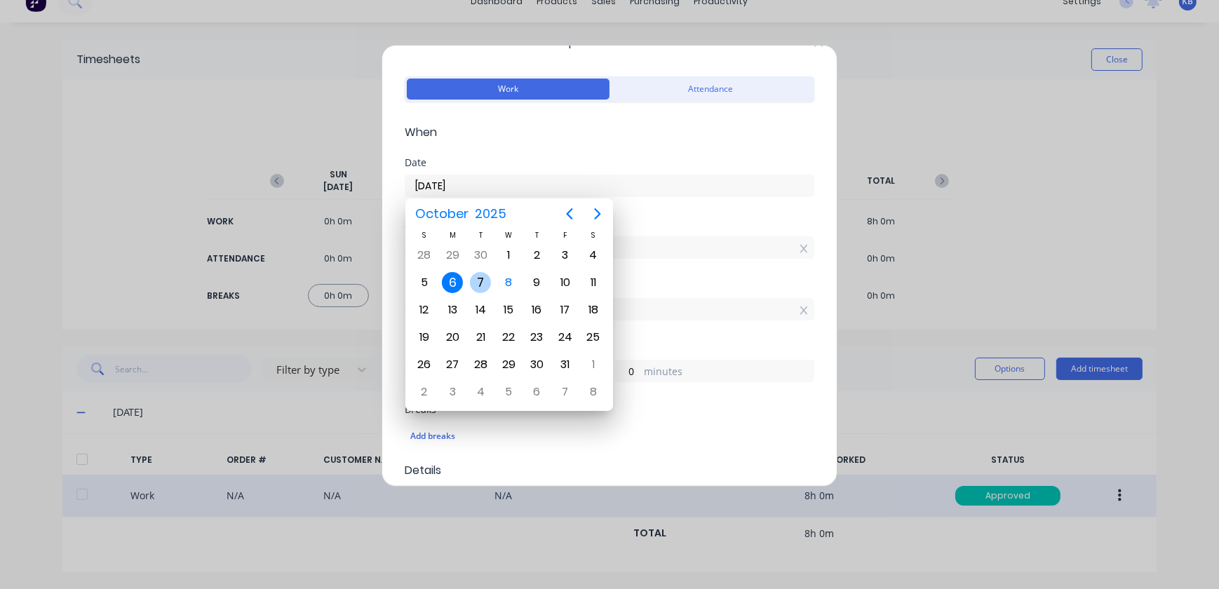
click at [474, 288] on div "7" at bounding box center [480, 282] width 21 height 21
type input "[DATE]"
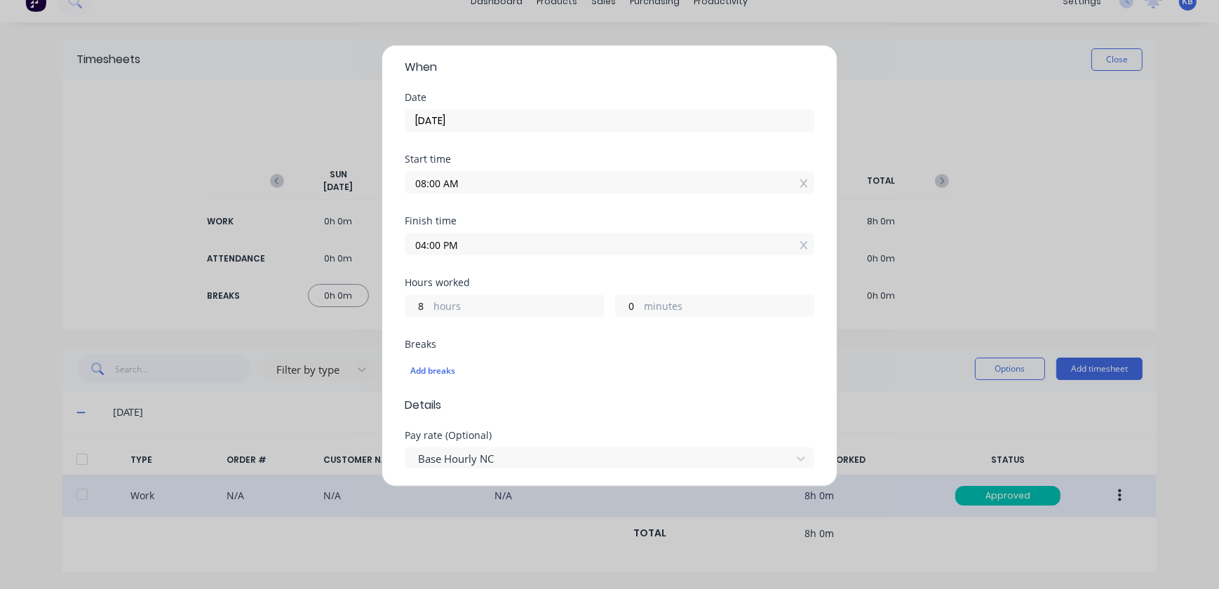
scroll to position [95, 0]
click at [424, 246] on input "04:00 PM" at bounding box center [609, 245] width 408 height 21
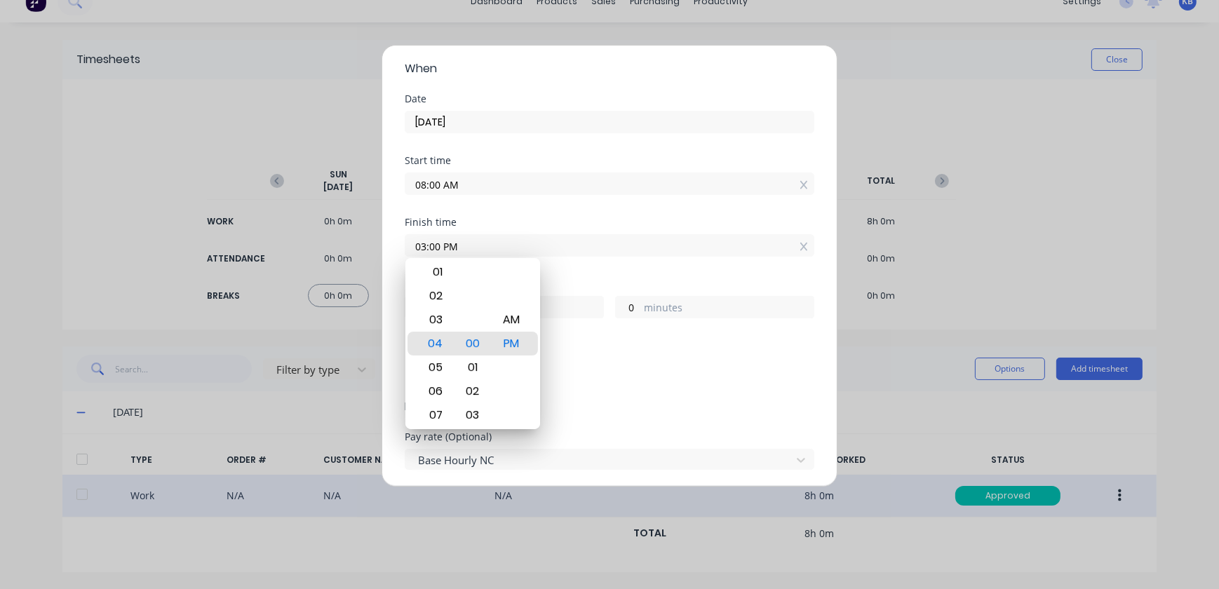
type input "03:00 PM"
type input "7"
click at [609, 401] on span "Details" at bounding box center [610, 406] width 410 height 17
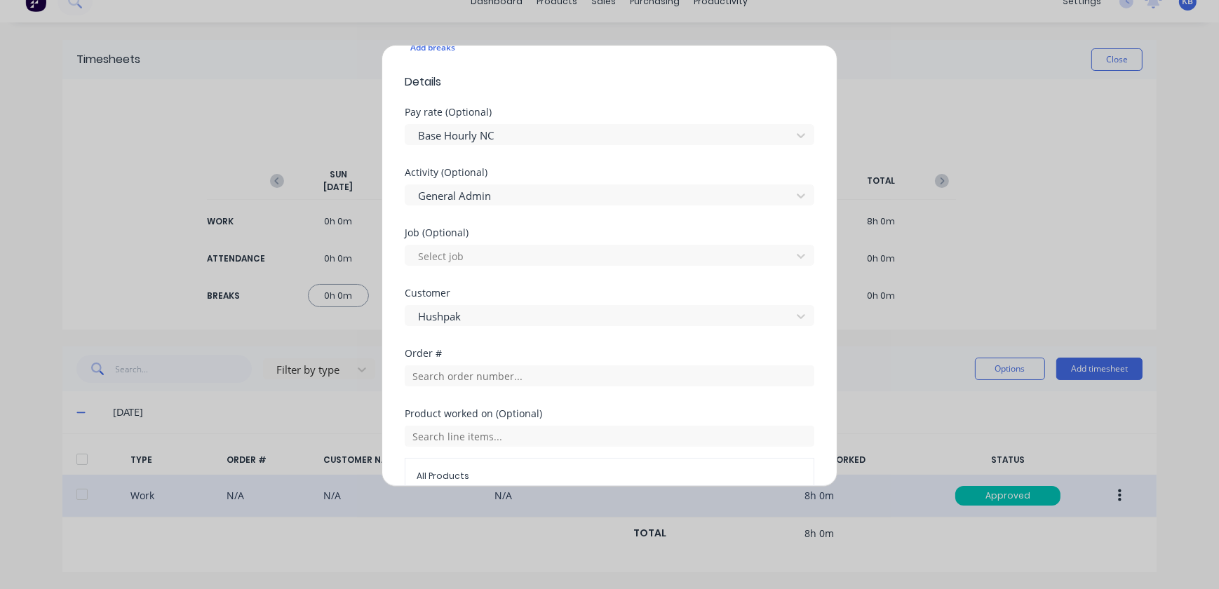
scroll to position [605, 0]
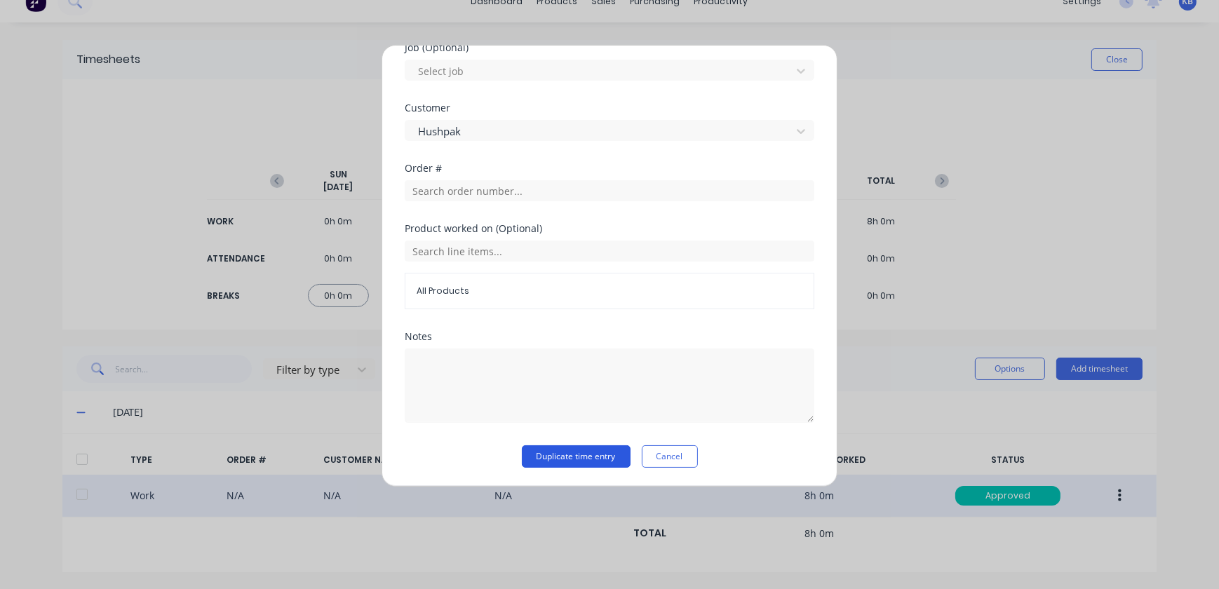
click at [565, 449] on button "Duplicate time entry" at bounding box center [576, 456] width 109 height 22
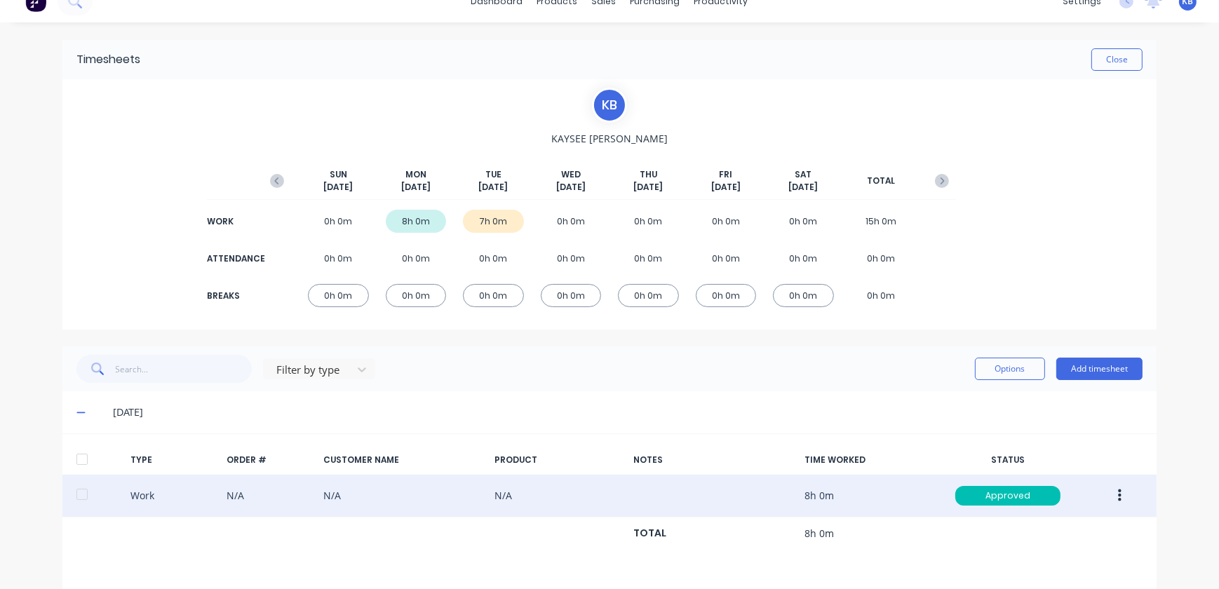
click at [1118, 502] on icon "button" at bounding box center [1120, 495] width 4 height 15
click at [1056, 478] on div "Duplicate" at bounding box center [1070, 471] width 108 height 20
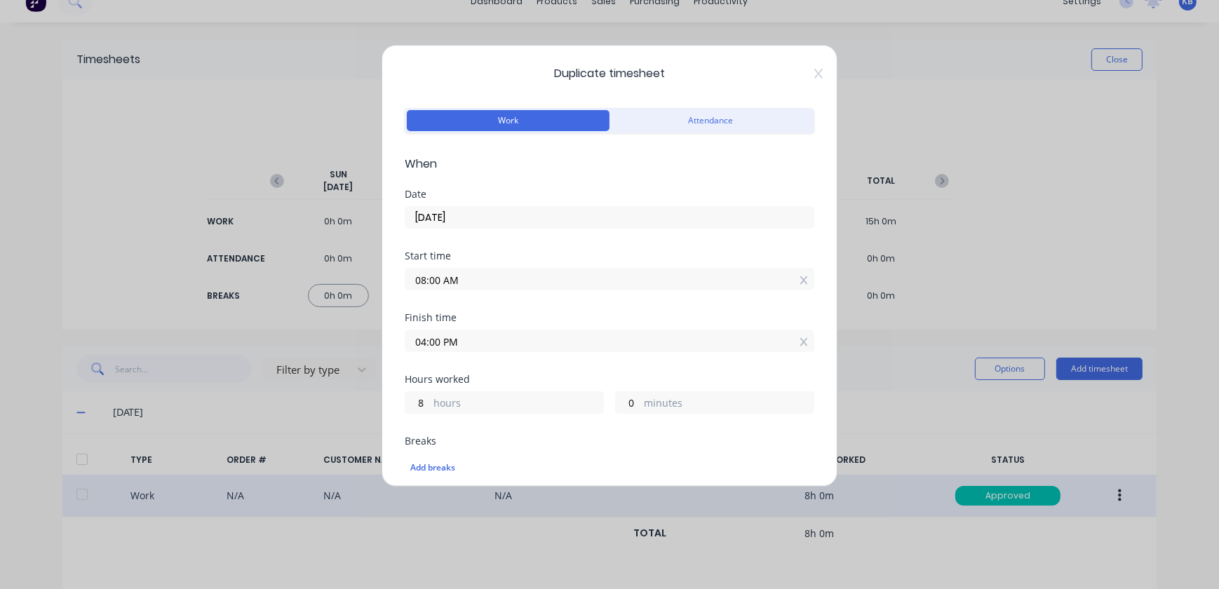
click at [466, 213] on input "06/10/2025" at bounding box center [609, 217] width 408 height 21
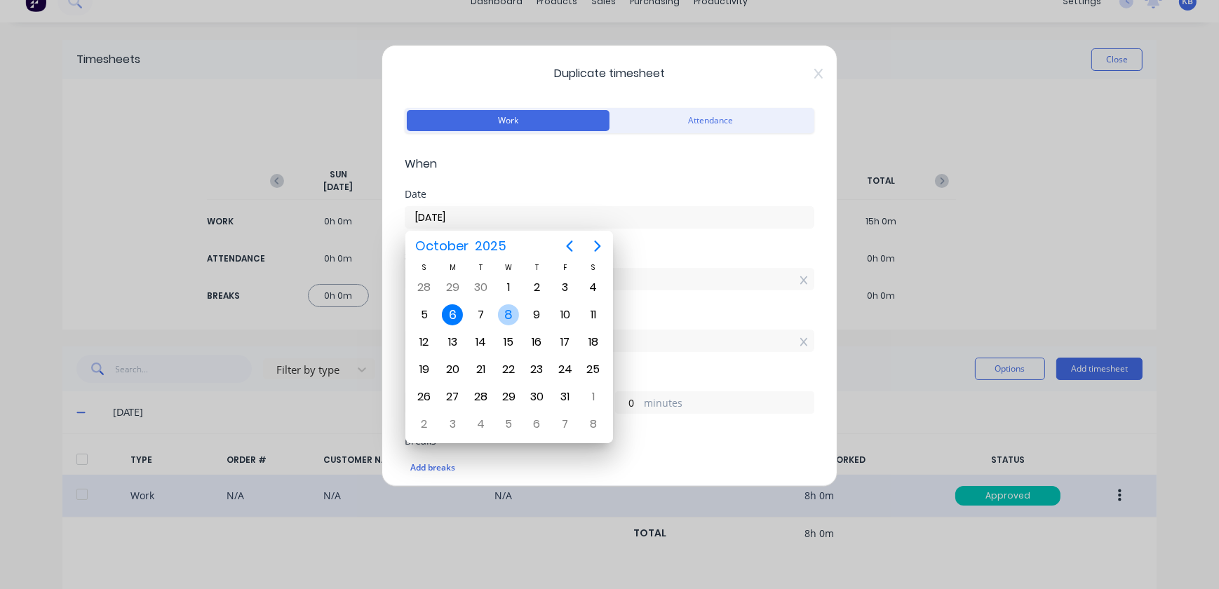
click at [515, 308] on div "8" at bounding box center [508, 314] width 21 height 21
type input "[DATE]"
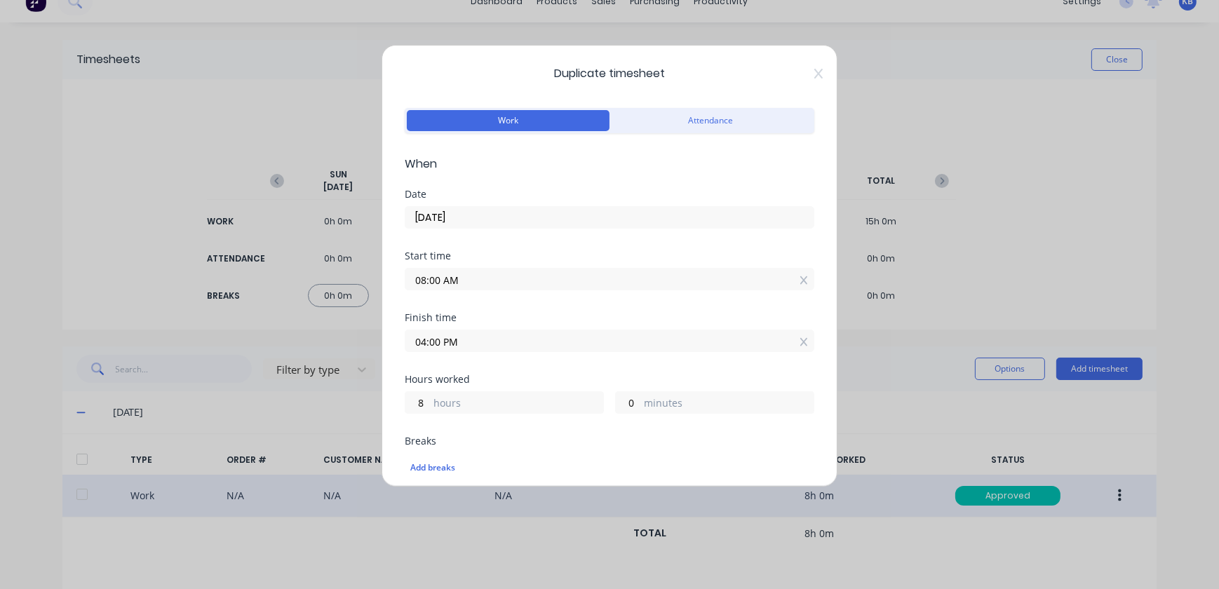
click at [449, 280] on input "08:00 AM" at bounding box center [609, 279] width 408 height 21
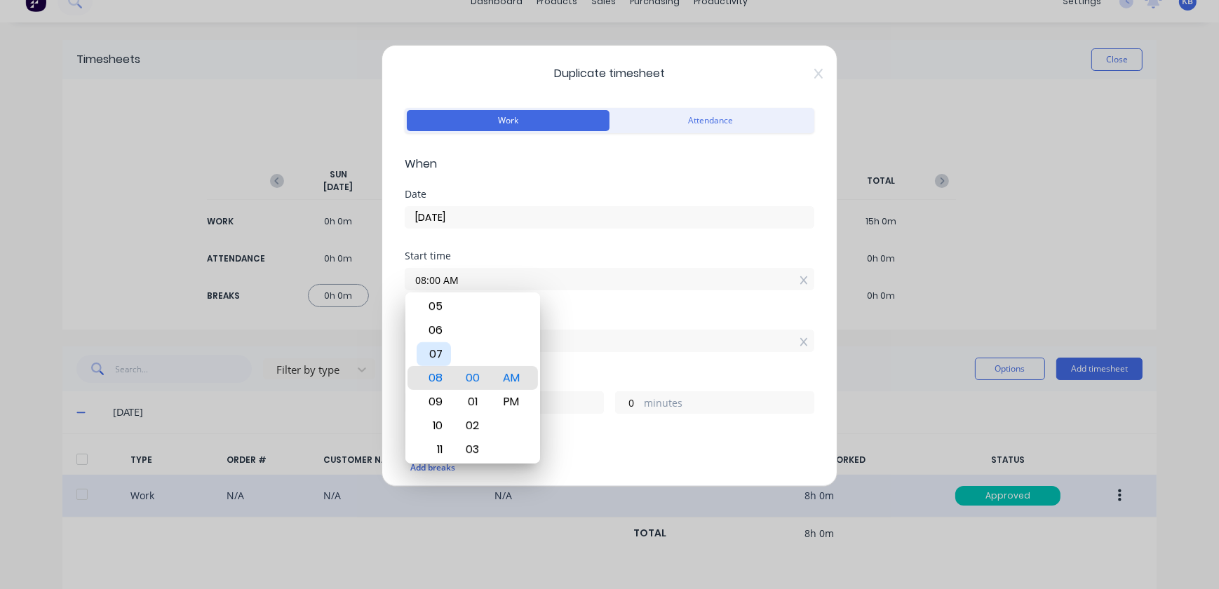
click at [435, 354] on div "07" at bounding box center [434, 354] width 34 height 24
type input "07:00 AM"
type input "9"
click at [503, 375] on div "AM" at bounding box center [511, 378] width 34 height 24
click at [728, 373] on div "Finish time 04:00 PM" at bounding box center [610, 344] width 410 height 62
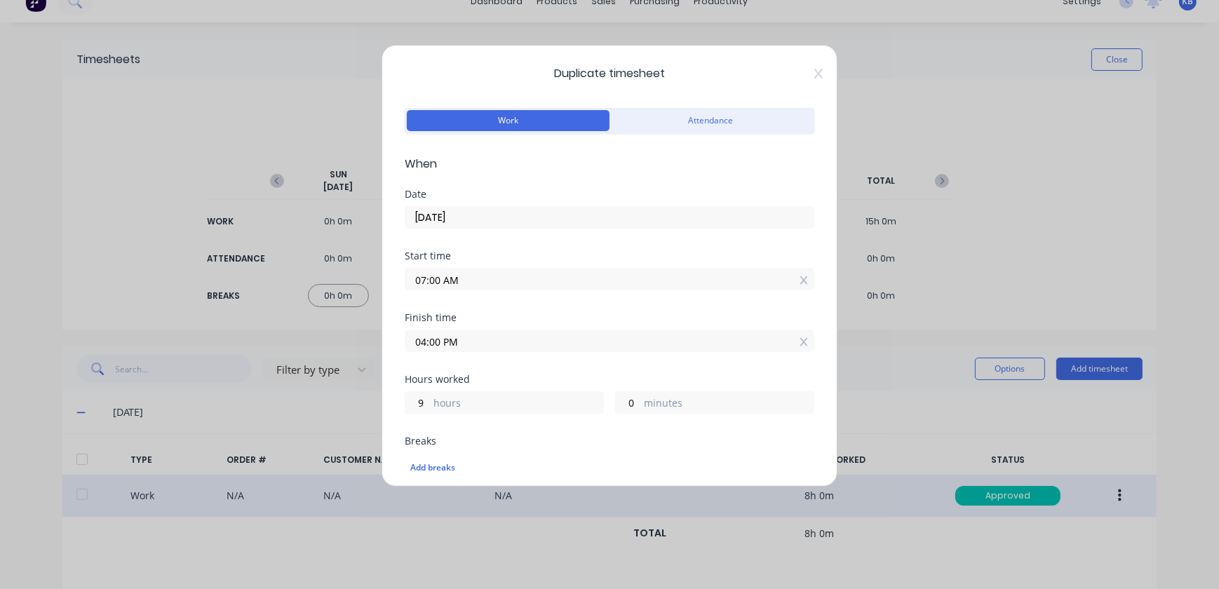
click at [646, 335] on input "04:00 PM" at bounding box center [609, 340] width 408 height 21
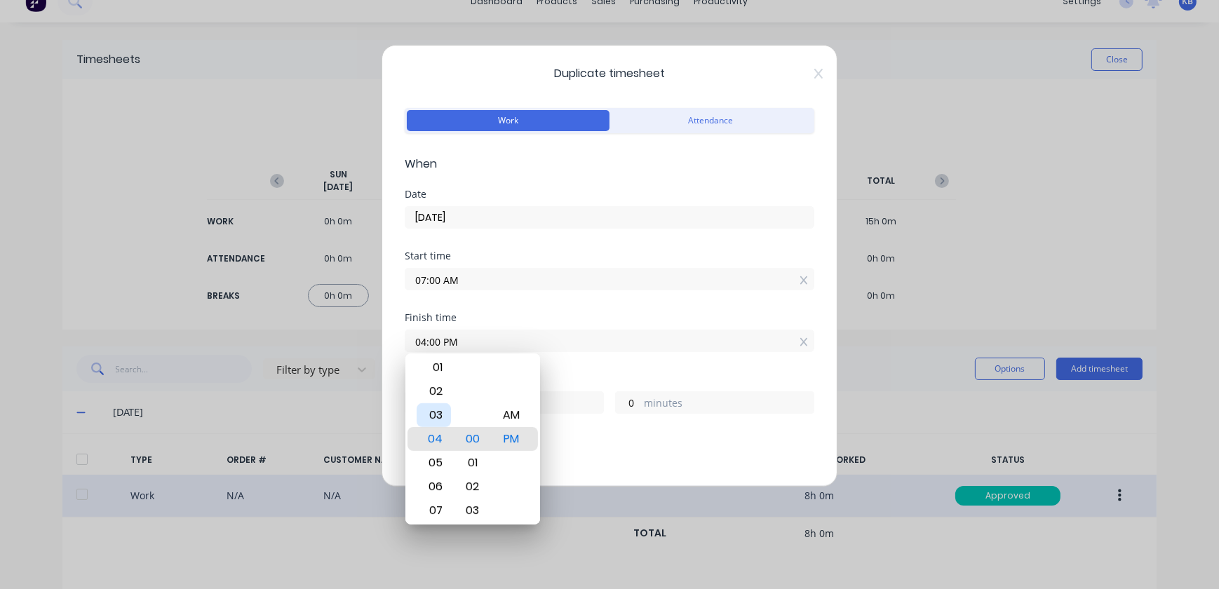
click at [433, 425] on div "03" at bounding box center [434, 415] width 34 height 24
type input "03:00 PM"
type input "8"
click at [492, 438] on div "AM PM" at bounding box center [511, 439] width 39 height 1932
click at [644, 448] on div "Breaks Add breaks" at bounding box center [610, 459] width 410 height 46
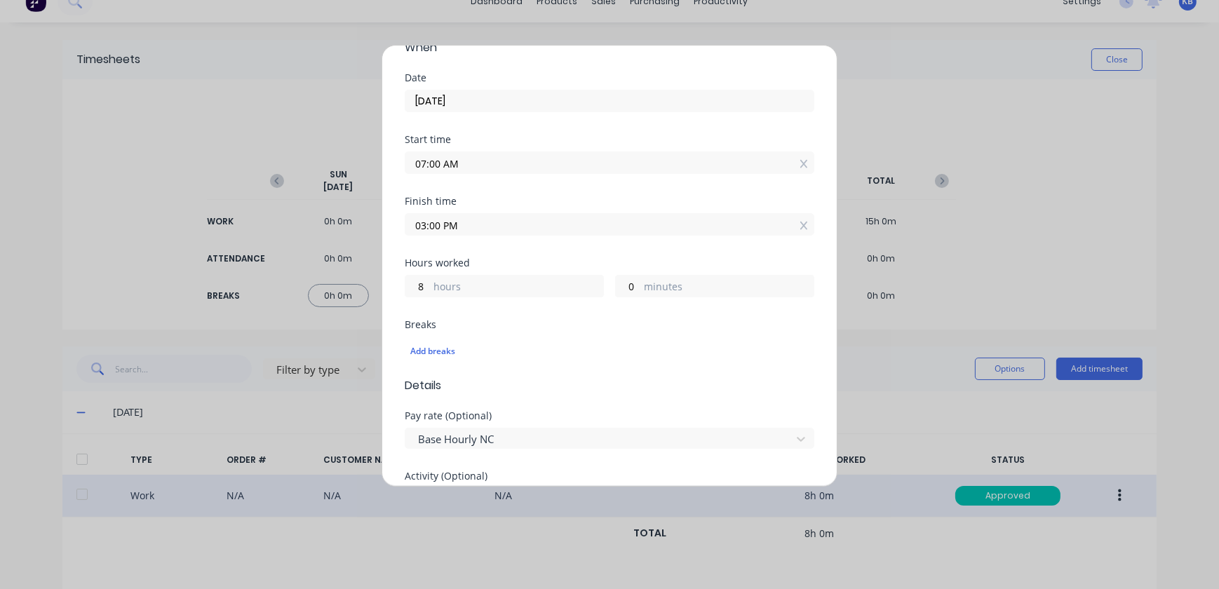
scroll to position [0, 0]
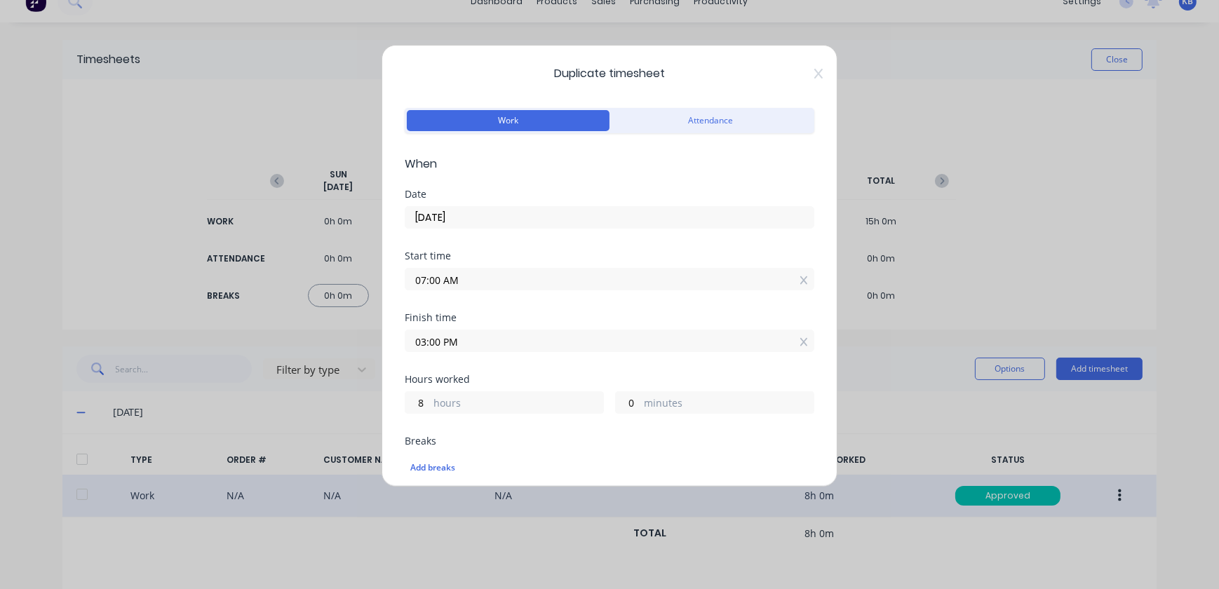
click at [510, 274] on input "07:00 AM" at bounding box center [609, 279] width 408 height 21
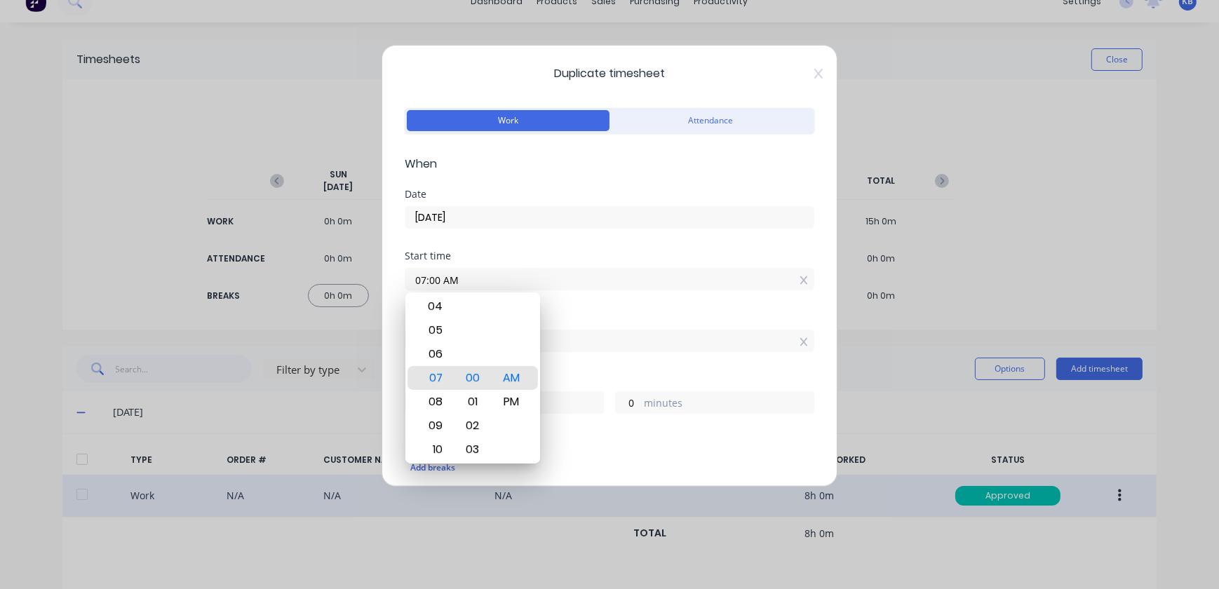
click at [743, 340] on input "03:00 PM" at bounding box center [609, 340] width 408 height 21
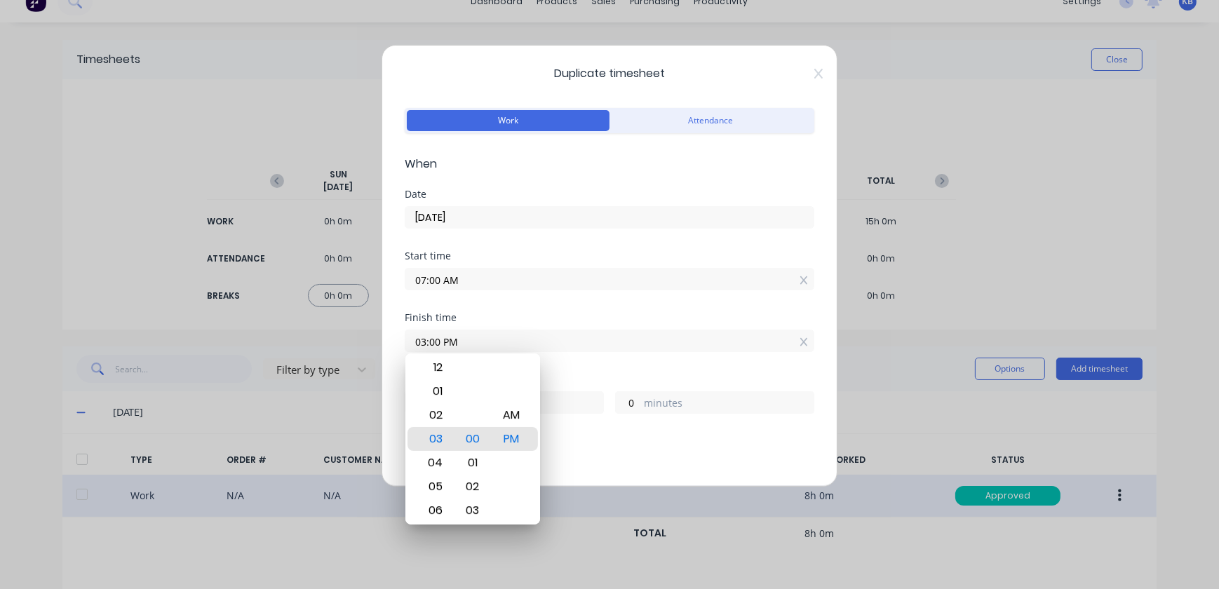
click at [463, 290] on div "Start time 07:00 AM" at bounding box center [610, 282] width 410 height 62
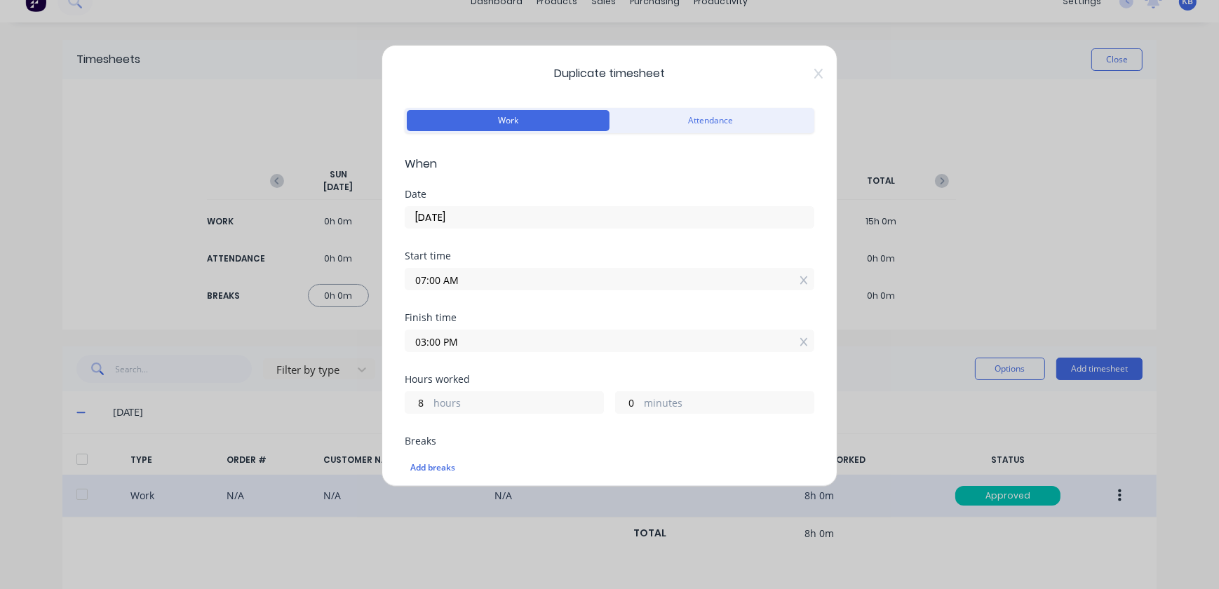
click at [422, 276] on input "07:00 AM" at bounding box center [609, 279] width 408 height 21
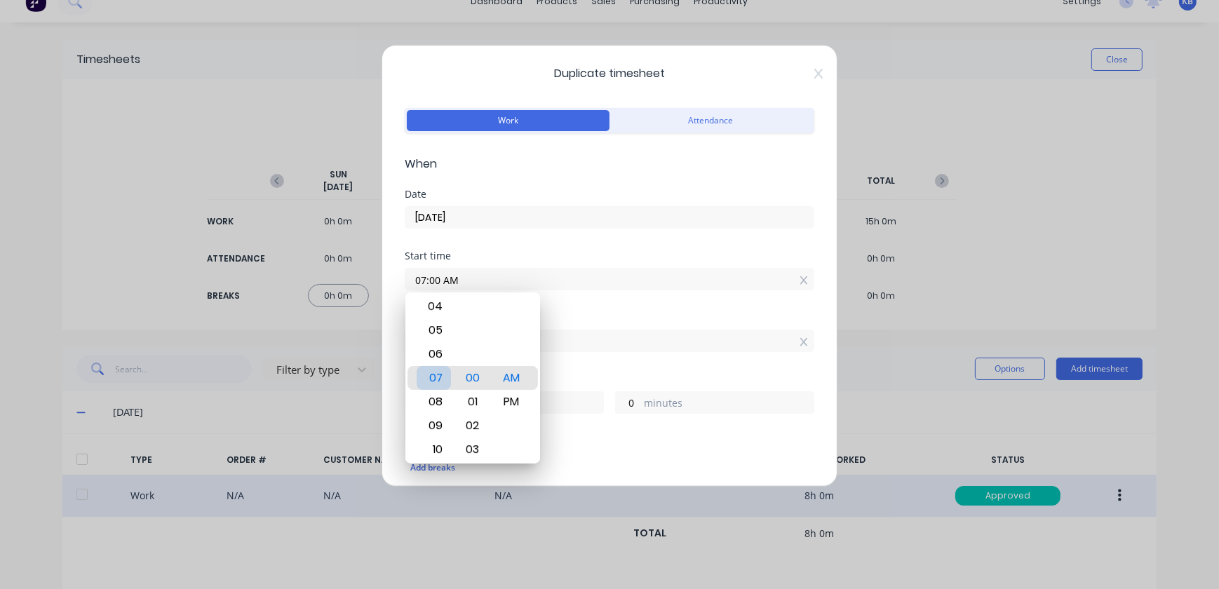
click at [447, 379] on div "07" at bounding box center [434, 378] width 34 height 24
click at [701, 414] on div "Hours worked 8 hours 0 minutes" at bounding box center [610, 406] width 410 height 62
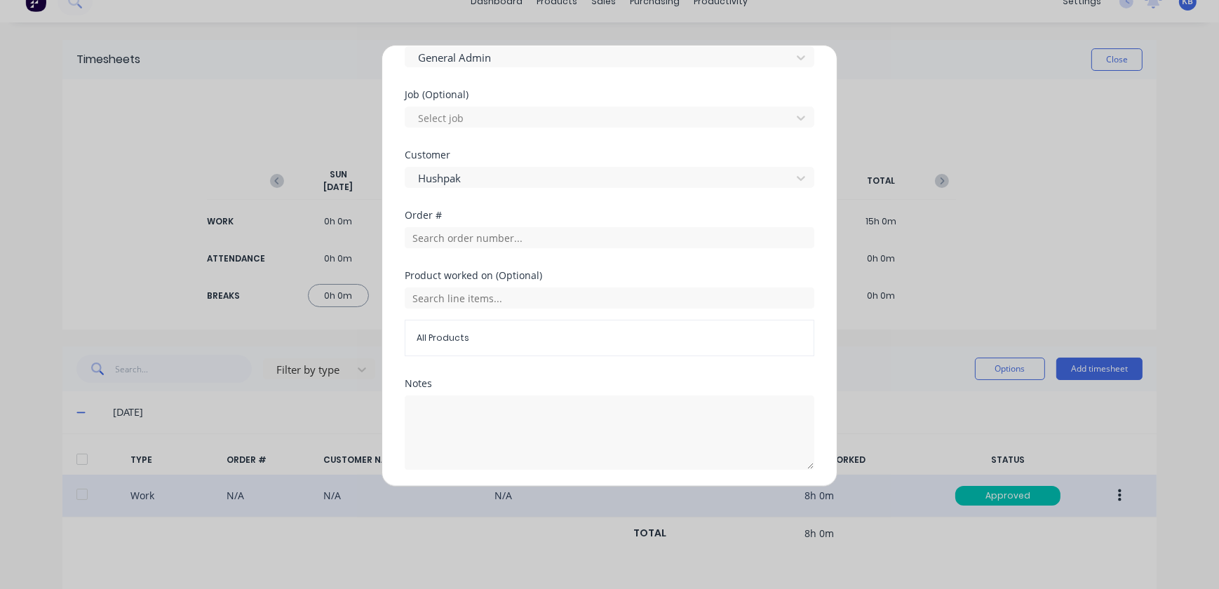
scroll to position [605, 0]
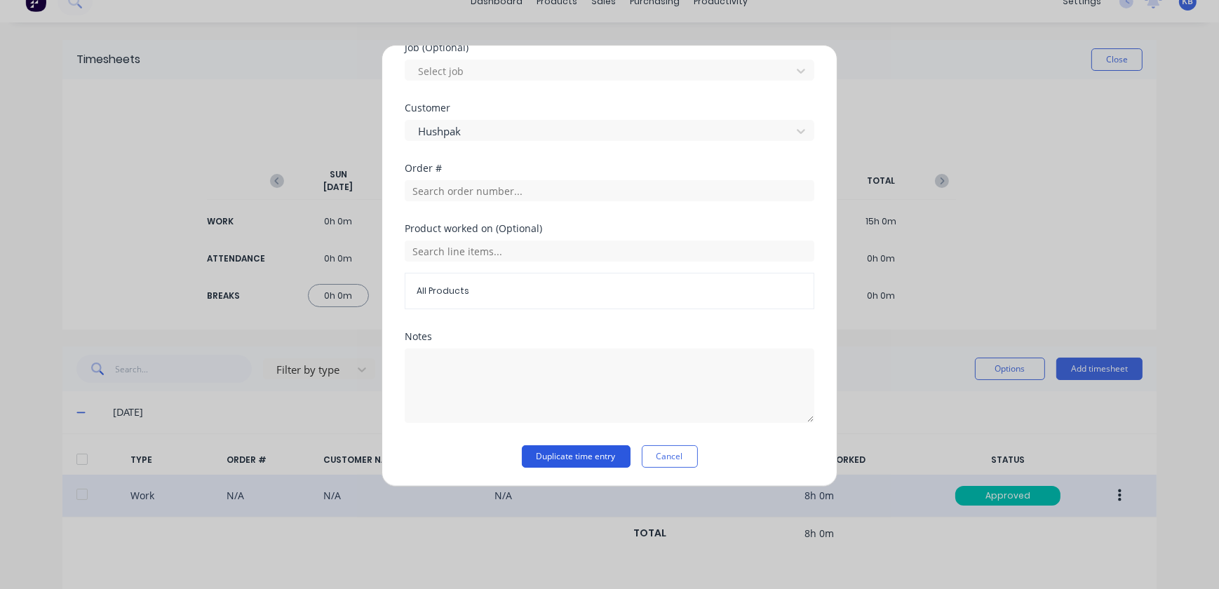
click at [596, 452] on button "Duplicate time entry" at bounding box center [576, 456] width 109 height 22
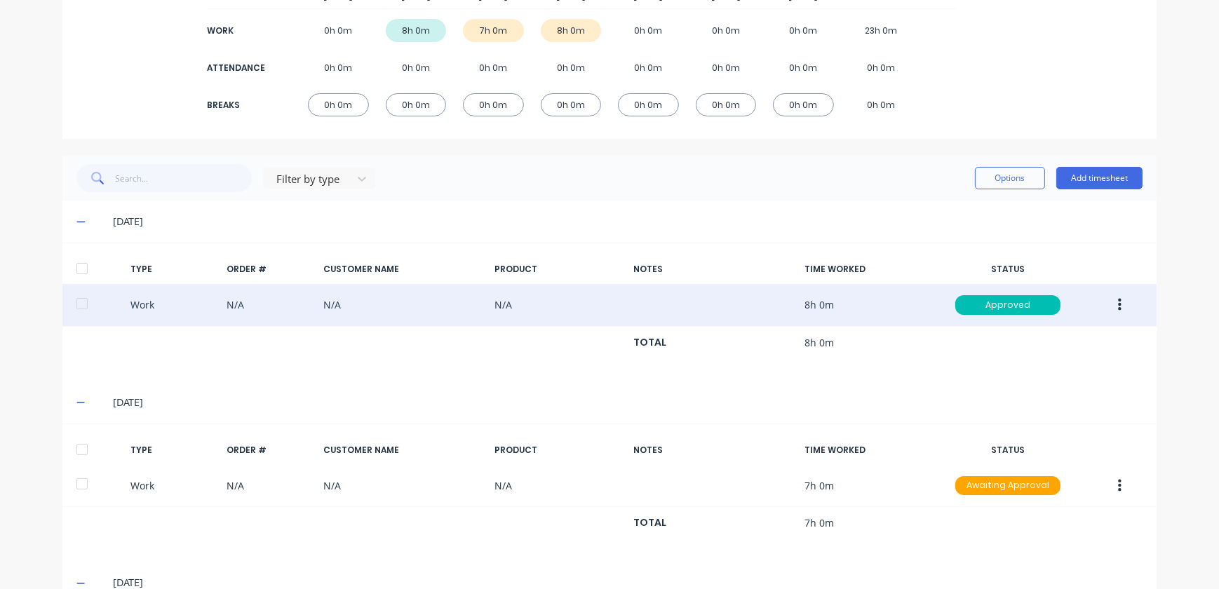
scroll to position [274, 0]
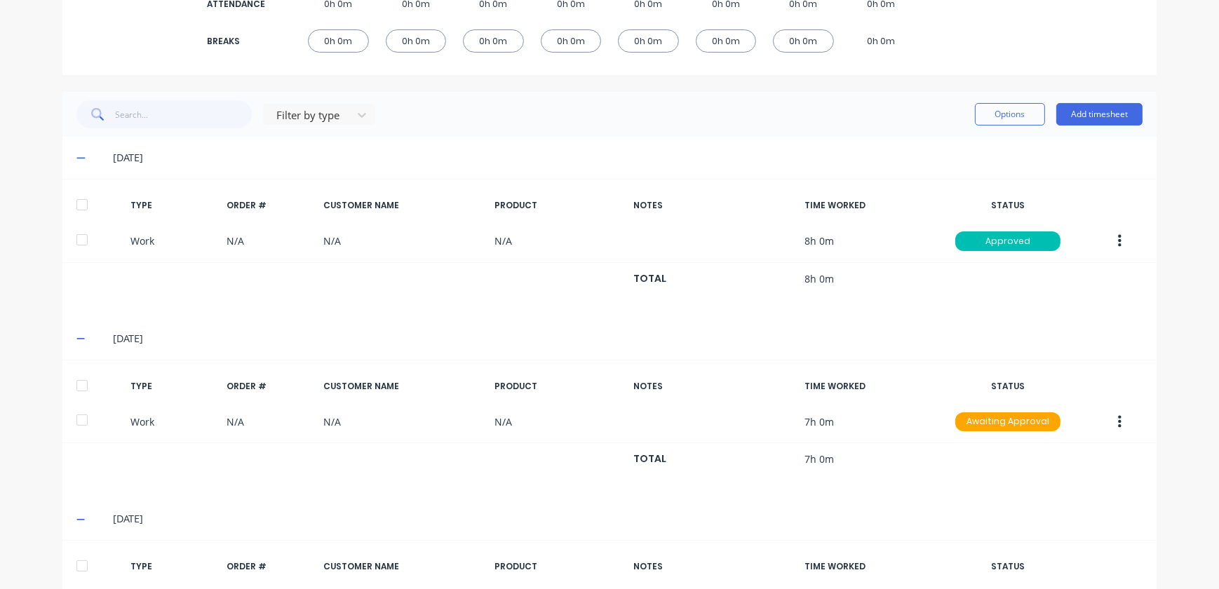
click at [79, 155] on icon at bounding box center [80, 158] width 9 height 10
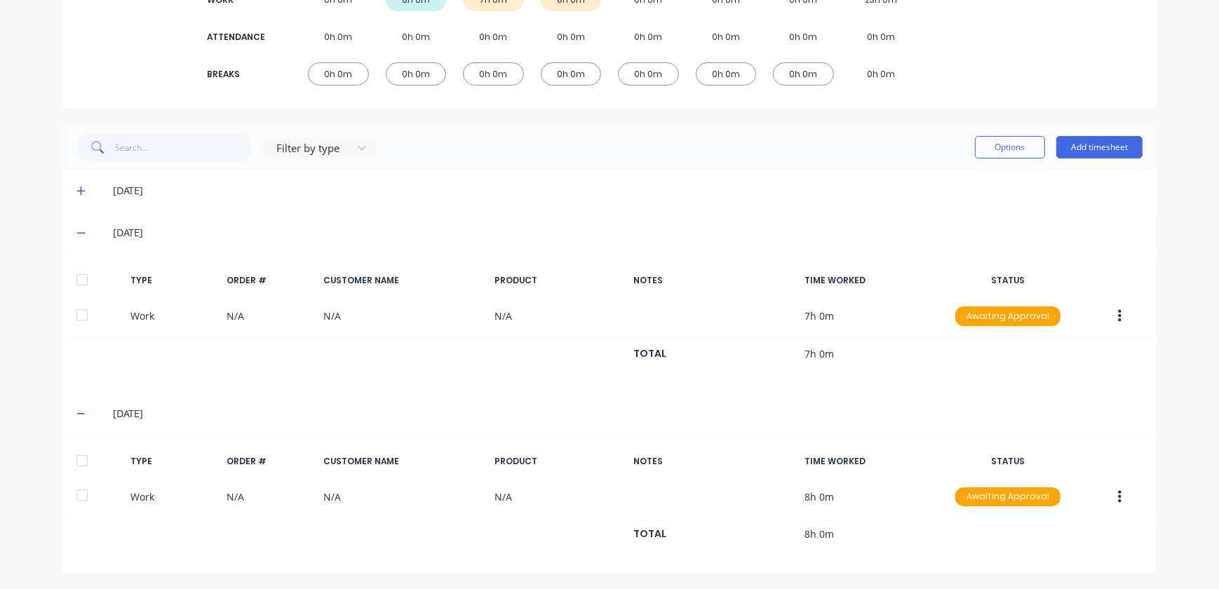
click at [83, 239] on div "07/10/25" at bounding box center [609, 233] width 1094 height 42
click at [76, 234] on icon at bounding box center [80, 233] width 9 height 10
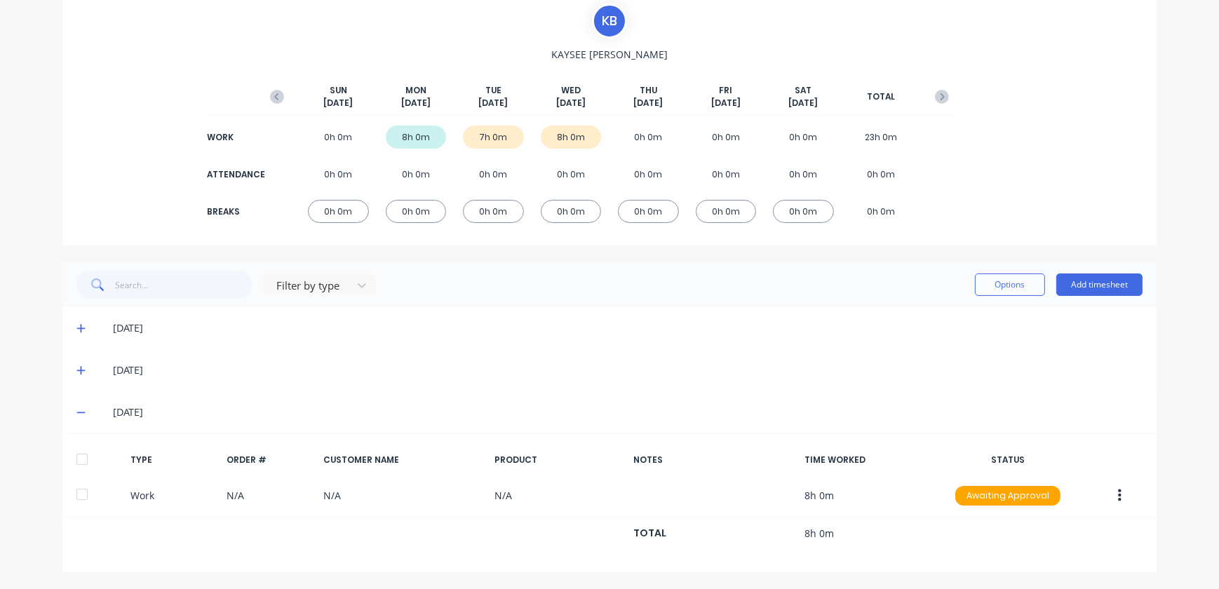
click at [81, 410] on span at bounding box center [83, 412] width 14 height 14
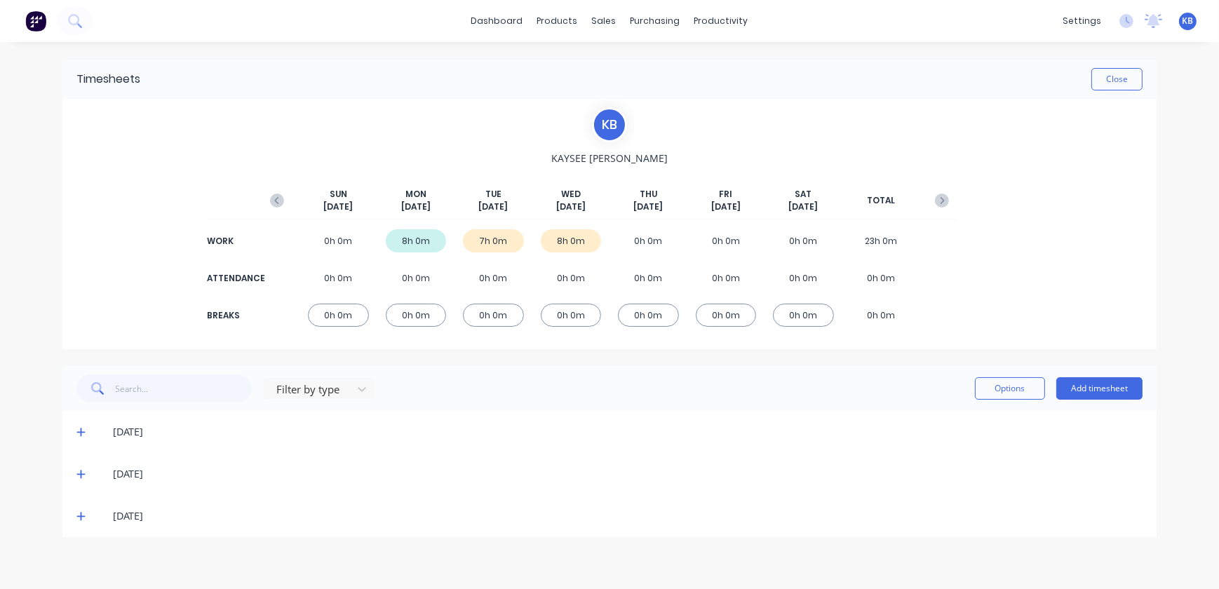
scroll to position [0, 0]
click at [1122, 76] on button "Close" at bounding box center [1117, 79] width 51 height 22
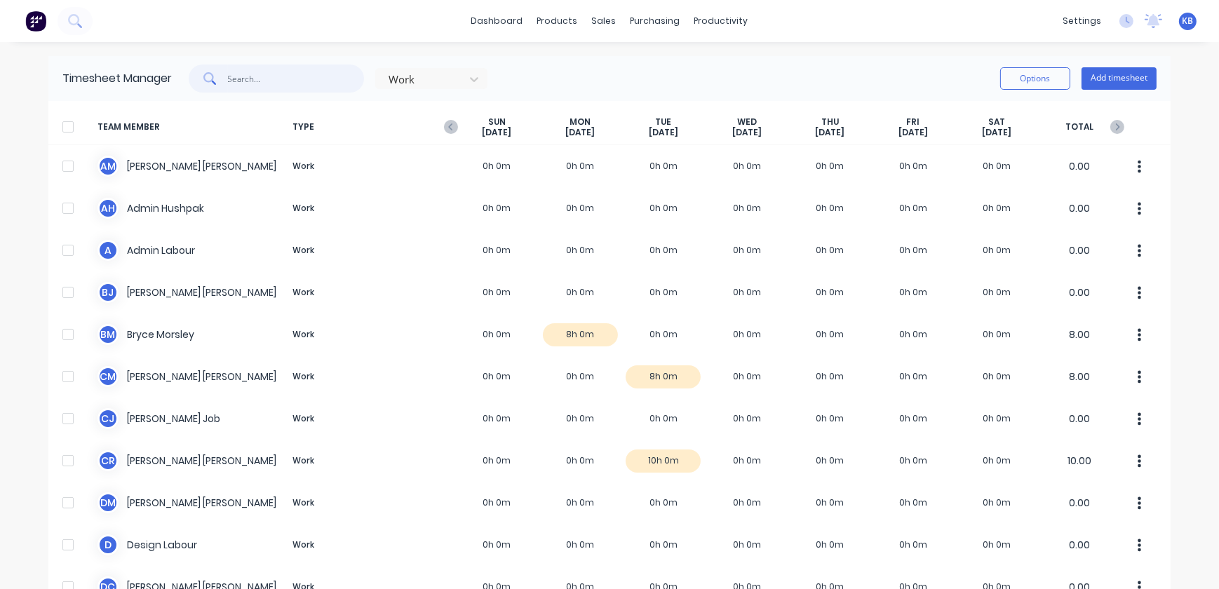
click at [228, 74] on input "text" at bounding box center [296, 79] width 137 height 28
